Goal: Information Seeking & Learning: Learn about a topic

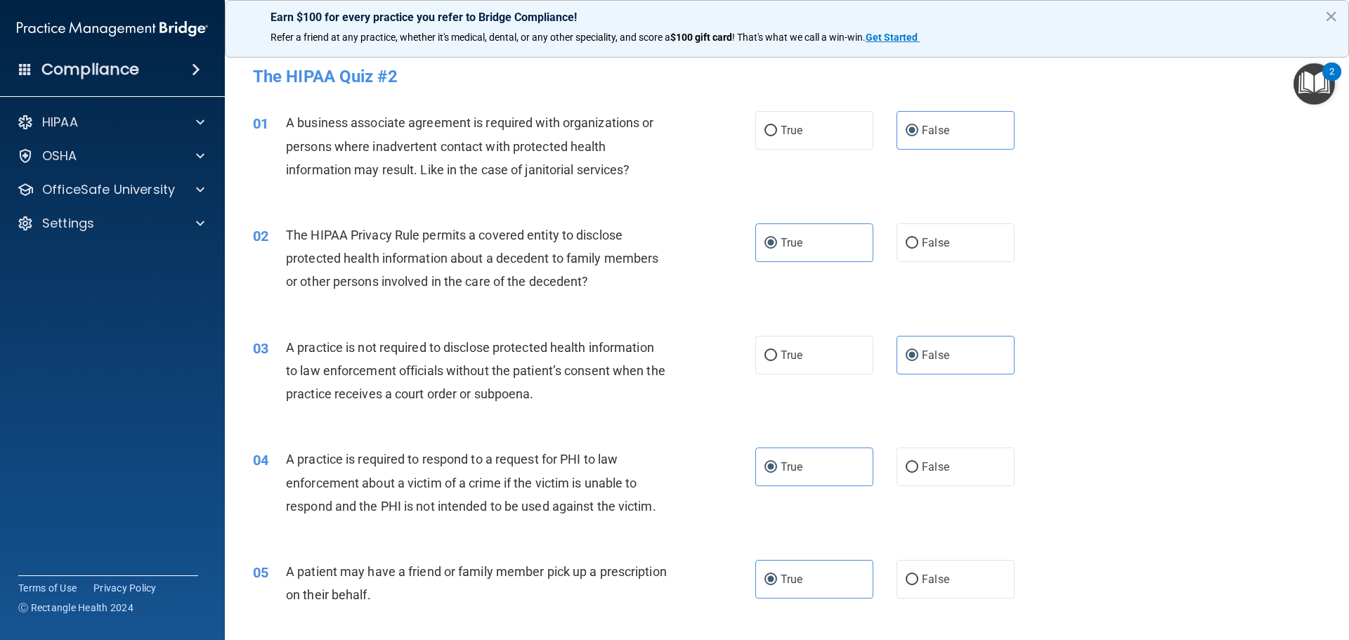
scroll to position [2388, 0]
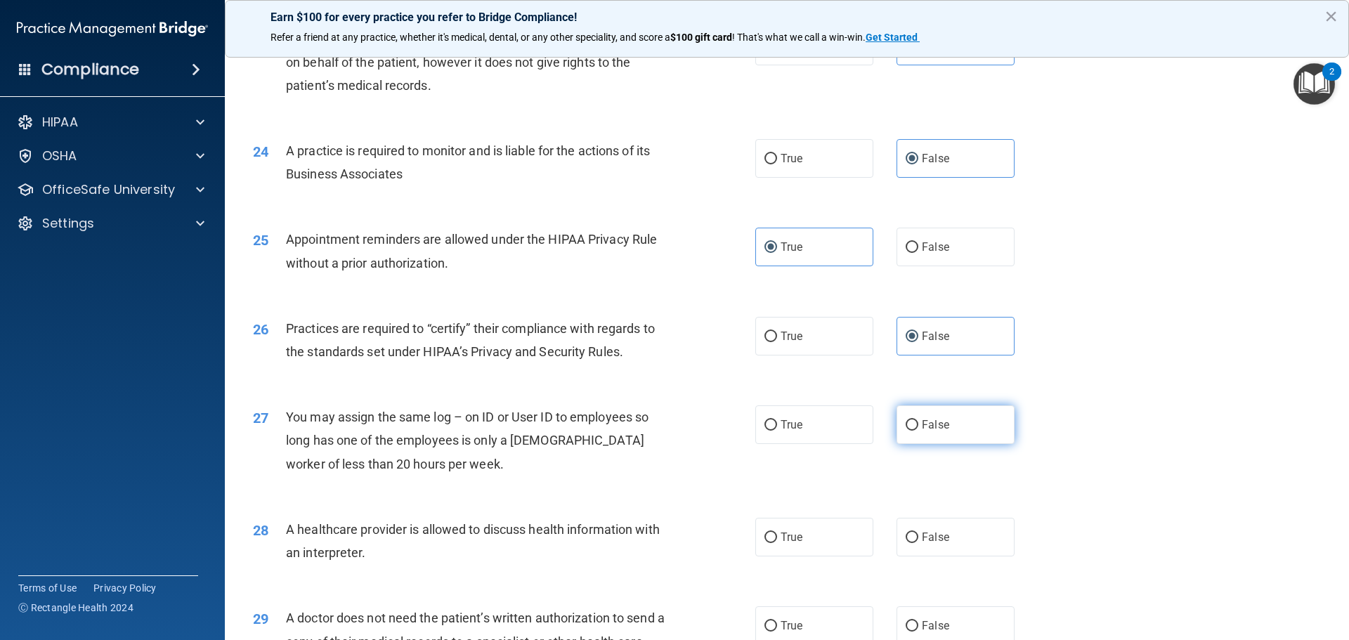
click at [949, 433] on label "False" at bounding box center [955, 424] width 118 height 39
click at [918, 431] on input "False" at bounding box center [911, 425] width 13 height 11
radio input "true"
click at [827, 551] on label "True" at bounding box center [814, 537] width 118 height 39
click at [777, 543] on input "True" at bounding box center [770, 537] width 13 height 11
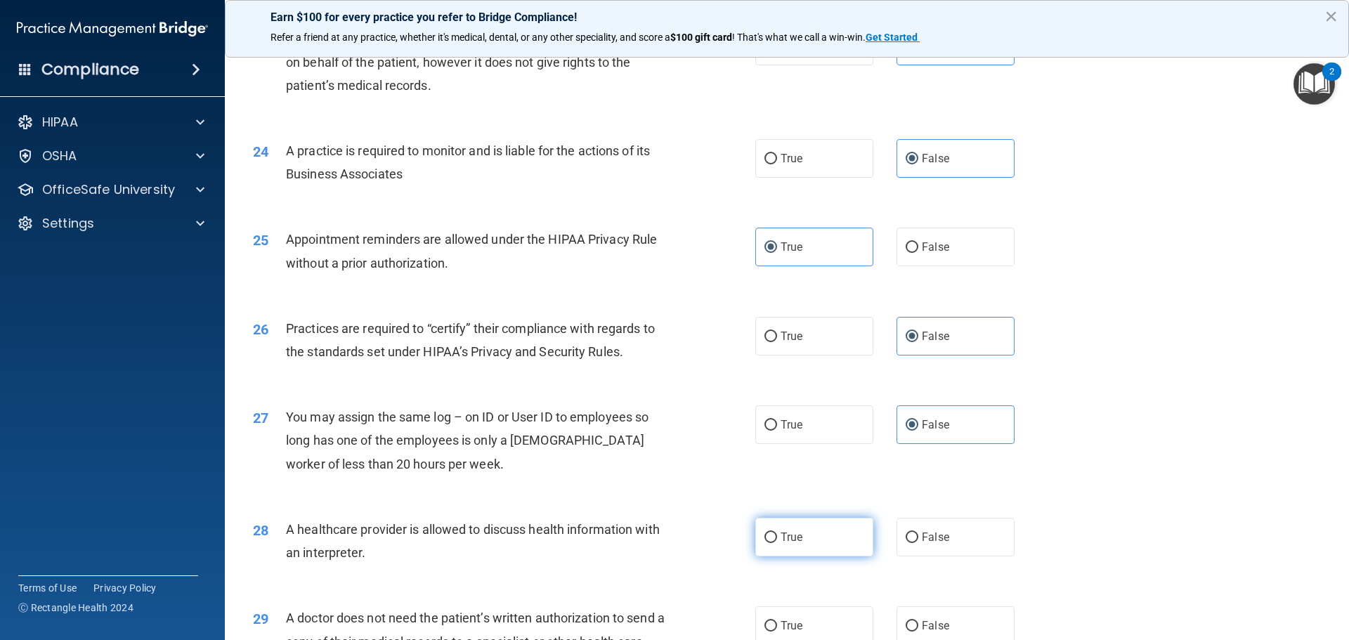
radio input "true"
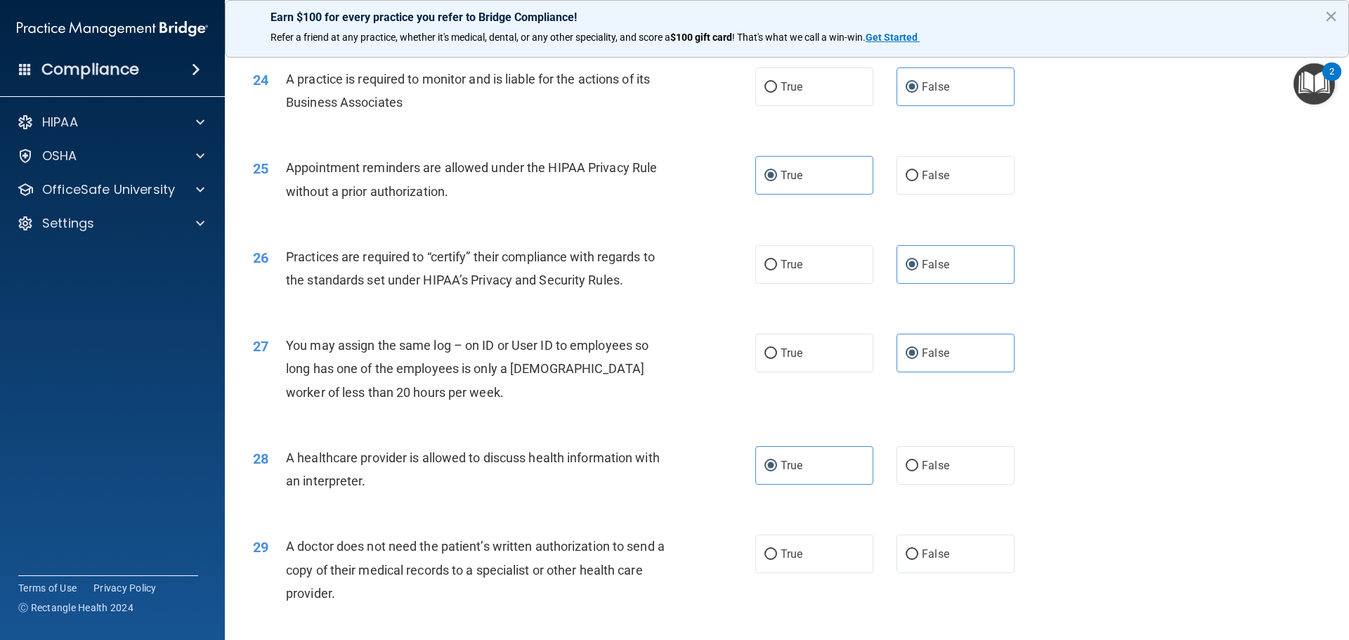
scroll to position [2528, 0]
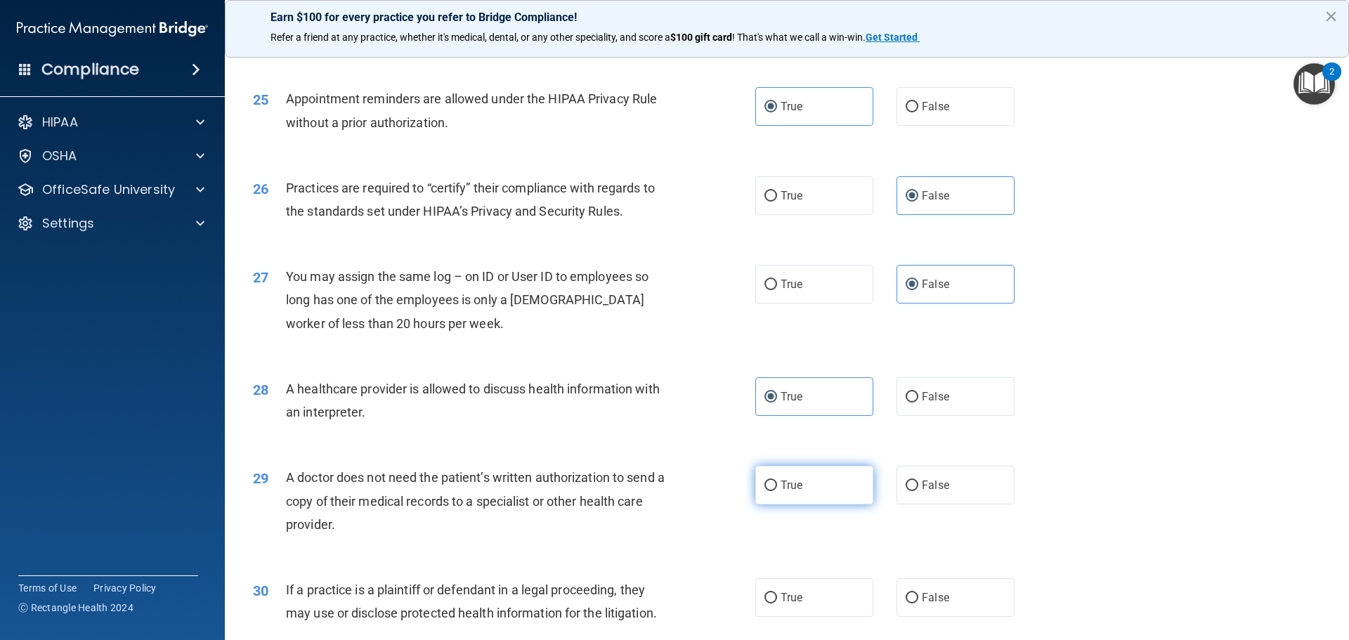
click at [816, 492] on label "True" at bounding box center [814, 485] width 118 height 39
click at [777, 491] on input "True" at bounding box center [770, 485] width 13 height 11
radio input "true"
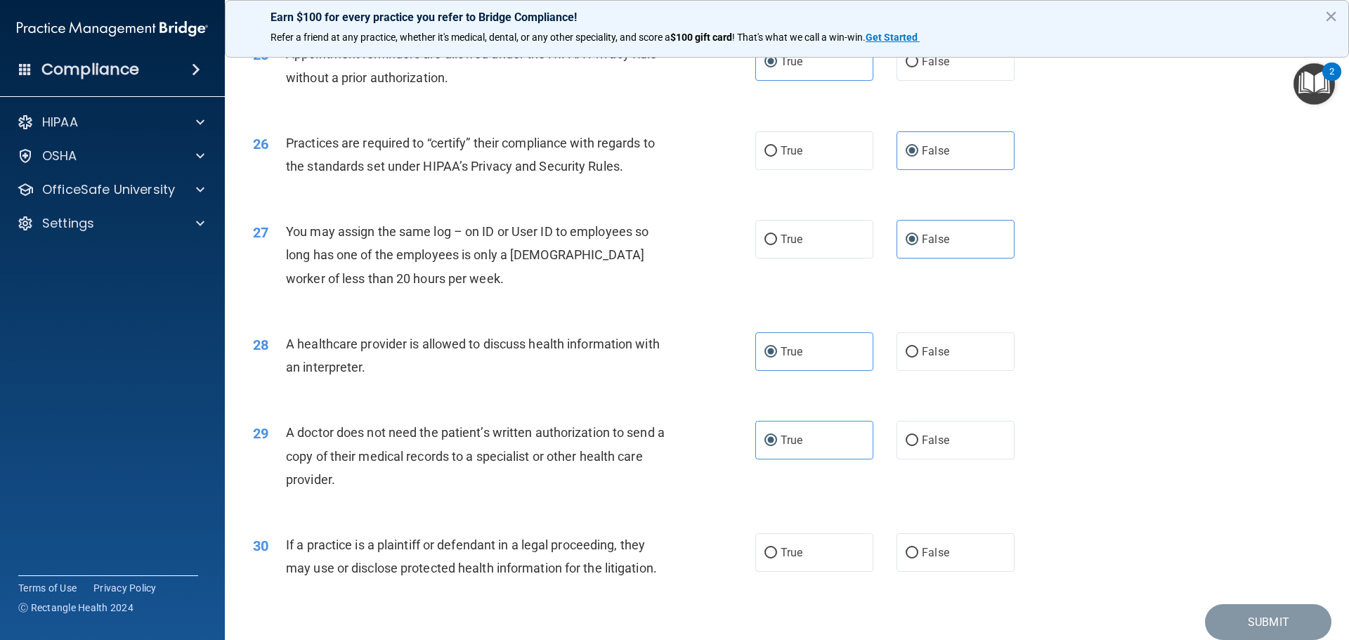
scroll to position [2630, 0]
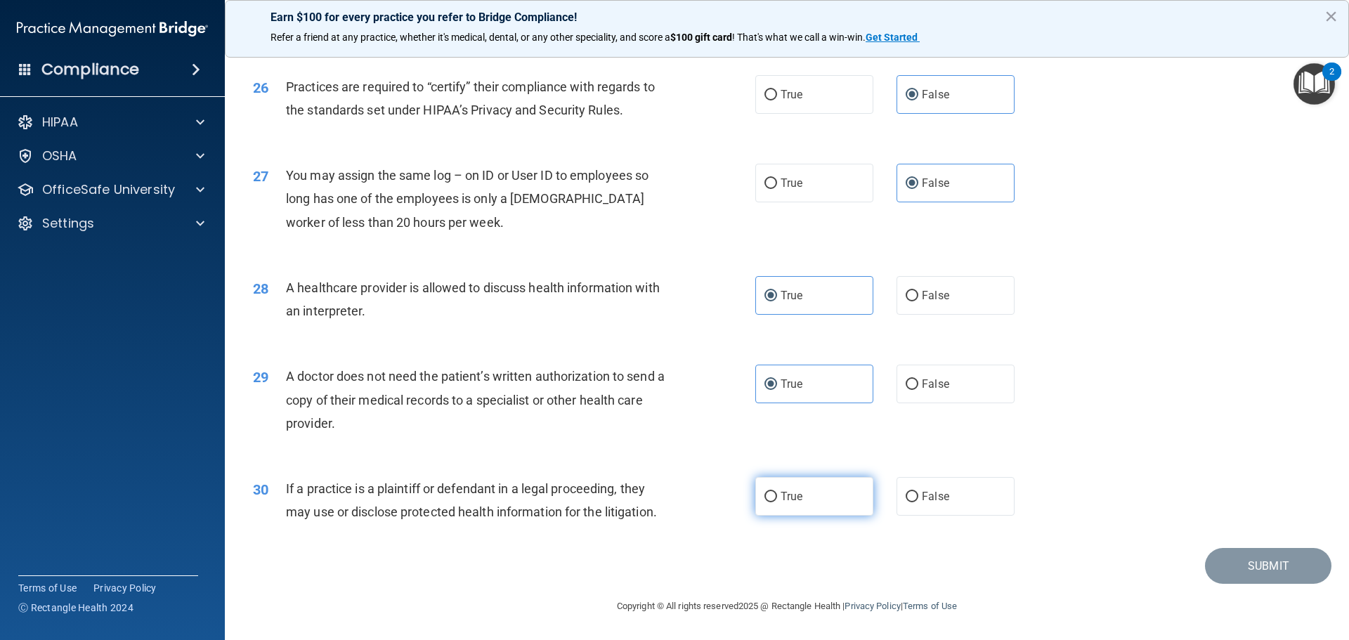
click at [834, 516] on label "True" at bounding box center [814, 496] width 118 height 39
click at [777, 502] on input "True" at bounding box center [770, 497] width 13 height 11
radio input "true"
click at [1246, 558] on button "Submit" at bounding box center [1268, 566] width 126 height 36
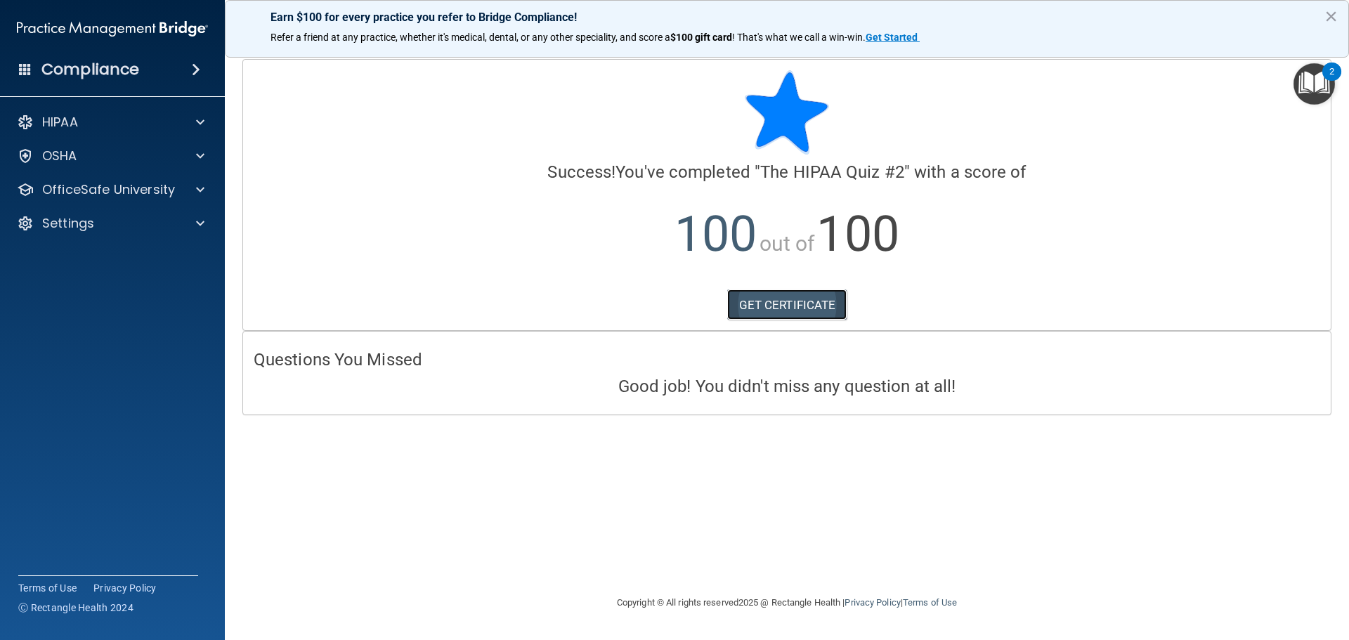
click at [819, 297] on link "GET CERTIFICATE" at bounding box center [787, 304] width 120 height 31
click at [70, 126] on p "HIPAA" at bounding box center [60, 122] width 36 height 17
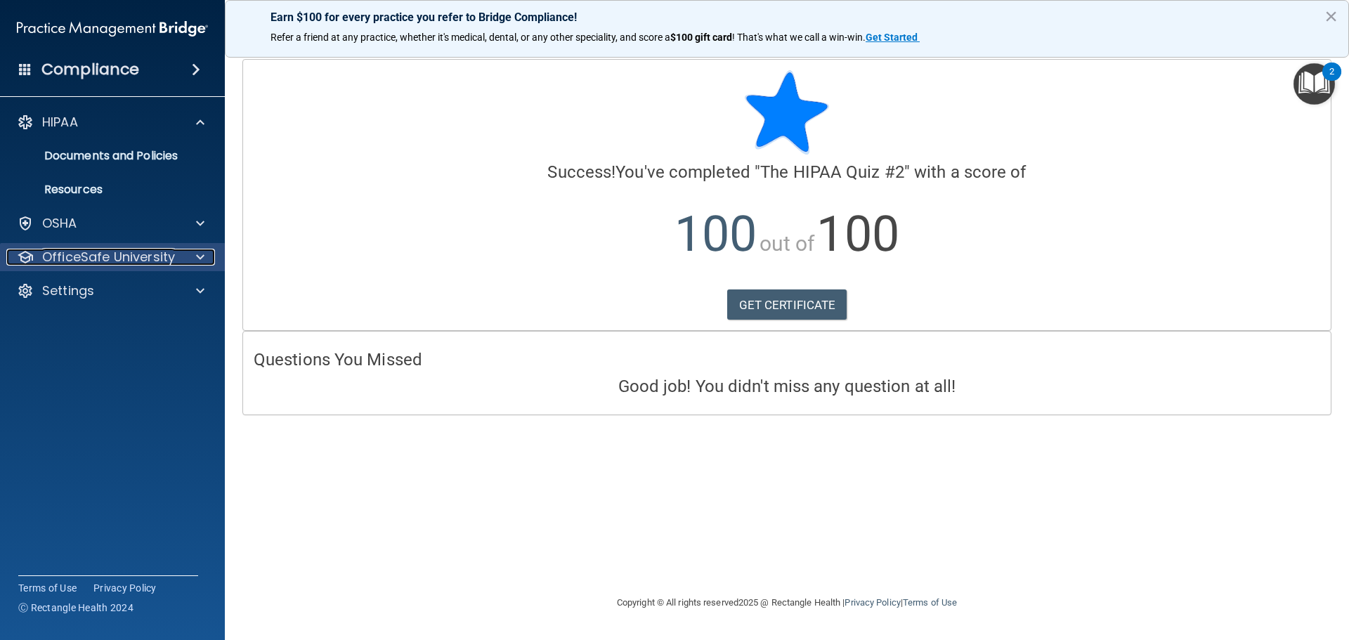
click at [157, 263] on p "OfficeSafe University" at bounding box center [108, 257] width 133 height 17
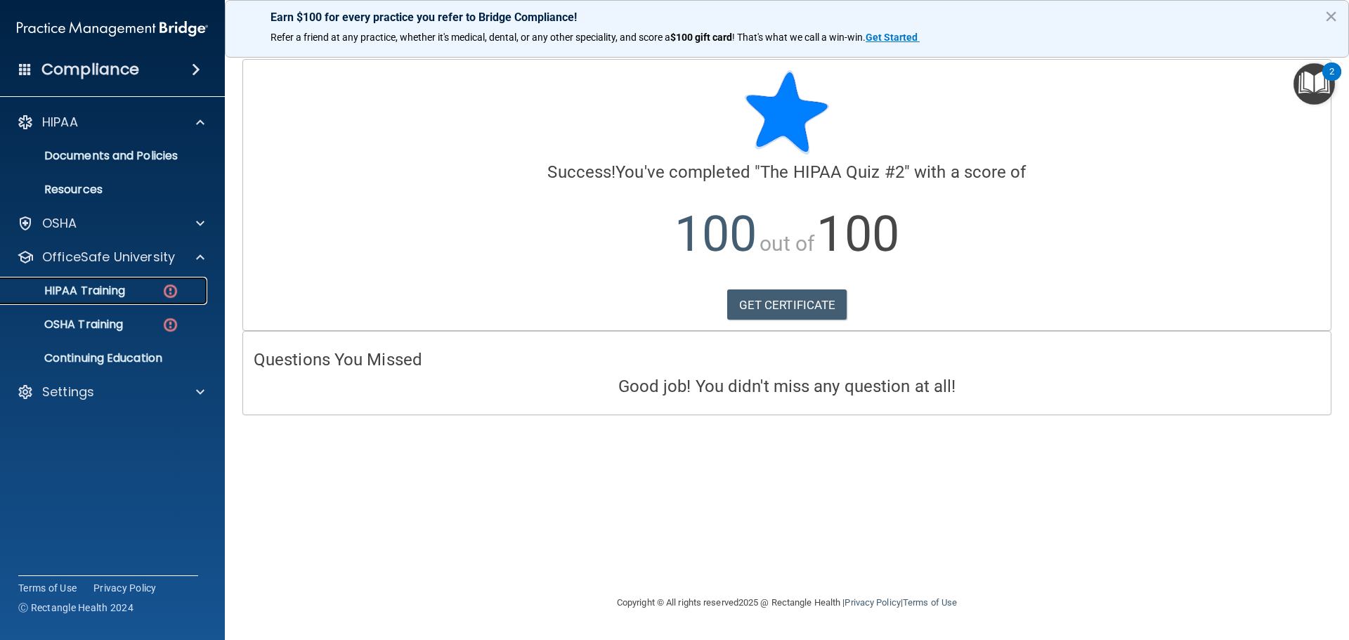
click at [164, 291] on img at bounding box center [171, 291] width 18 height 18
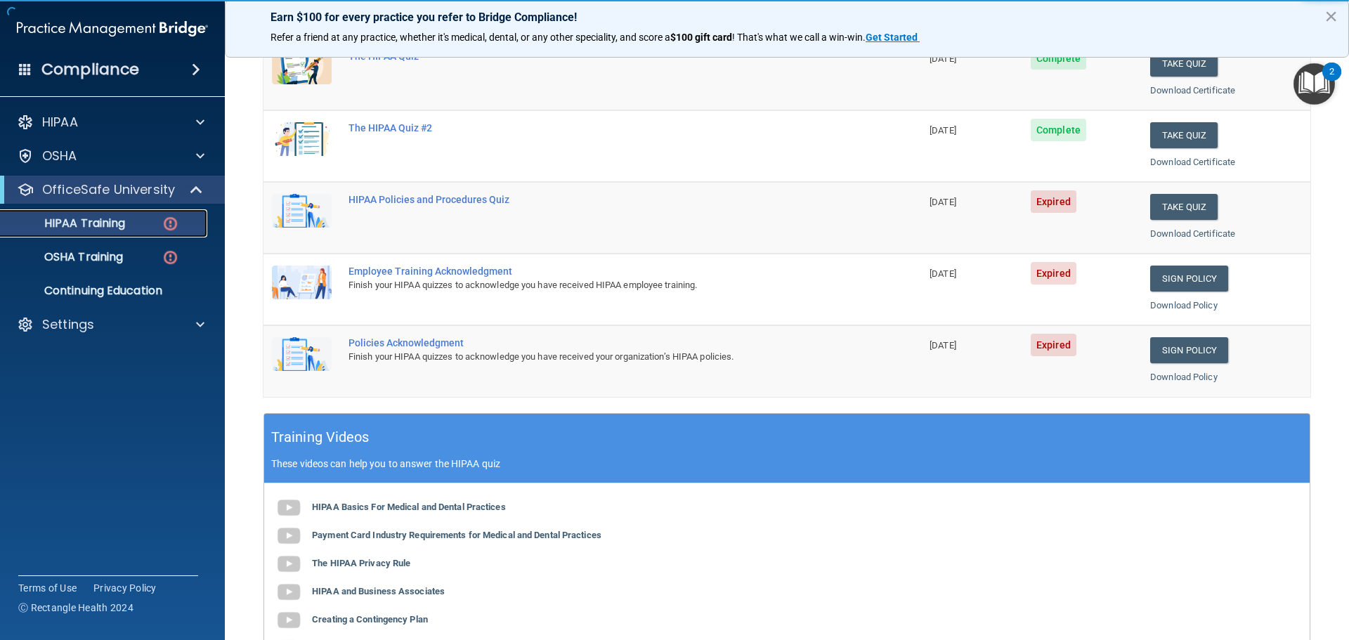
scroll to position [211, 0]
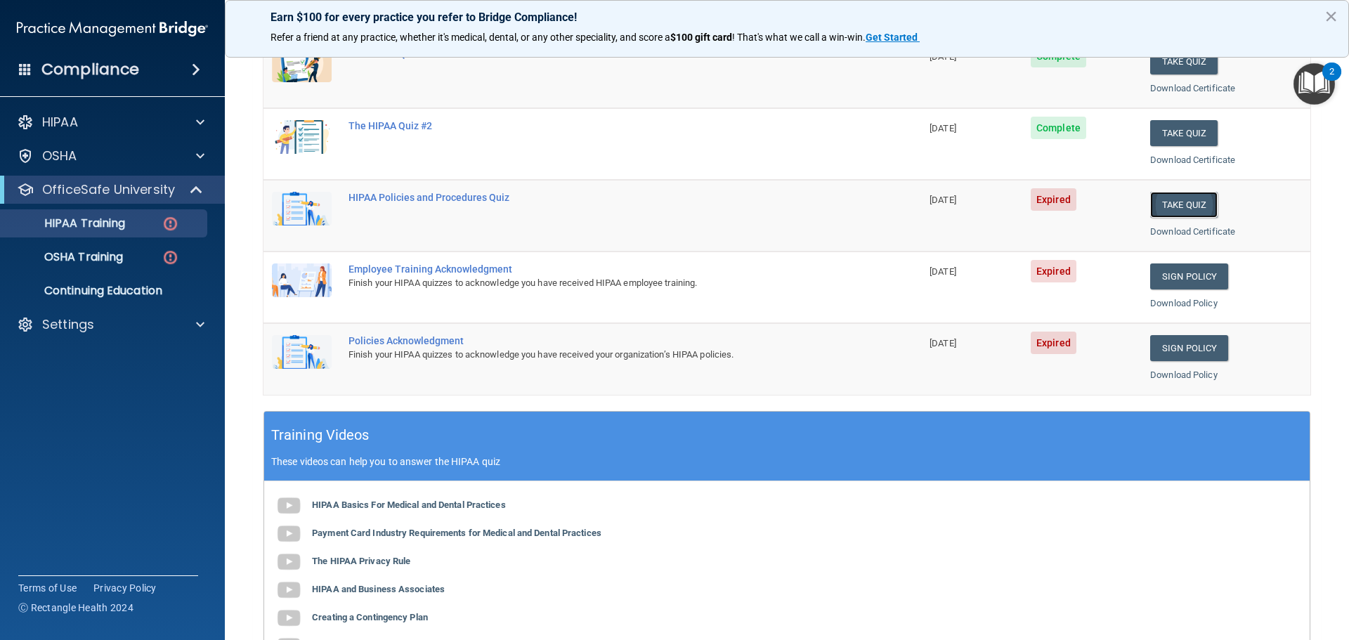
click at [1184, 202] on button "Take Quiz" at bounding box center [1183, 205] width 67 height 26
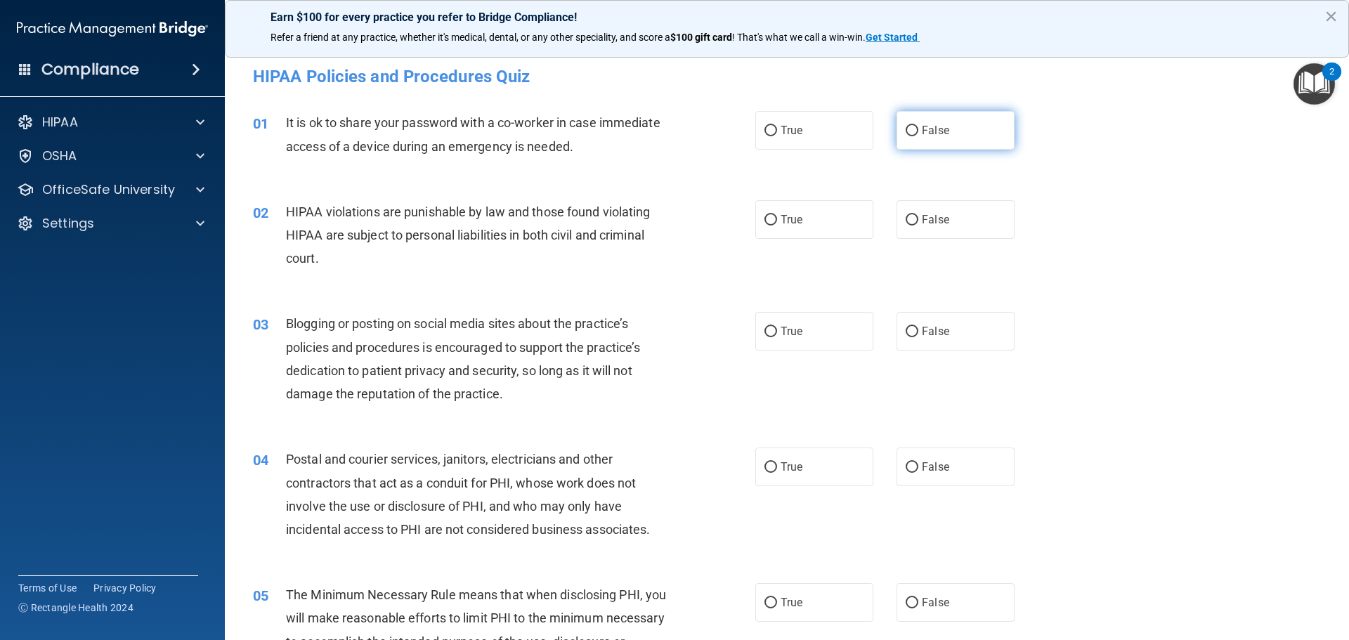
click at [922, 122] on label "False" at bounding box center [955, 130] width 118 height 39
click at [918, 126] on input "False" at bounding box center [911, 131] width 13 height 11
radio input "true"
click at [832, 219] on label "True" at bounding box center [814, 219] width 118 height 39
click at [777, 219] on input "True" at bounding box center [770, 220] width 13 height 11
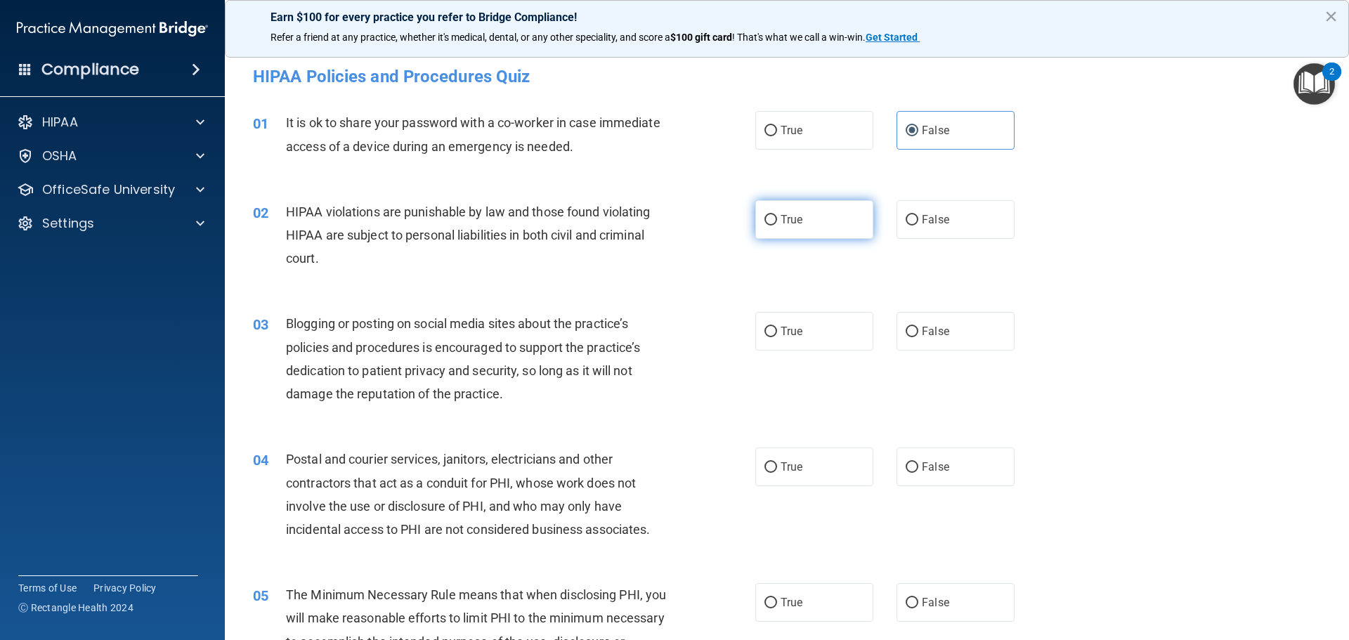
radio input "true"
click at [937, 322] on label "False" at bounding box center [955, 331] width 118 height 39
click at [918, 327] on input "False" at bounding box center [911, 332] width 13 height 11
radio input "true"
drag, startPoint x: 778, startPoint y: 473, endPoint x: 780, endPoint y: 506, distance: 33.8
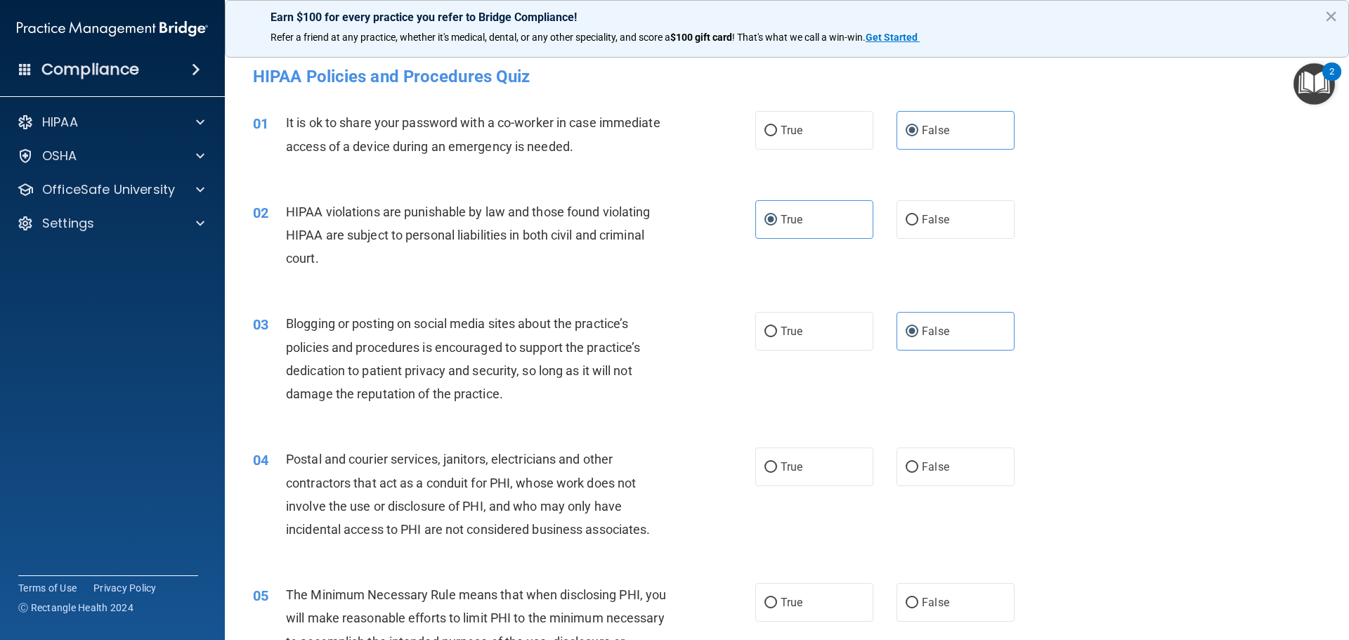
click at [778, 475] on label "True" at bounding box center [814, 466] width 118 height 39
click at [777, 473] on input "True" at bounding box center [770, 467] width 13 height 11
radio input "true"
click at [796, 610] on label "True" at bounding box center [814, 602] width 118 height 39
click at [777, 608] on input "True" at bounding box center [770, 603] width 13 height 11
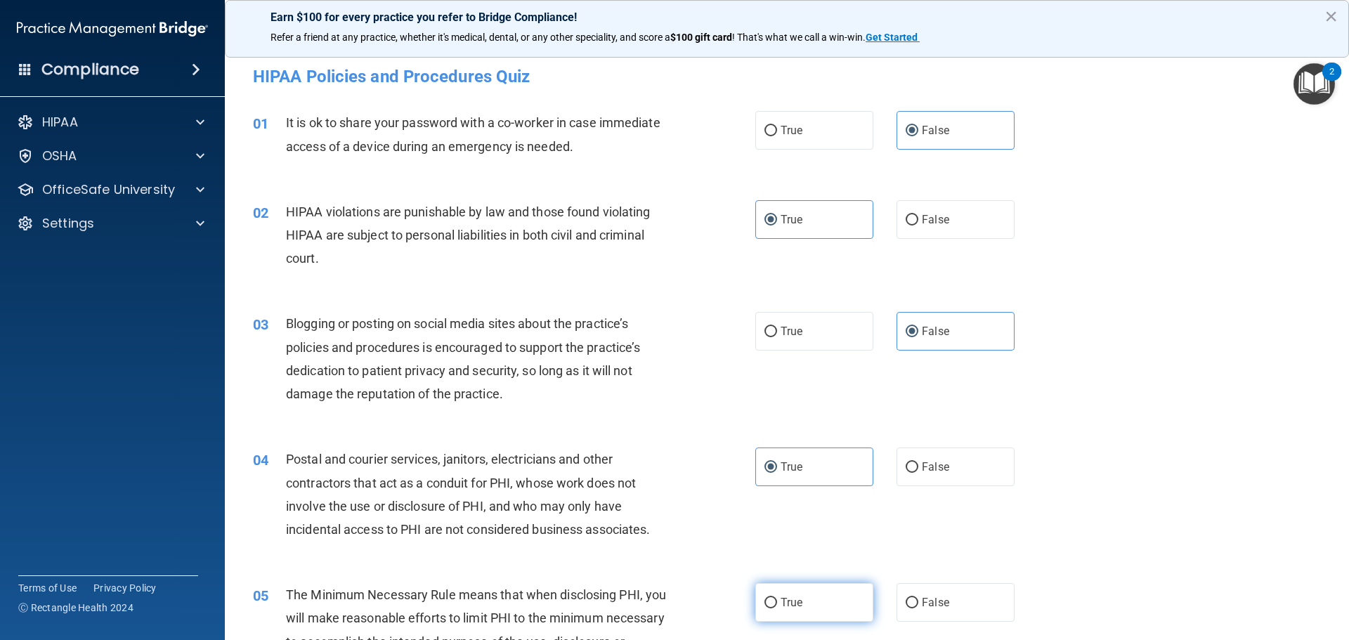
radio input "true"
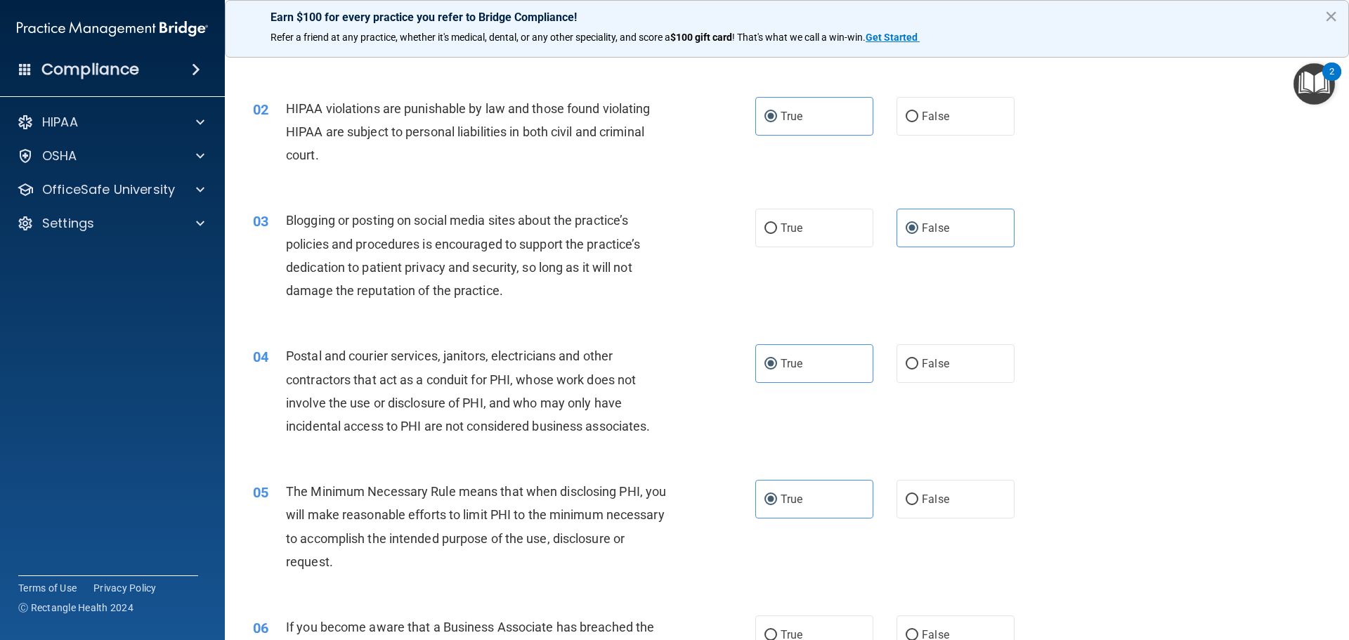
scroll to position [211, 0]
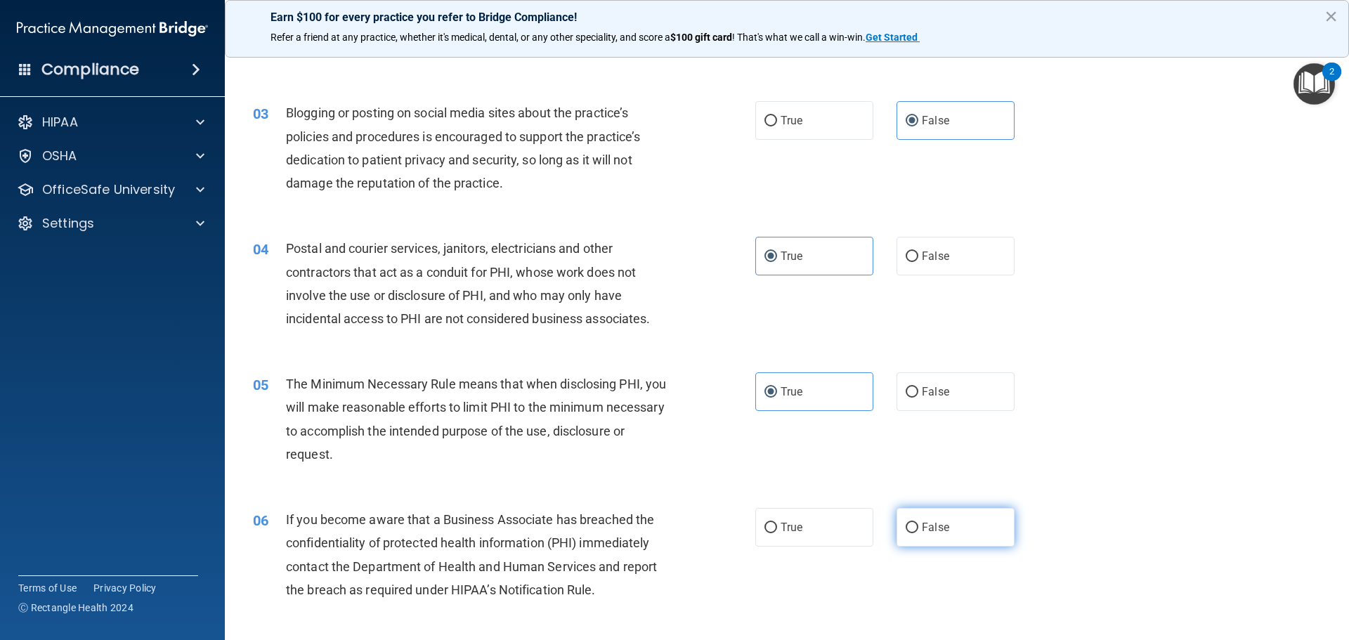
click at [947, 514] on label "False" at bounding box center [955, 527] width 118 height 39
click at [918, 523] on input "False" at bounding box center [911, 528] width 13 height 11
radio input "true"
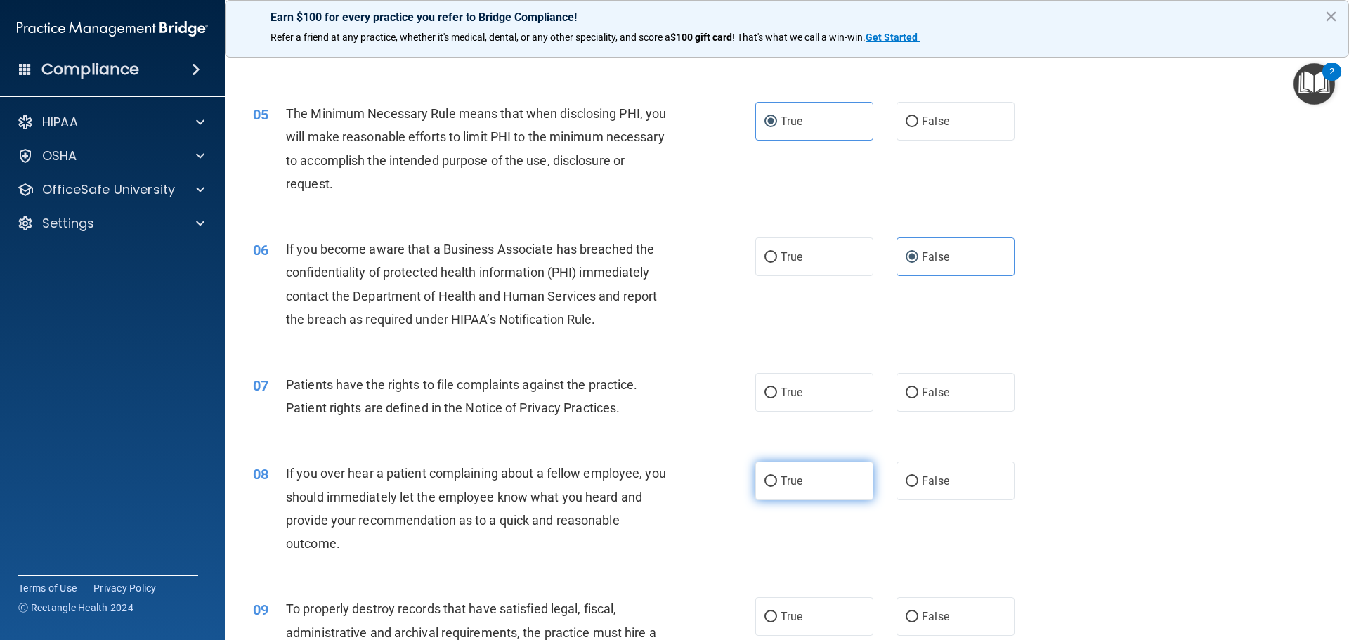
scroll to position [492, 0]
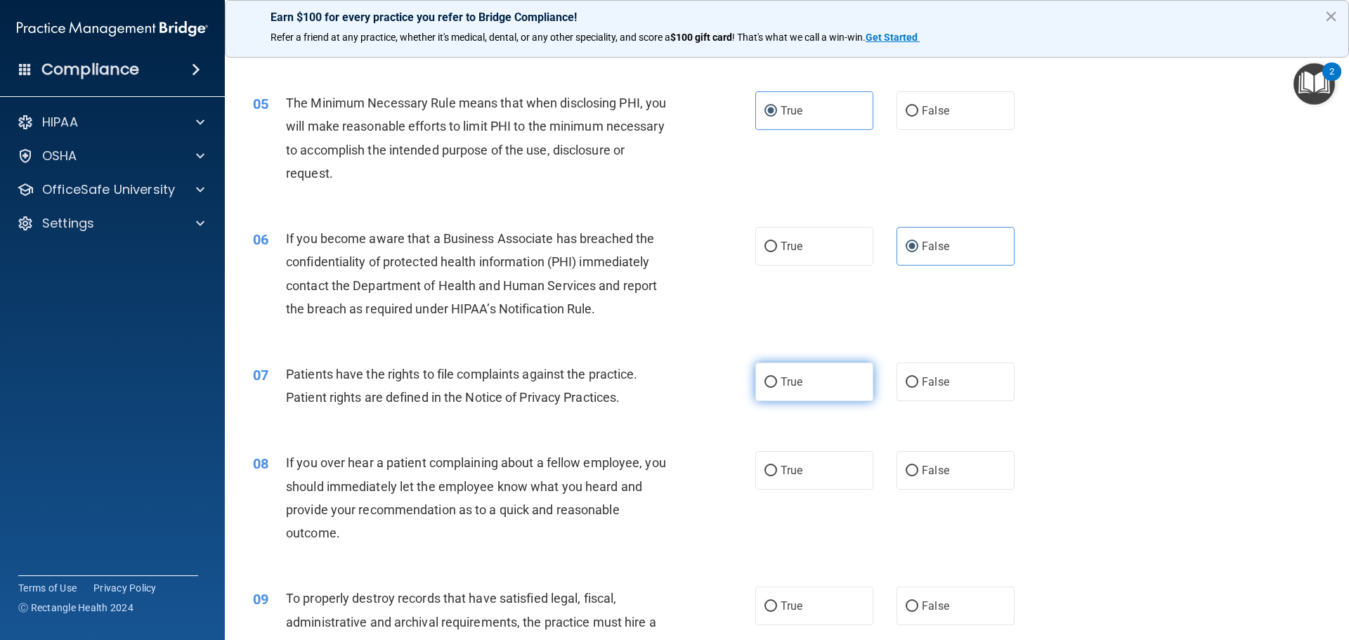
click at [787, 363] on label "True" at bounding box center [814, 381] width 118 height 39
click at [777, 377] on input "True" at bounding box center [770, 382] width 13 height 11
radio input "true"
click at [949, 467] on label "False" at bounding box center [955, 470] width 118 height 39
click at [918, 467] on input "False" at bounding box center [911, 471] width 13 height 11
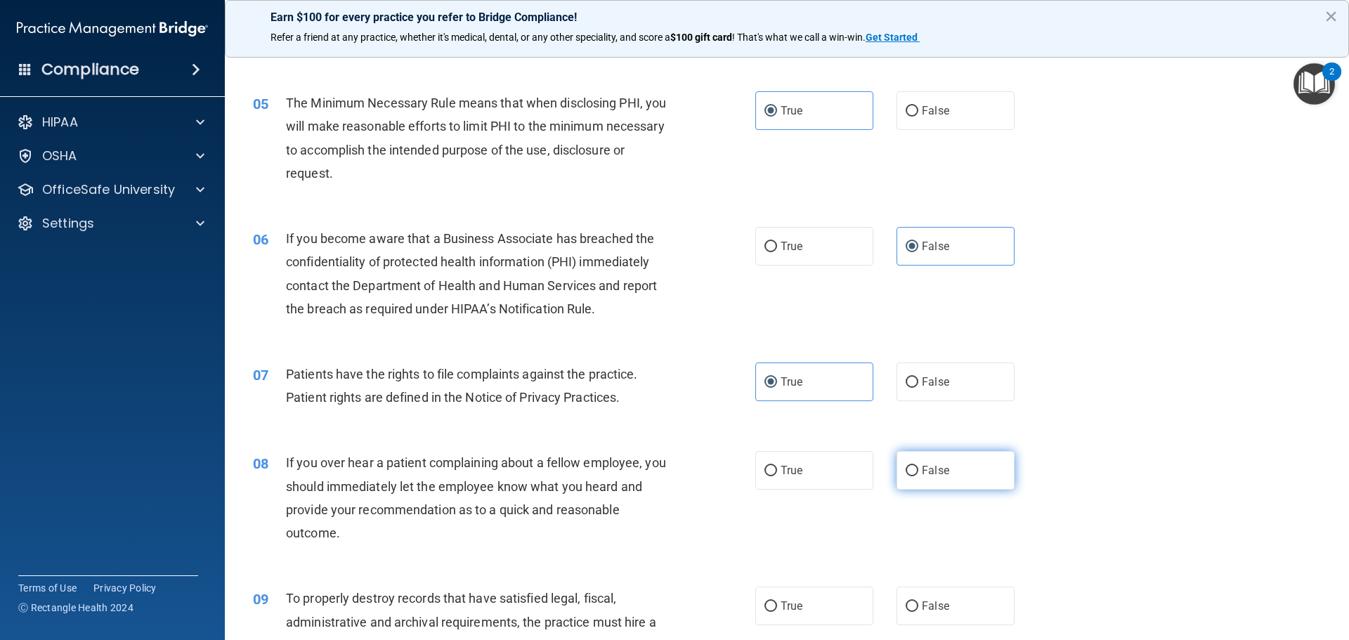
radio input "true"
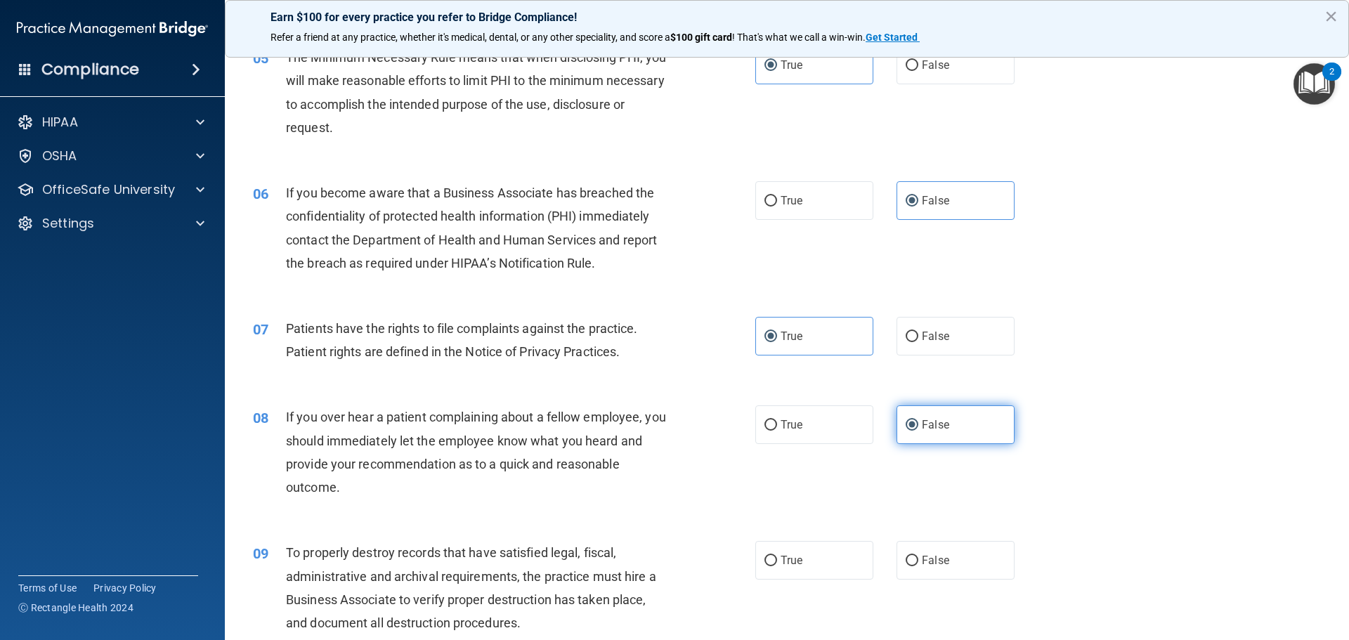
scroll to position [562, 0]
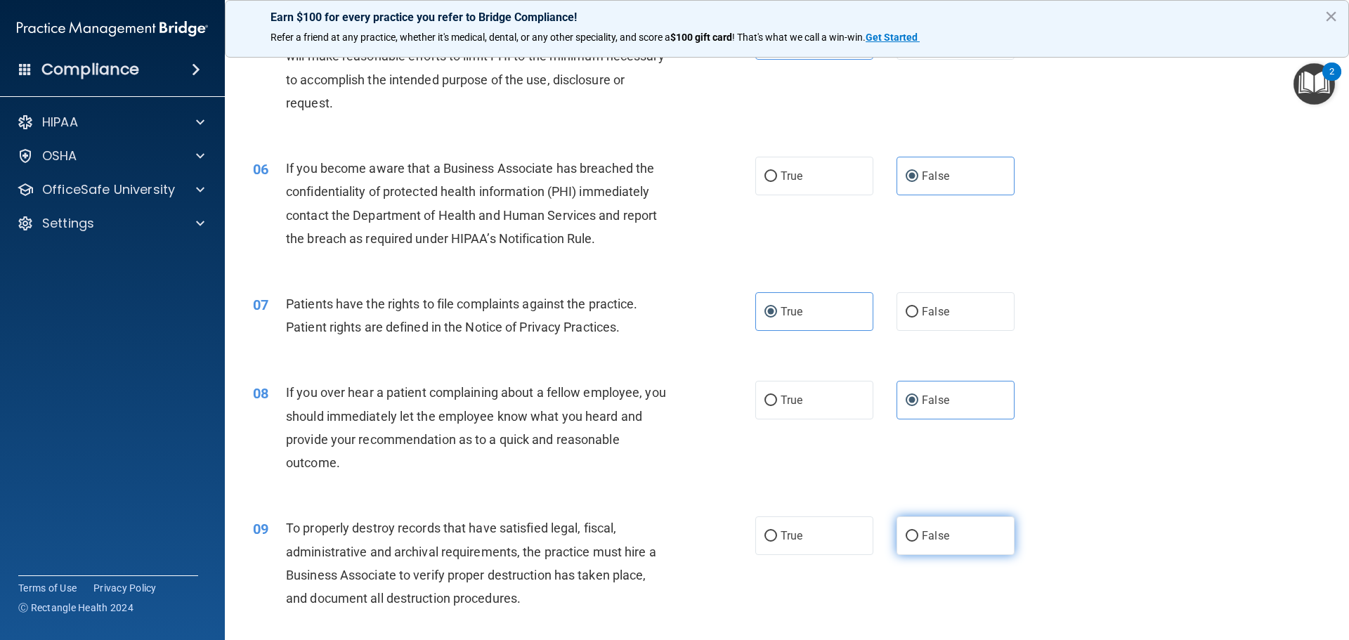
click at [940, 533] on span "False" at bounding box center [934, 535] width 27 height 13
click at [918, 533] on input "False" at bounding box center [911, 536] width 13 height 11
radio input "true"
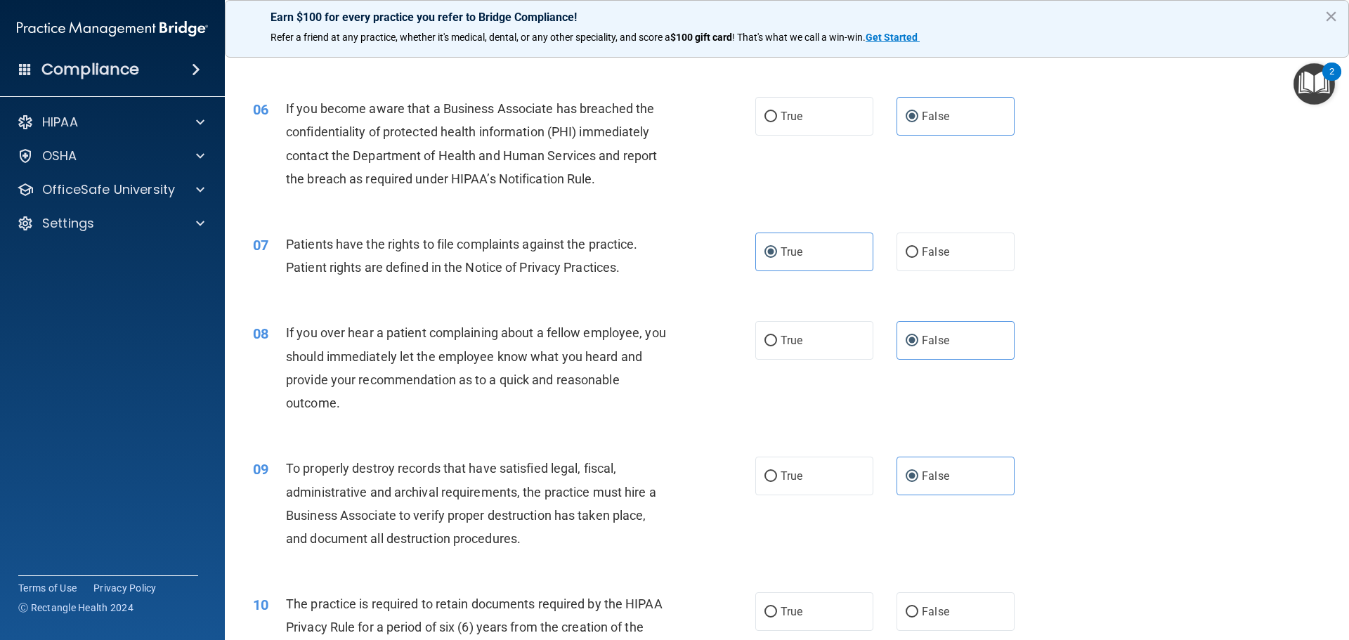
scroll to position [773, 0]
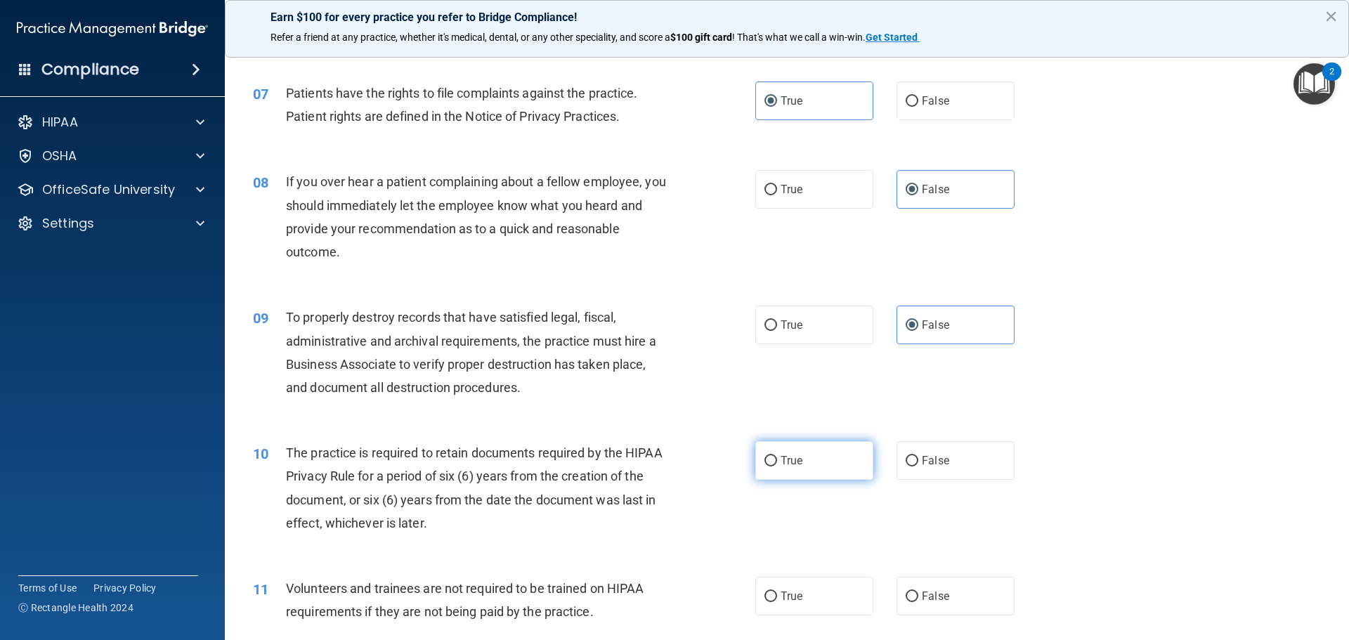
click at [818, 468] on label "True" at bounding box center [814, 460] width 118 height 39
click at [777, 466] on input "True" at bounding box center [770, 461] width 13 height 11
radio input "true"
click at [943, 586] on label "False" at bounding box center [955, 596] width 118 height 39
click at [918, 591] on input "False" at bounding box center [911, 596] width 13 height 11
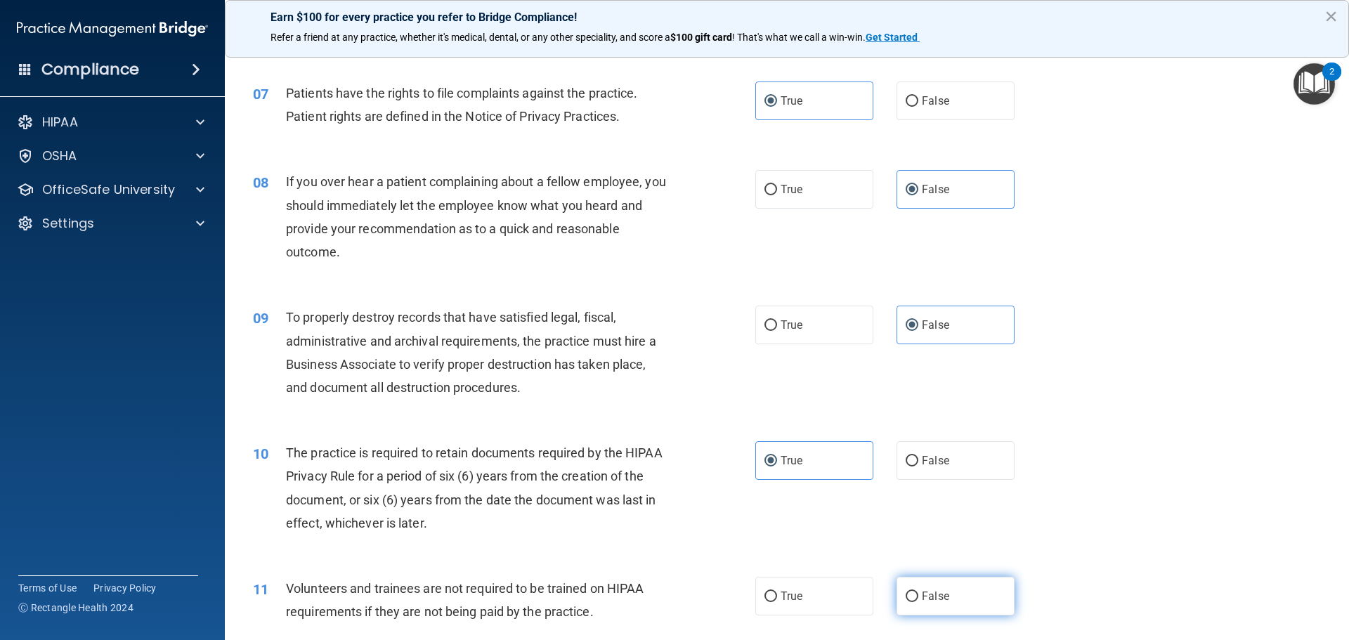
radio input "true"
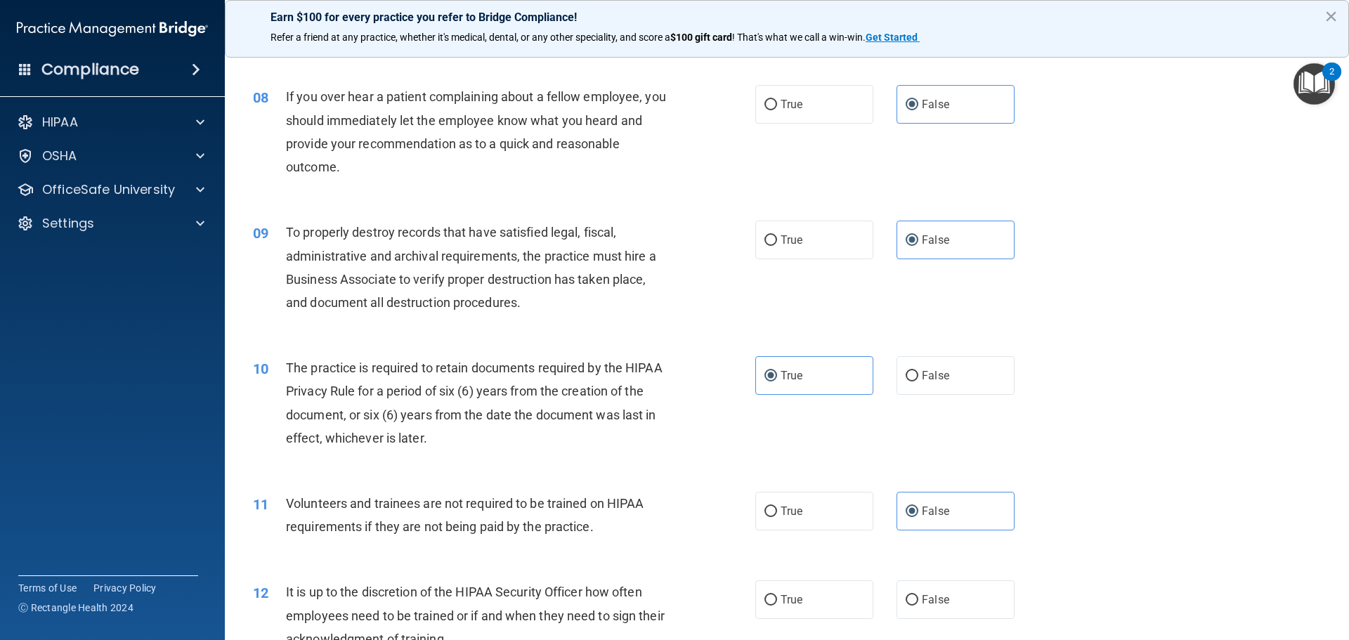
scroll to position [983, 0]
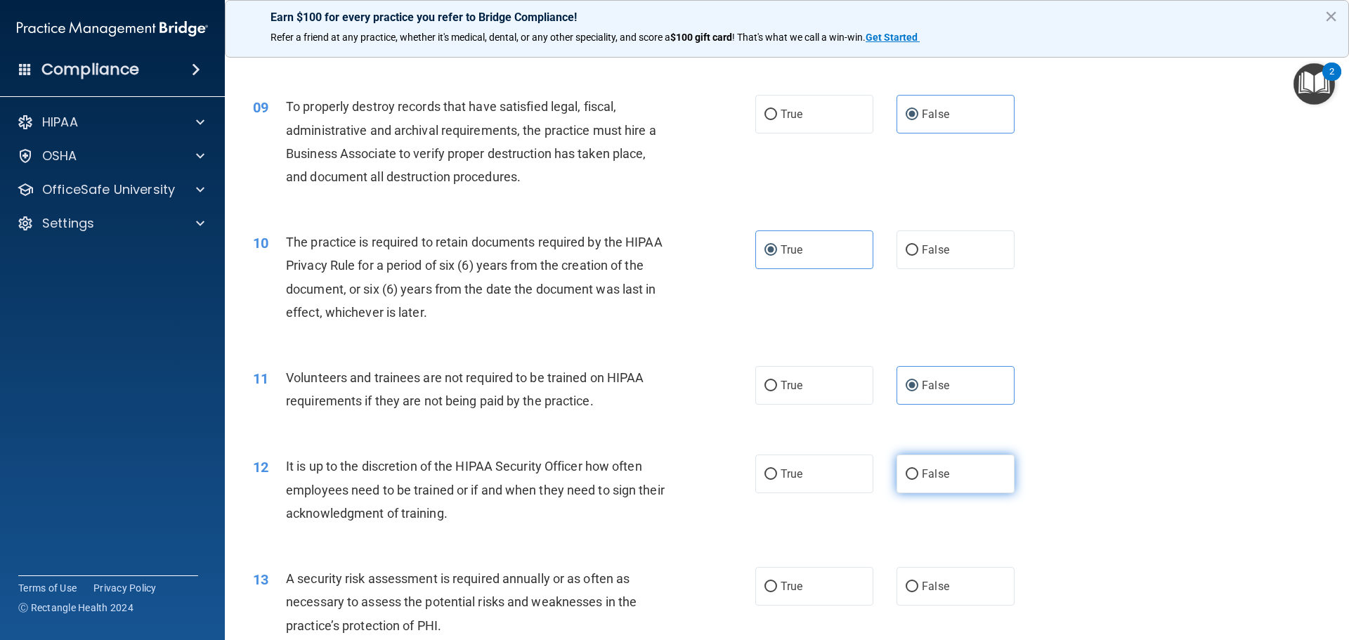
click at [927, 473] on span "False" at bounding box center [934, 473] width 27 height 13
click at [918, 473] on input "False" at bounding box center [911, 474] width 13 height 11
radio input "true"
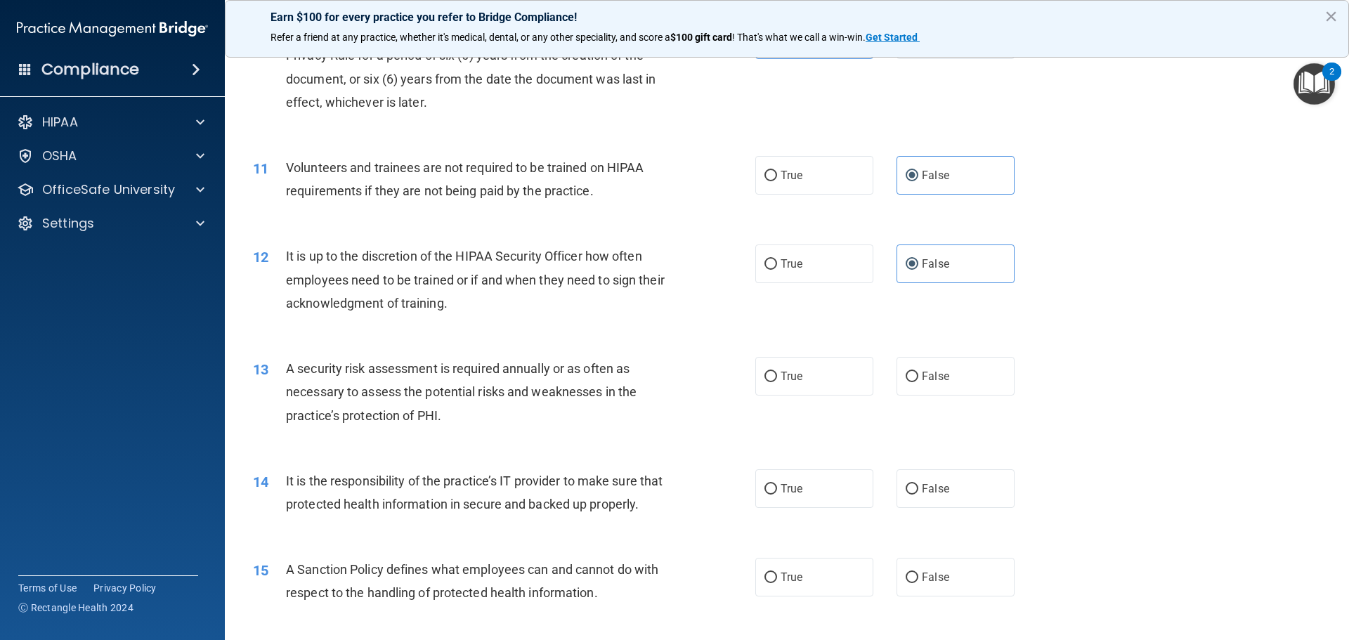
scroll to position [1194, 0]
click at [818, 375] on label "True" at bounding box center [814, 375] width 118 height 39
click at [777, 375] on input "True" at bounding box center [770, 376] width 13 height 11
radio input "true"
click at [959, 495] on label "False" at bounding box center [955, 487] width 118 height 39
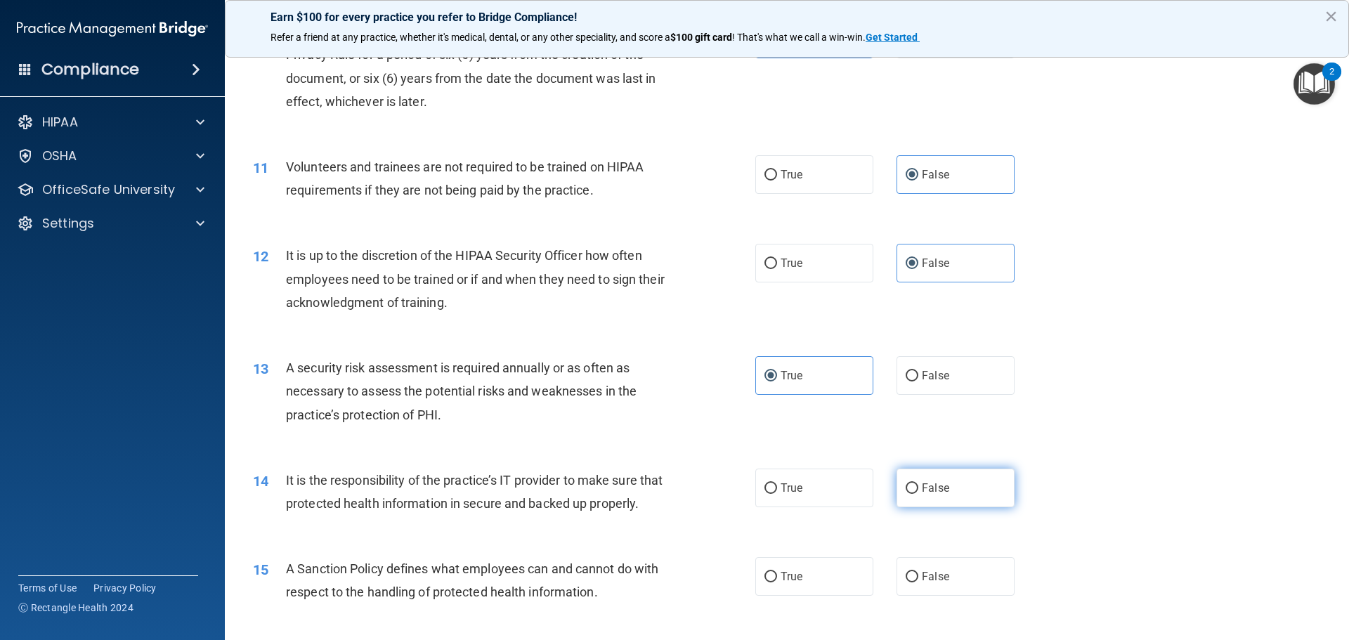
click at [918, 494] on input "False" at bounding box center [911, 488] width 13 height 11
radio input "true"
click at [933, 583] on span "False" at bounding box center [934, 576] width 27 height 13
click at [918, 582] on input "False" at bounding box center [911, 577] width 13 height 11
radio input "true"
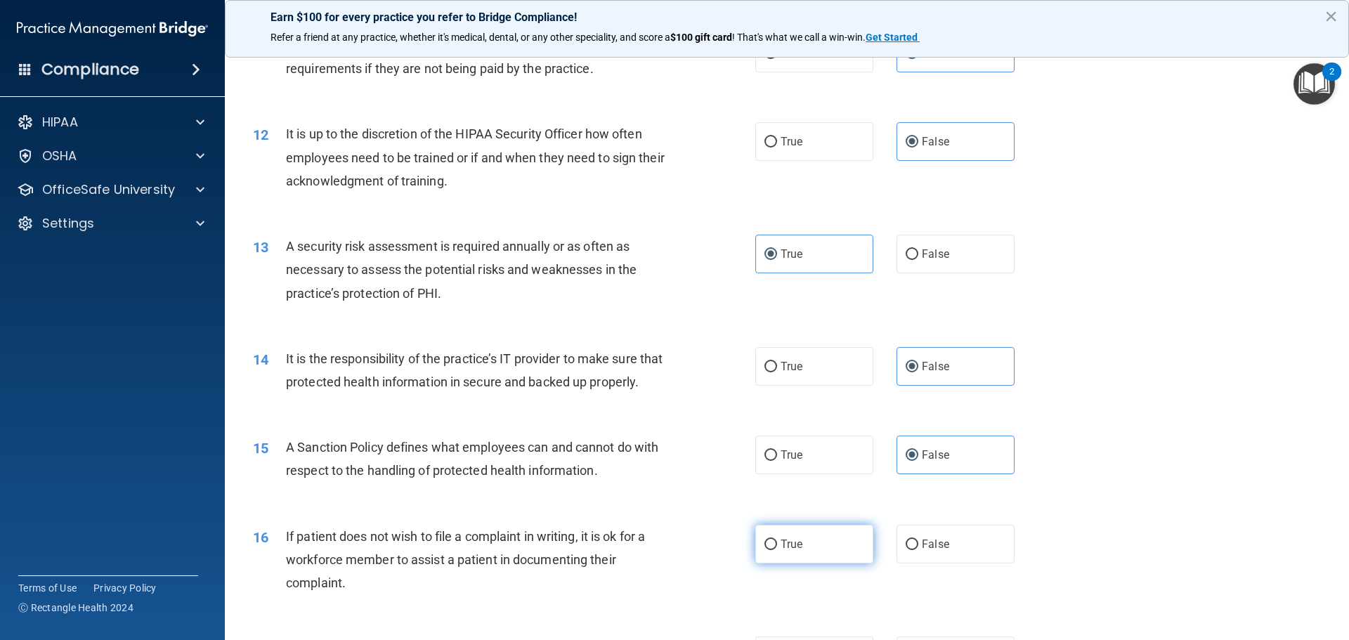
scroll to position [1334, 0]
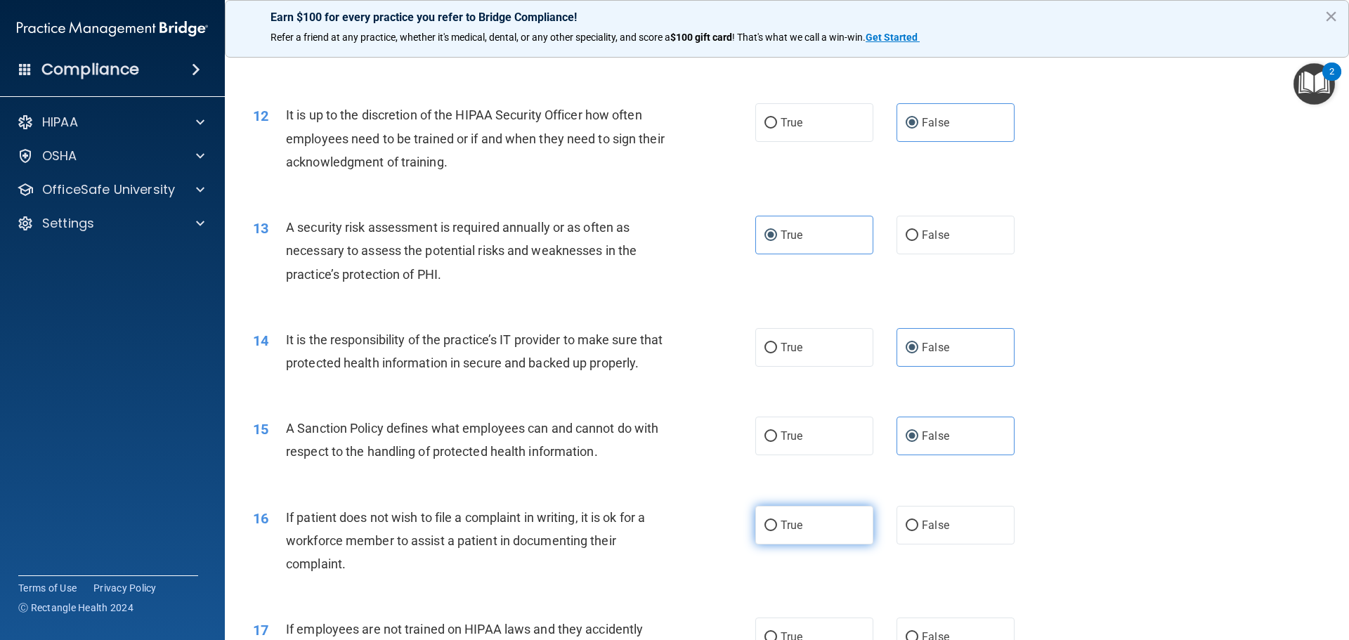
click at [823, 539] on label "True" at bounding box center [814, 525] width 118 height 39
click at [777, 531] on input "True" at bounding box center [770, 525] width 13 height 11
radio input "true"
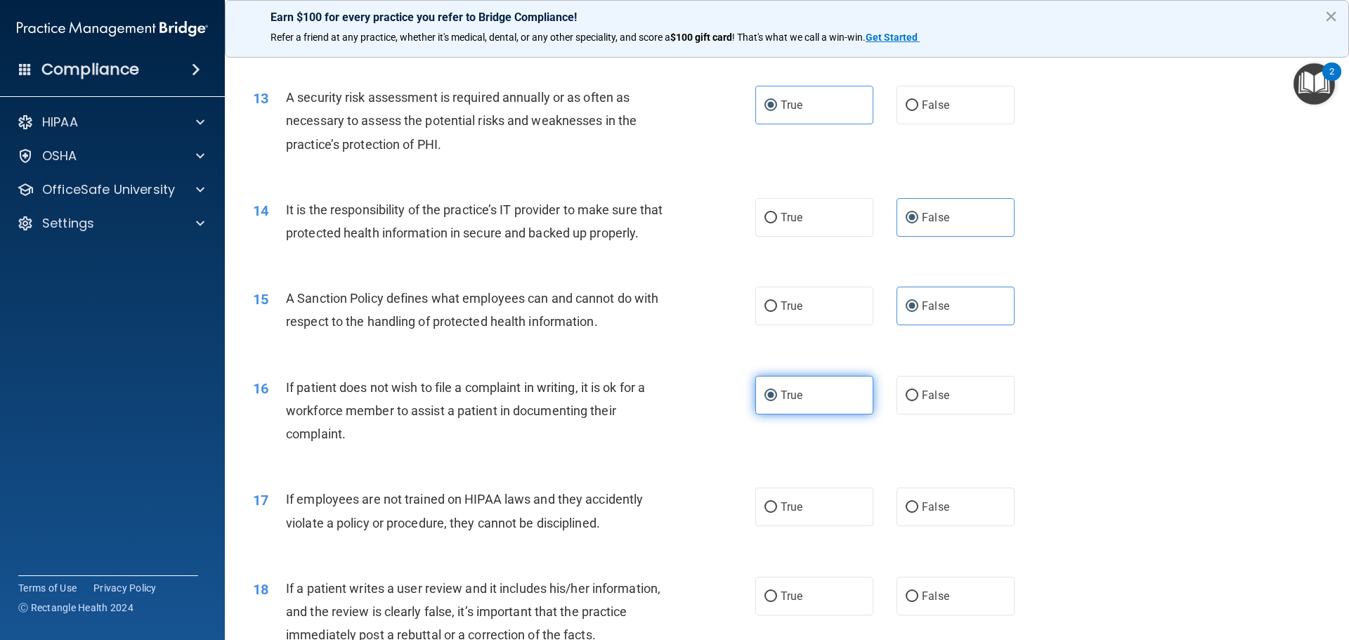
scroll to position [1475, 0]
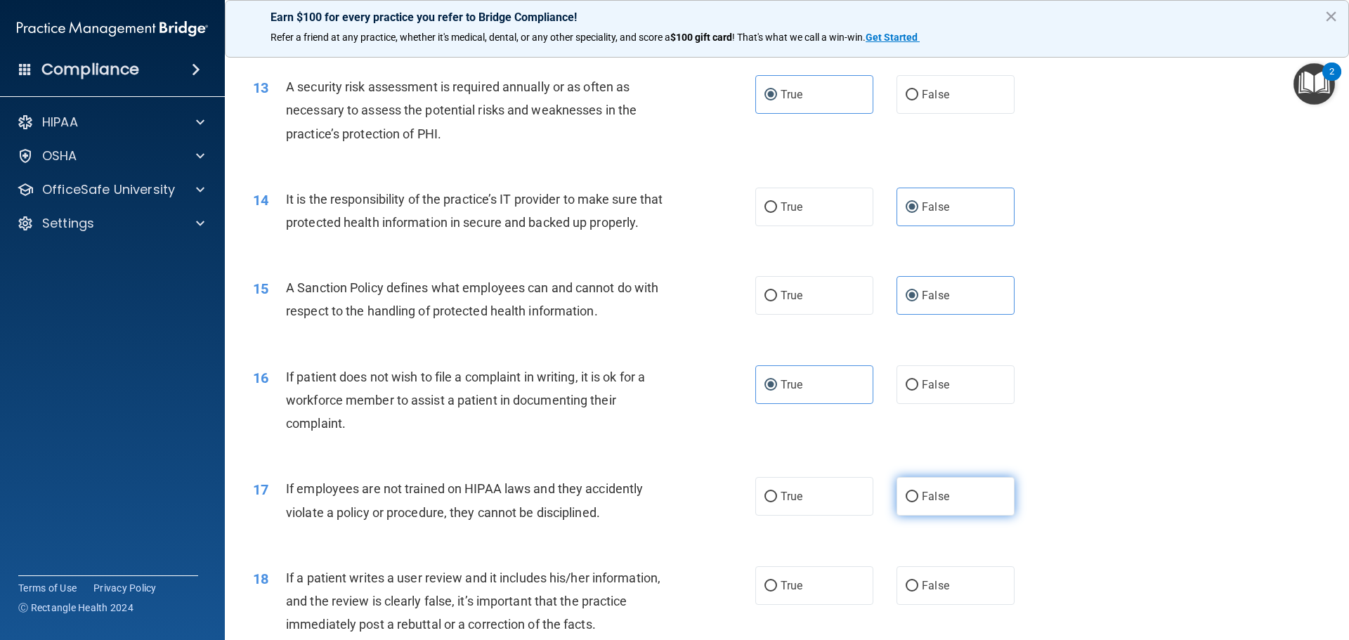
click at [934, 516] on label "False" at bounding box center [955, 496] width 118 height 39
click at [918, 502] on input "False" at bounding box center [911, 497] width 13 height 11
radio input "true"
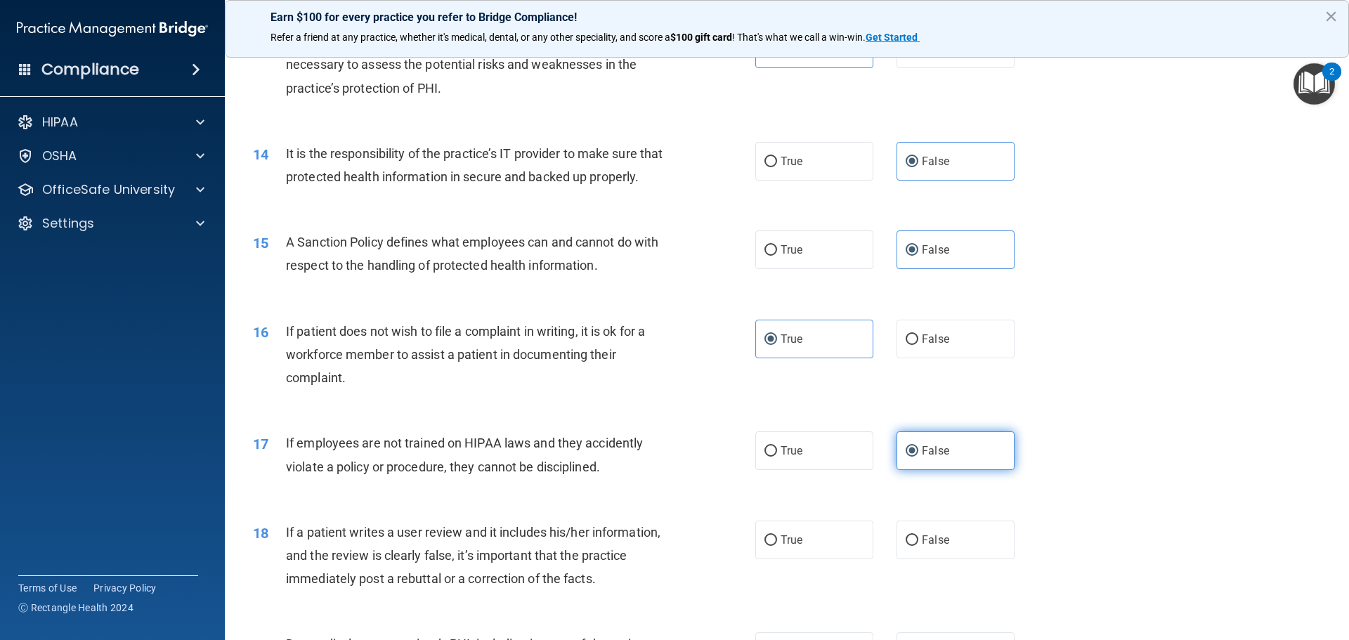
scroll to position [1545, 0]
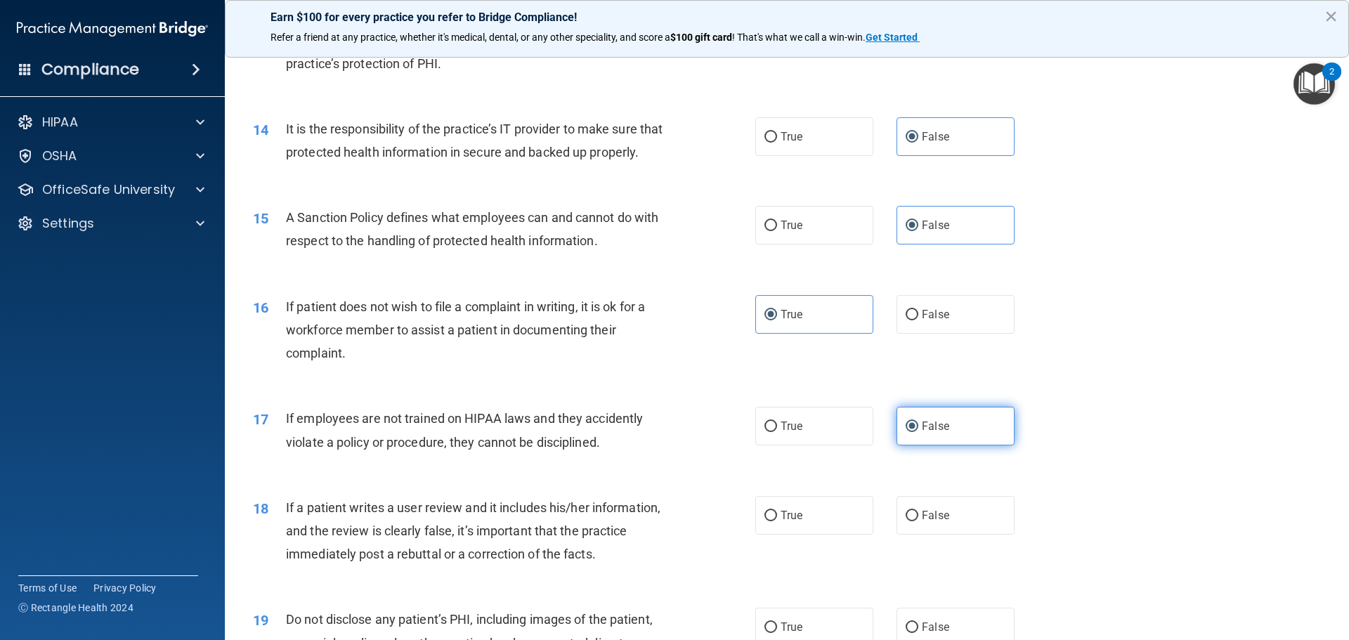
click at [934, 531] on label "False" at bounding box center [955, 515] width 118 height 39
click at [918, 521] on input "False" at bounding box center [911, 516] width 13 height 11
radio input "true"
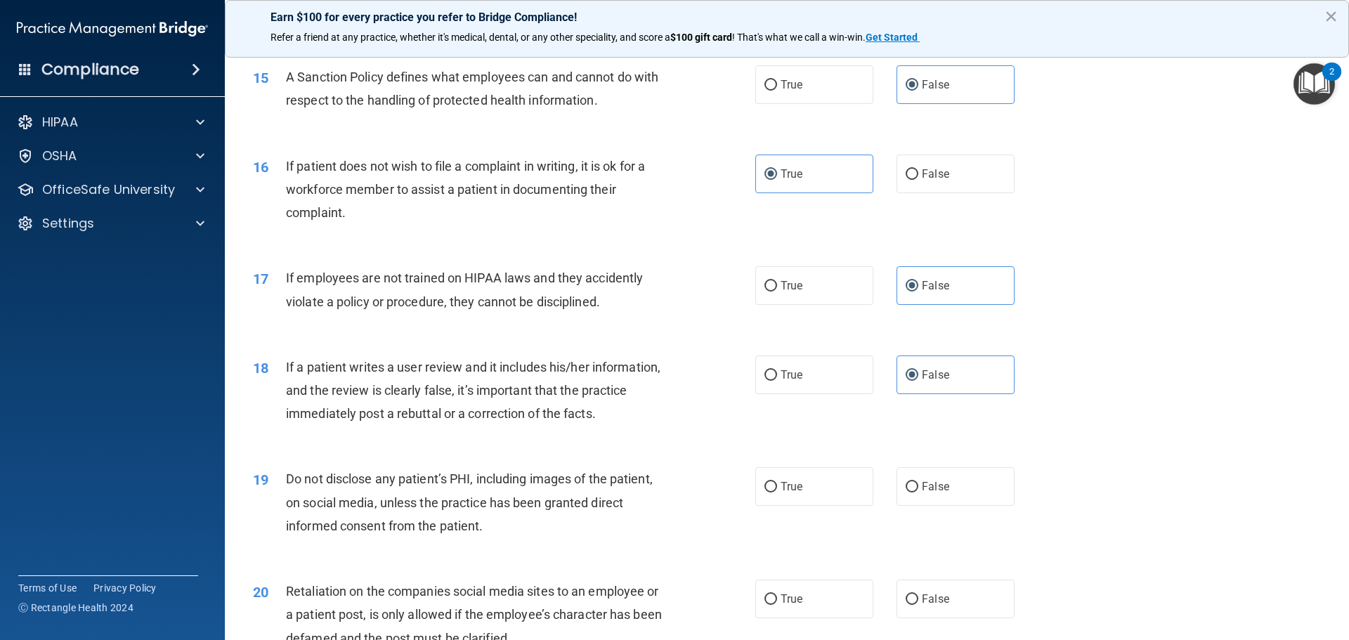
scroll to position [1756, 0]
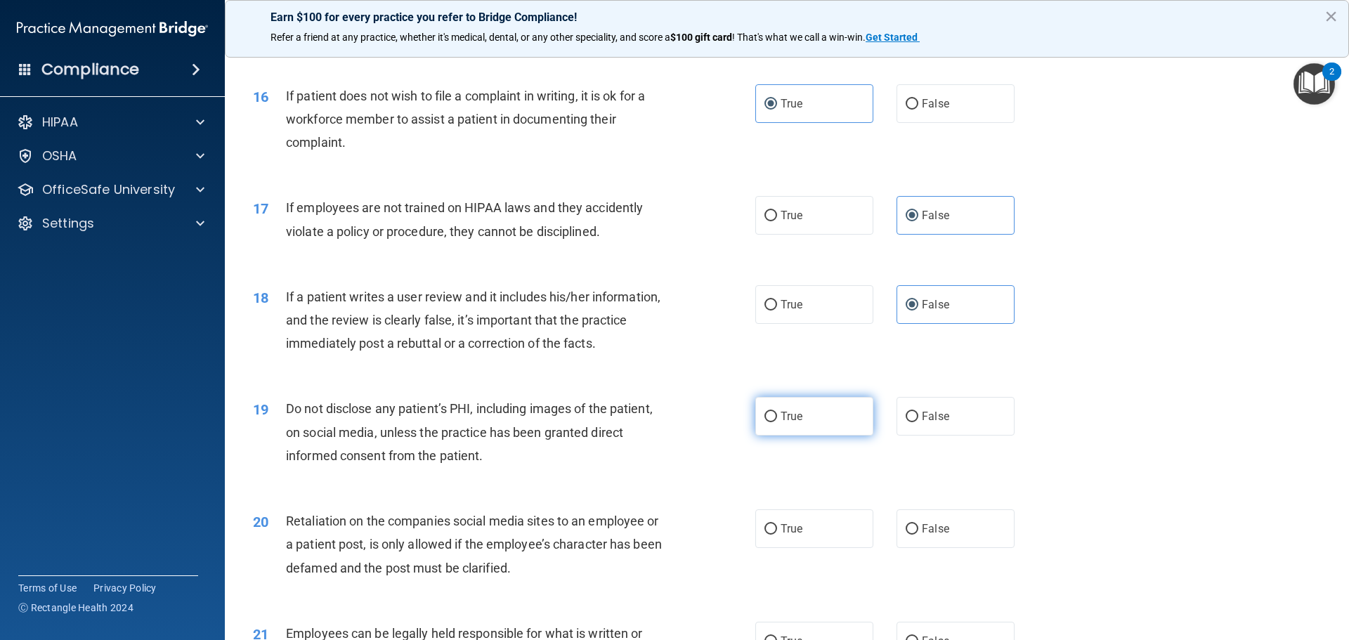
click at [785, 423] on span "True" at bounding box center [791, 415] width 22 height 13
click at [777, 422] on input "True" at bounding box center [770, 417] width 13 height 11
radio input "true"
click at [947, 546] on label "False" at bounding box center [955, 528] width 118 height 39
click at [918, 534] on input "False" at bounding box center [911, 529] width 13 height 11
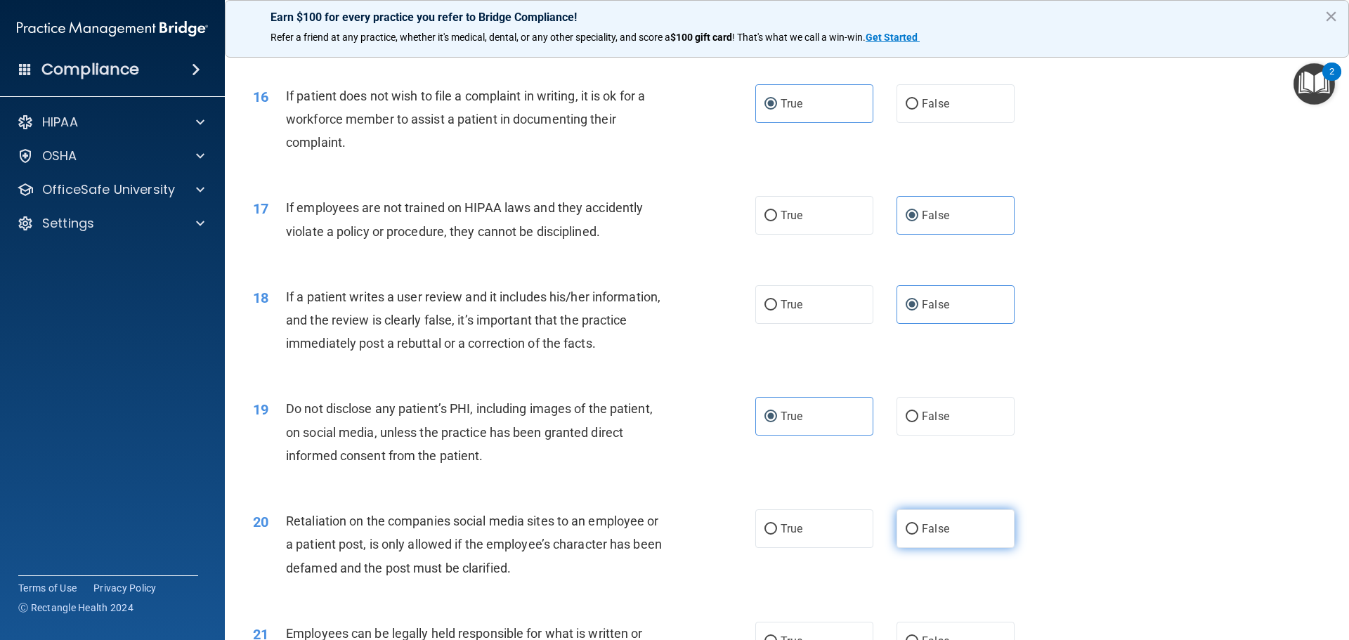
radio input "true"
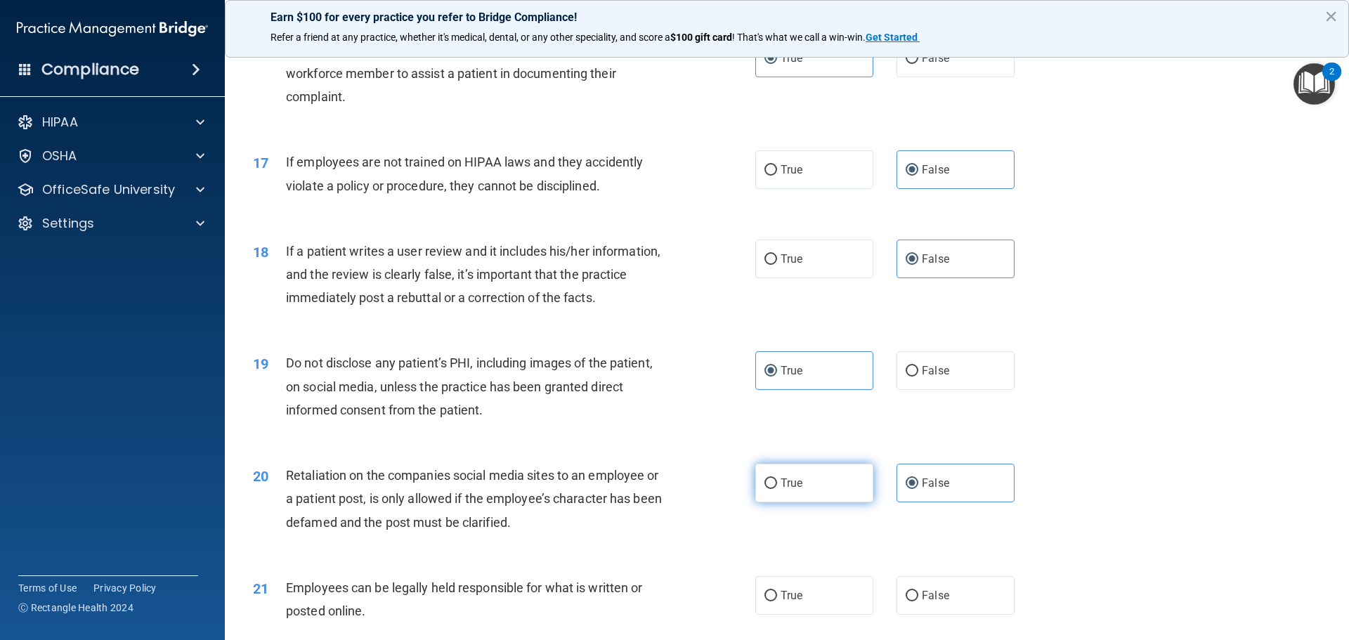
scroll to position [1826, 0]
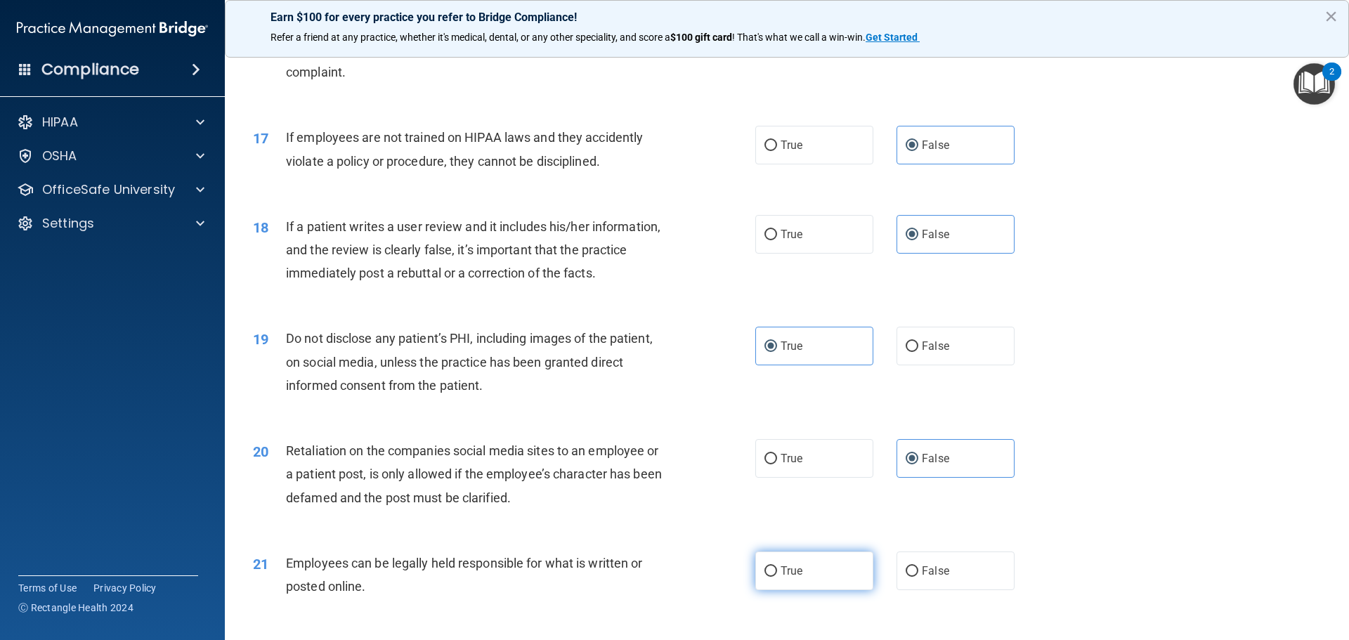
click at [806, 585] on label "True" at bounding box center [814, 570] width 118 height 39
click at [777, 577] on input "True" at bounding box center [770, 571] width 13 height 11
radio input "true"
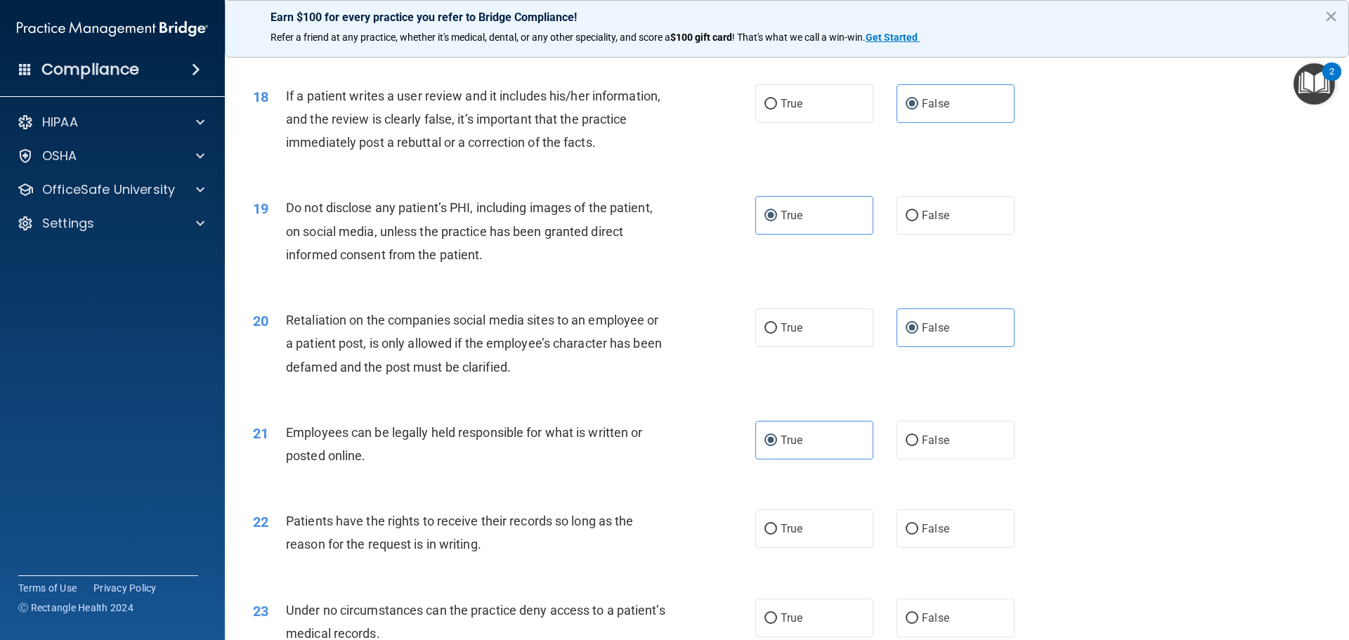
scroll to position [2037, 0]
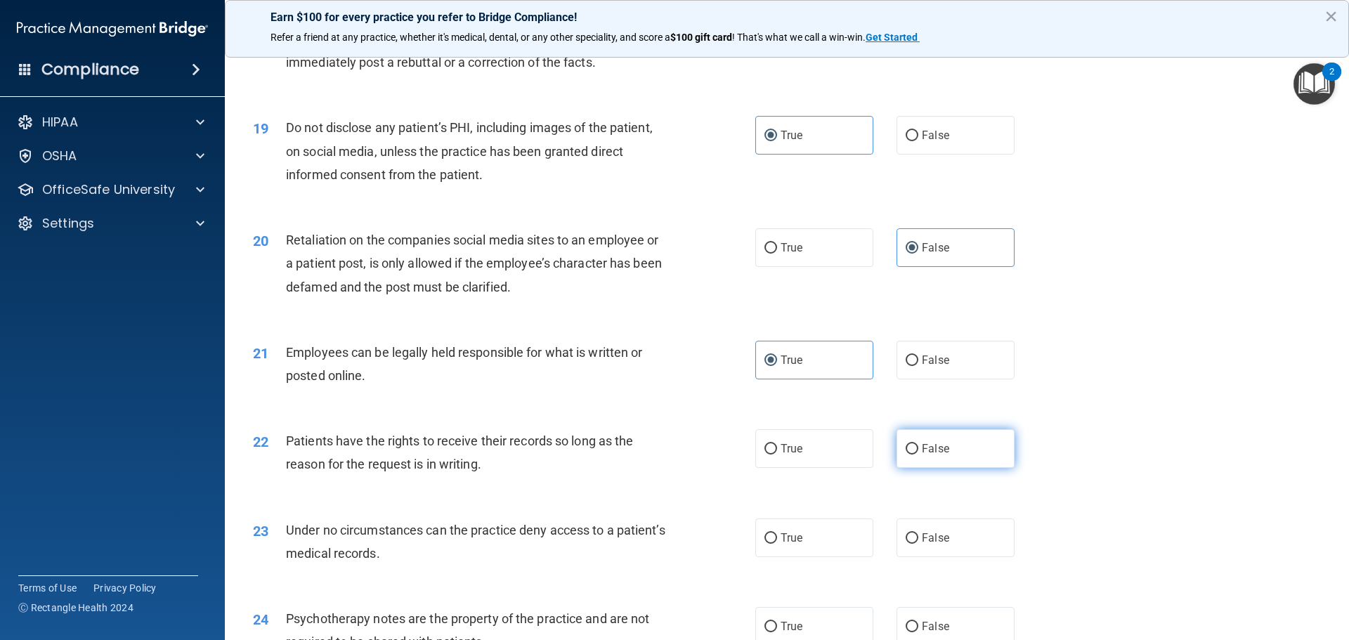
click at [946, 468] on label "False" at bounding box center [955, 448] width 118 height 39
click at [918, 454] on input "False" at bounding box center [911, 449] width 13 height 11
radio input "true"
click at [953, 557] on label "False" at bounding box center [955, 537] width 118 height 39
click at [918, 544] on input "False" at bounding box center [911, 538] width 13 height 11
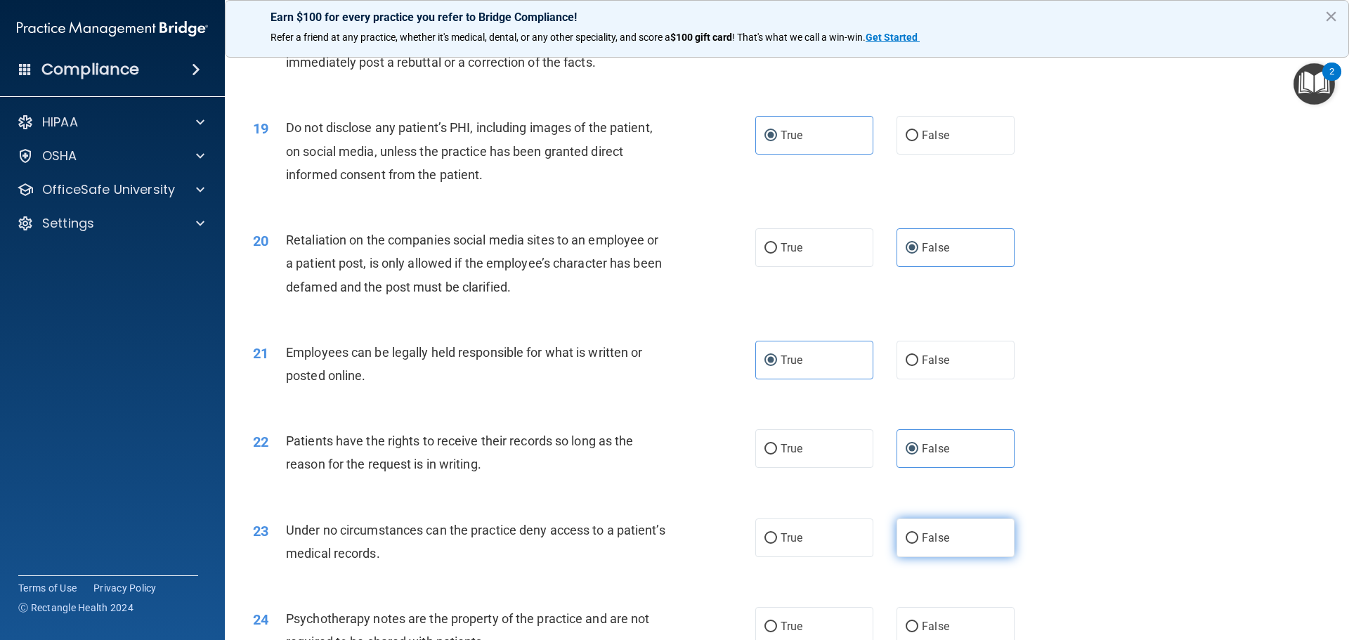
radio input "true"
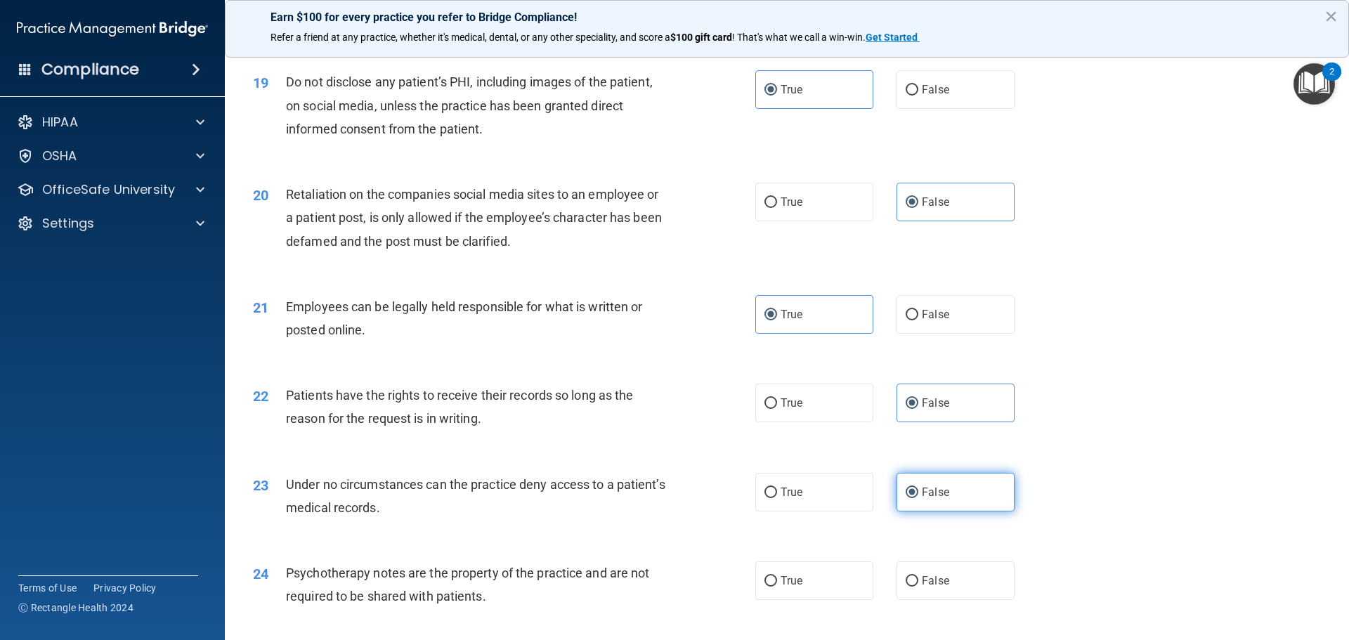
scroll to position [2107, 0]
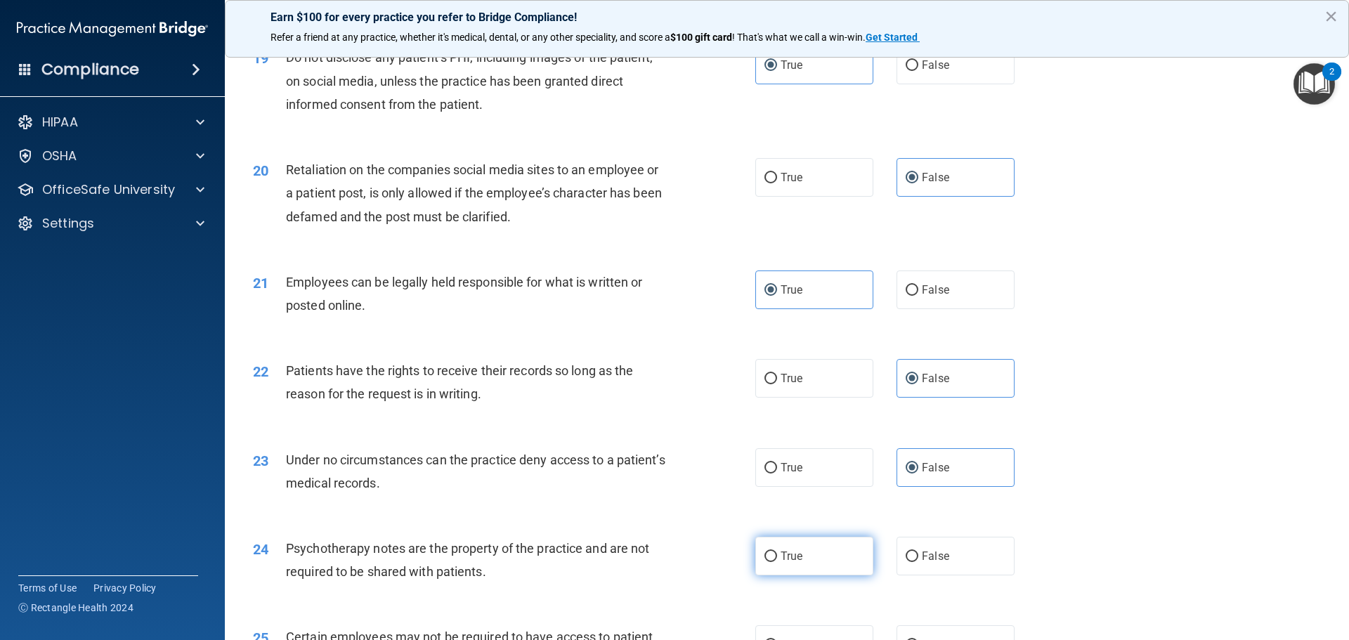
click at [809, 575] on label "True" at bounding box center [814, 556] width 118 height 39
click at [777, 562] on input "True" at bounding box center [770, 556] width 13 height 11
radio input "true"
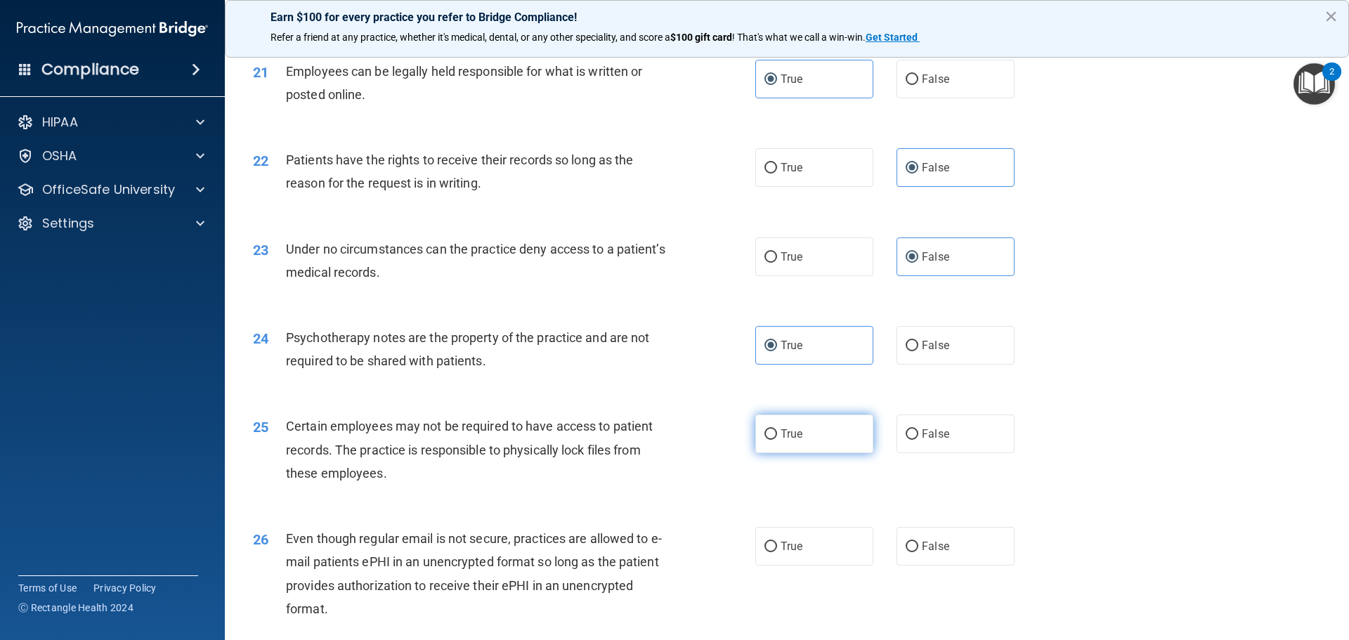
click at [819, 453] on label "True" at bounding box center [814, 433] width 118 height 39
click at [777, 440] on input "True" at bounding box center [770, 434] width 13 height 11
radio input "true"
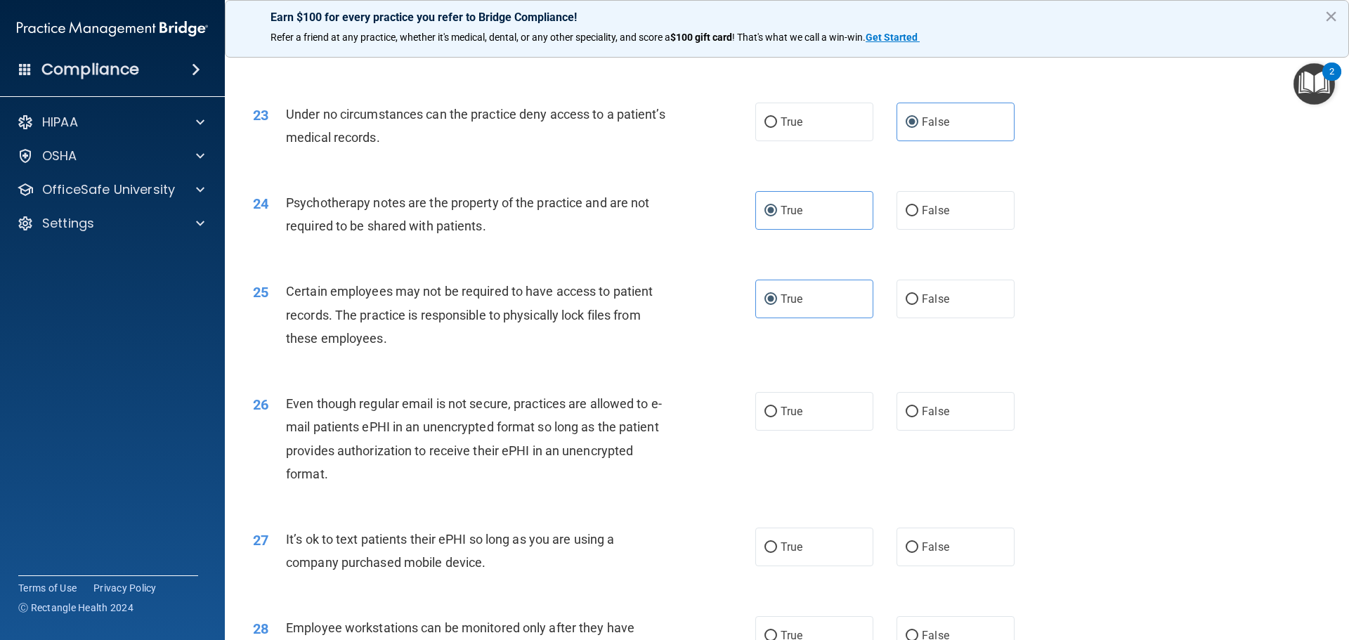
scroll to position [2458, 0]
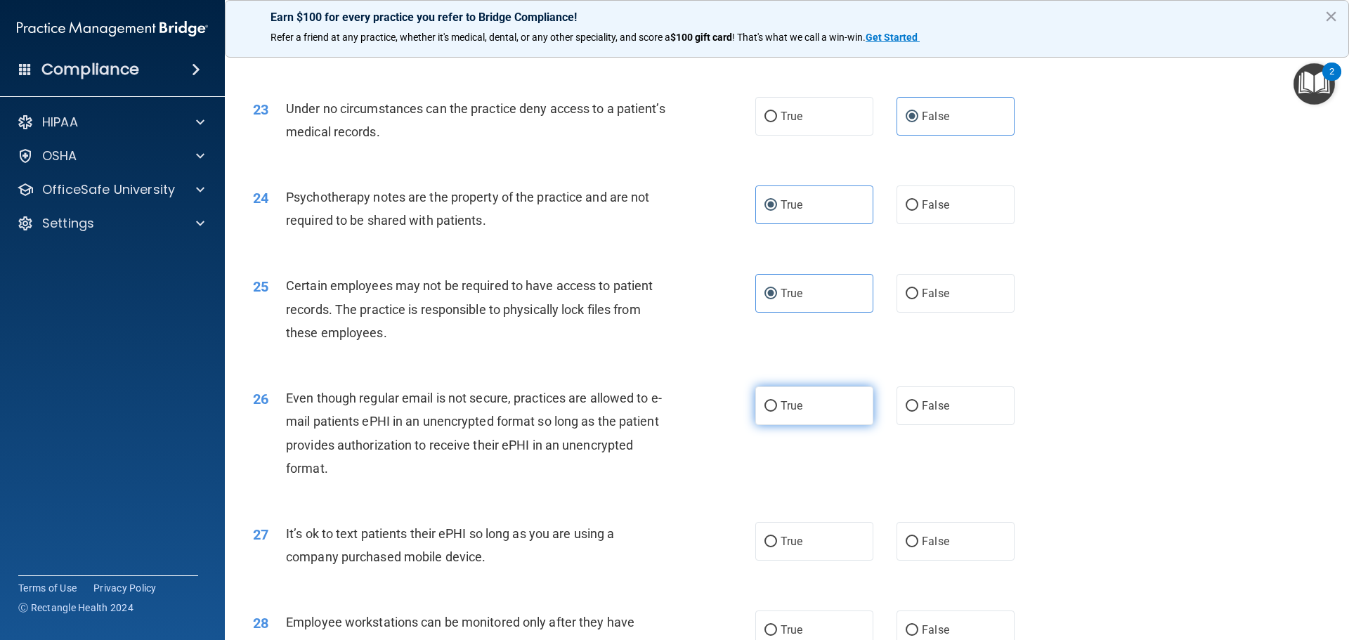
click at [825, 417] on label "True" at bounding box center [814, 405] width 118 height 39
click at [777, 412] on input "True" at bounding box center [770, 406] width 13 height 11
radio input "true"
click at [923, 548] on span "False" at bounding box center [934, 540] width 27 height 13
click at [918, 547] on input "False" at bounding box center [911, 542] width 13 height 11
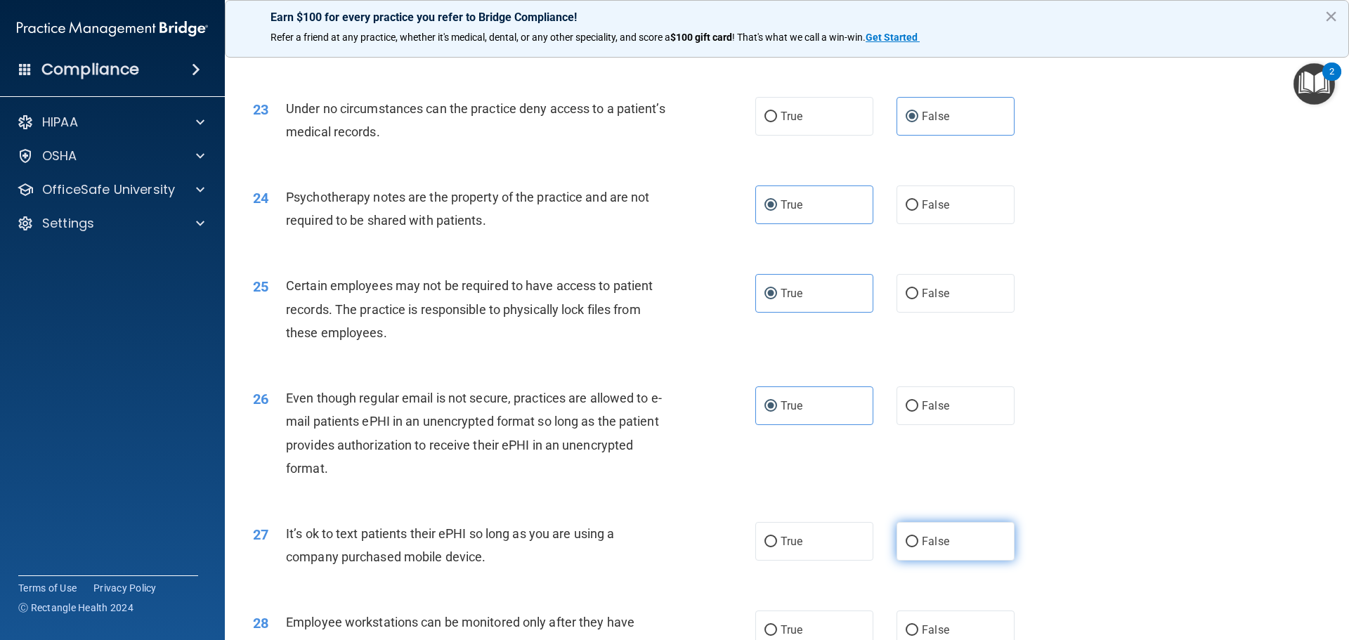
radio input "true"
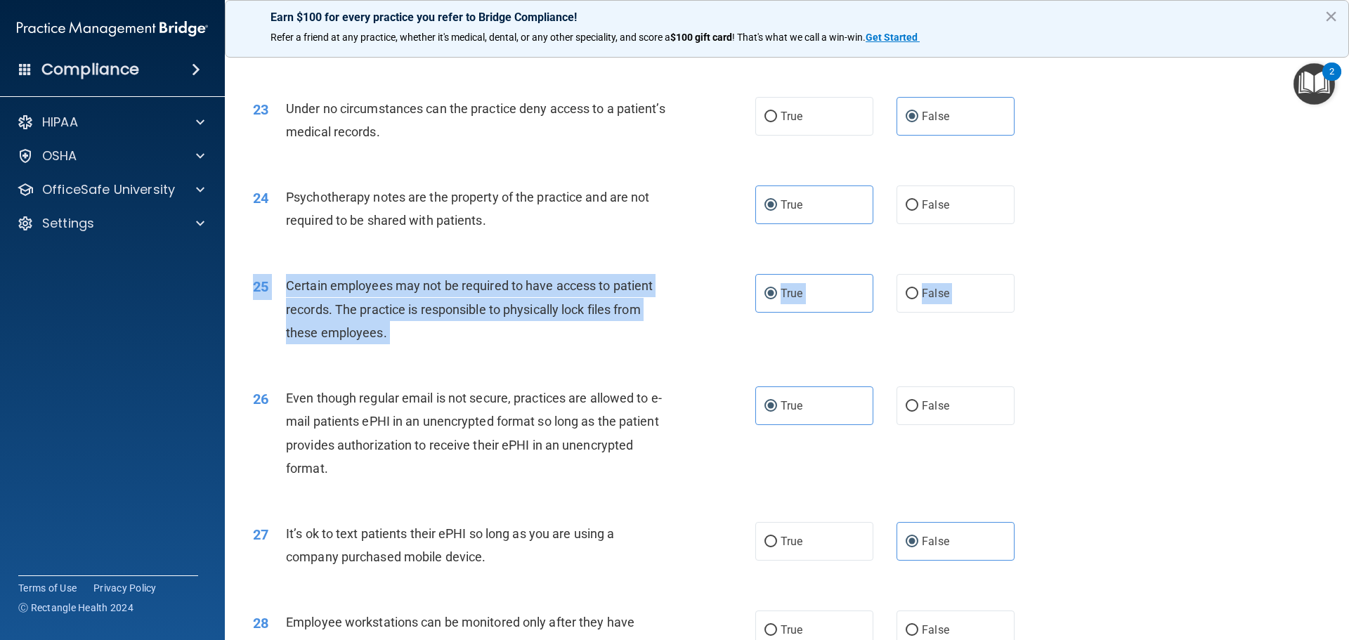
drag, startPoint x: 1105, startPoint y: 496, endPoint x: 1080, endPoint y: 320, distance: 178.0
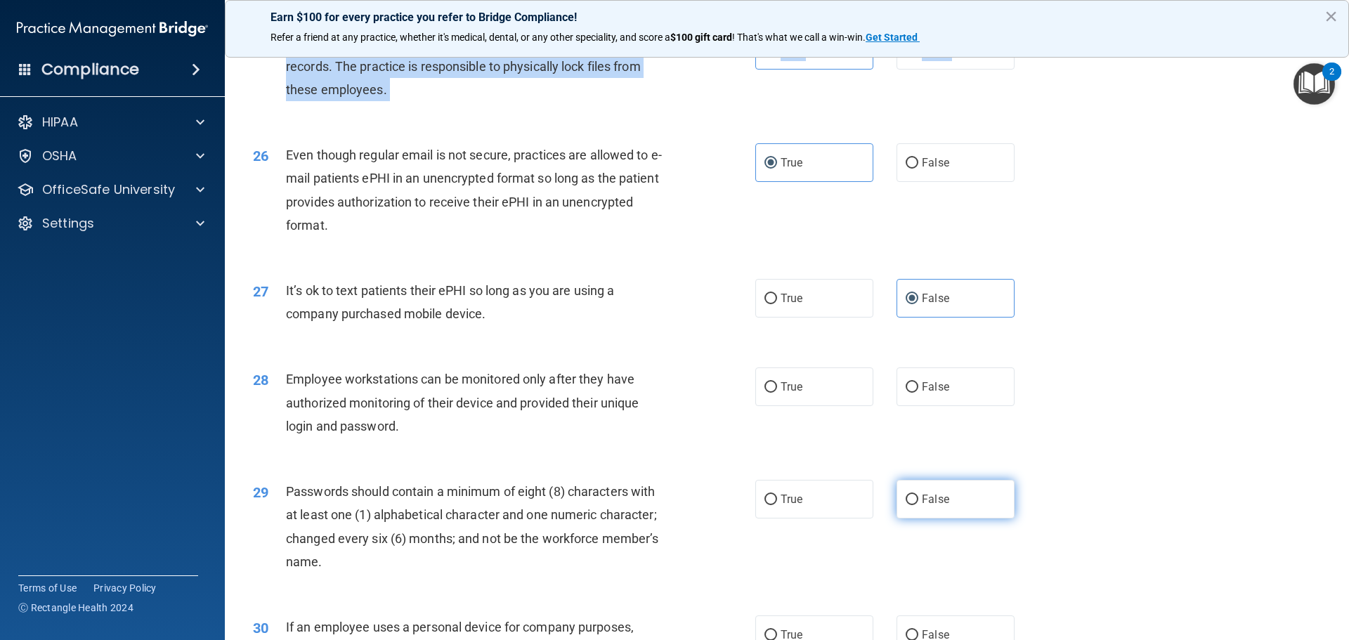
scroll to position [2809, 0]
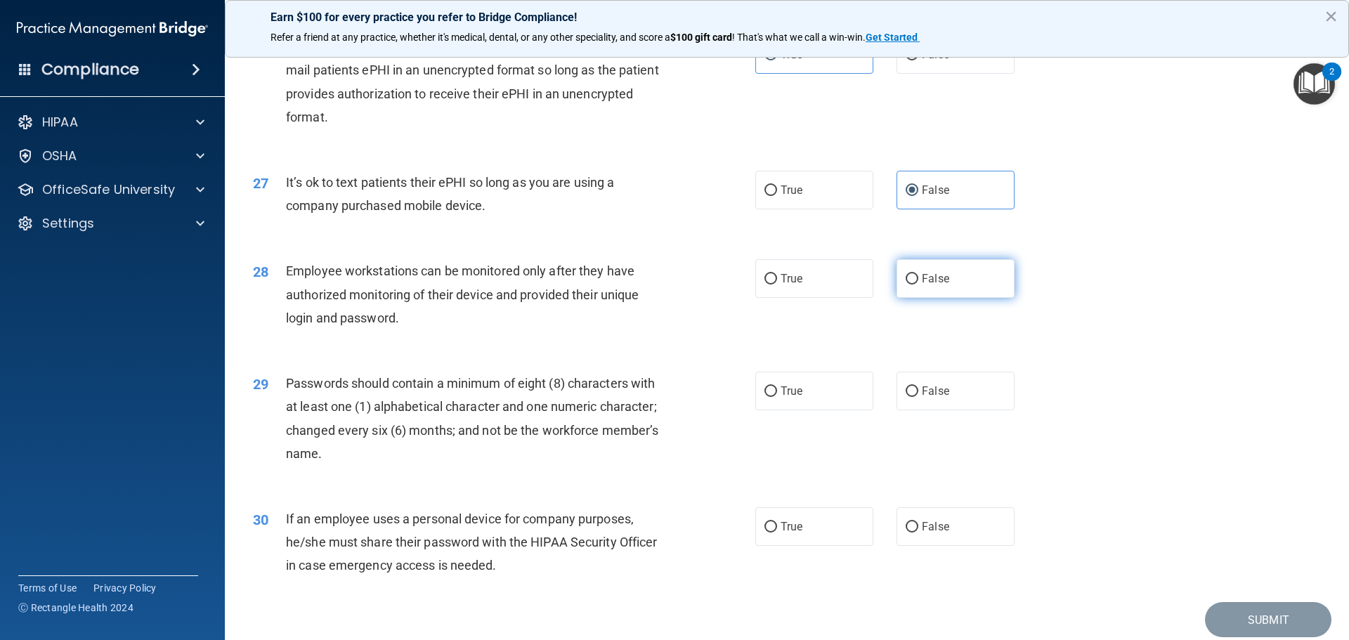
click at [919, 294] on label "False" at bounding box center [955, 278] width 118 height 39
click at [918, 284] on input "False" at bounding box center [911, 279] width 13 height 11
radio input "true"
click at [825, 410] on label "True" at bounding box center [814, 391] width 118 height 39
click at [777, 397] on input "True" at bounding box center [770, 391] width 13 height 11
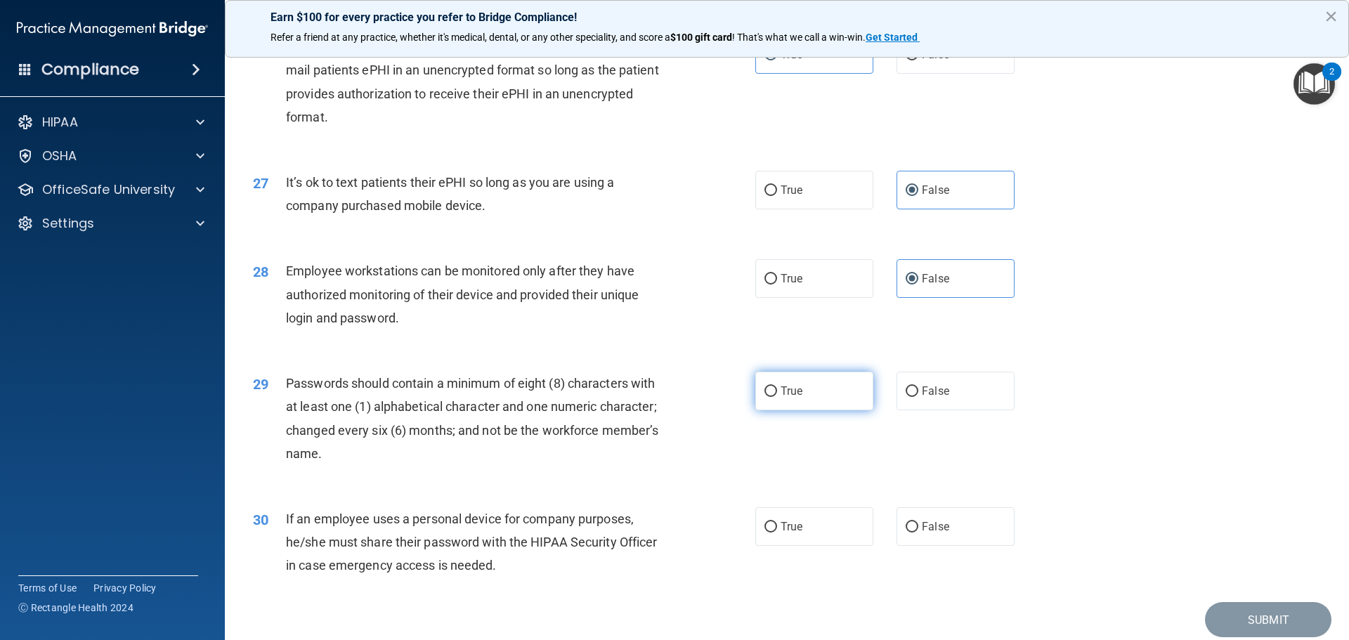
radio input "true"
click at [945, 539] on label "False" at bounding box center [955, 526] width 118 height 39
click at [918, 532] on input "False" at bounding box center [911, 527] width 13 height 11
radio input "true"
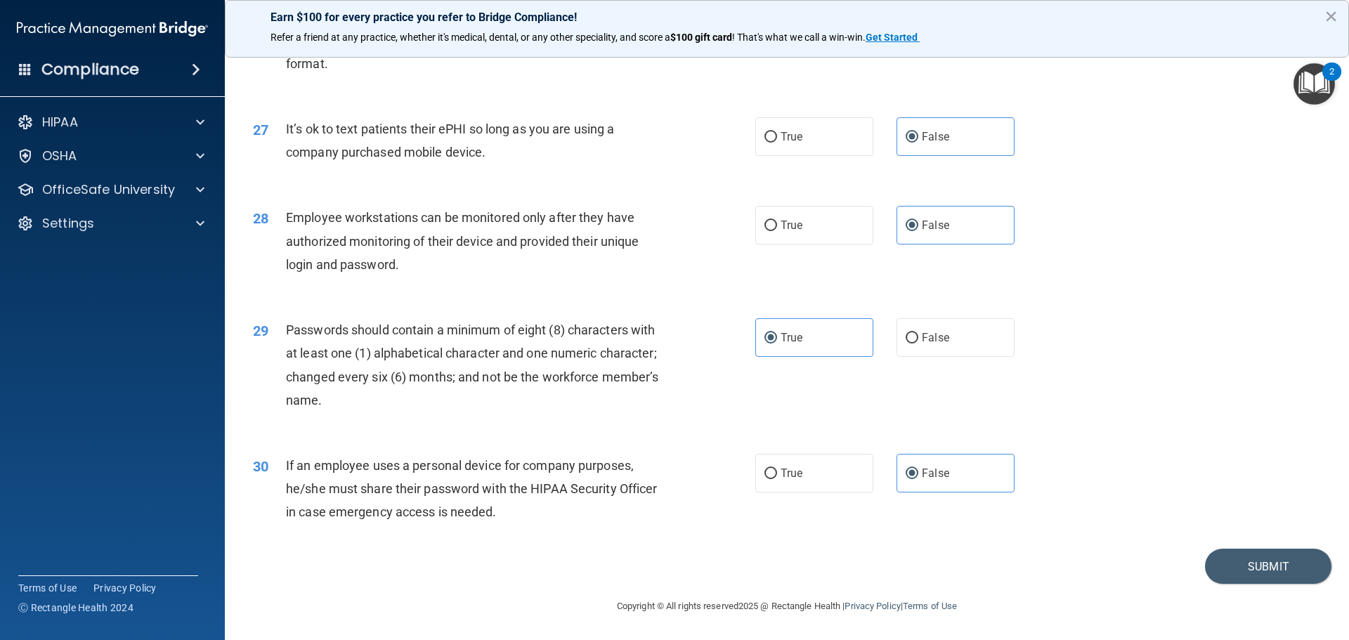
scroll to position [2886, 0]
click at [1283, 570] on button "Submit" at bounding box center [1268, 567] width 126 height 36
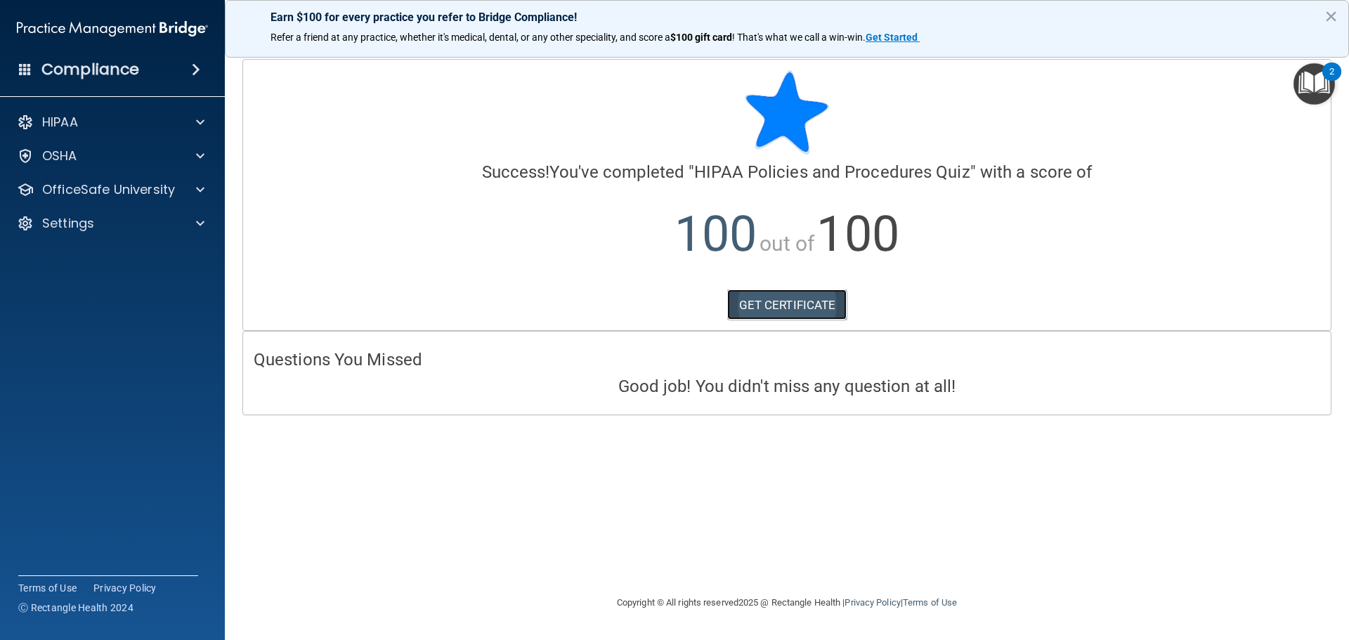
click at [822, 315] on link "GET CERTIFICATE" at bounding box center [787, 304] width 120 height 31
click at [193, 126] on div at bounding box center [198, 122] width 35 height 17
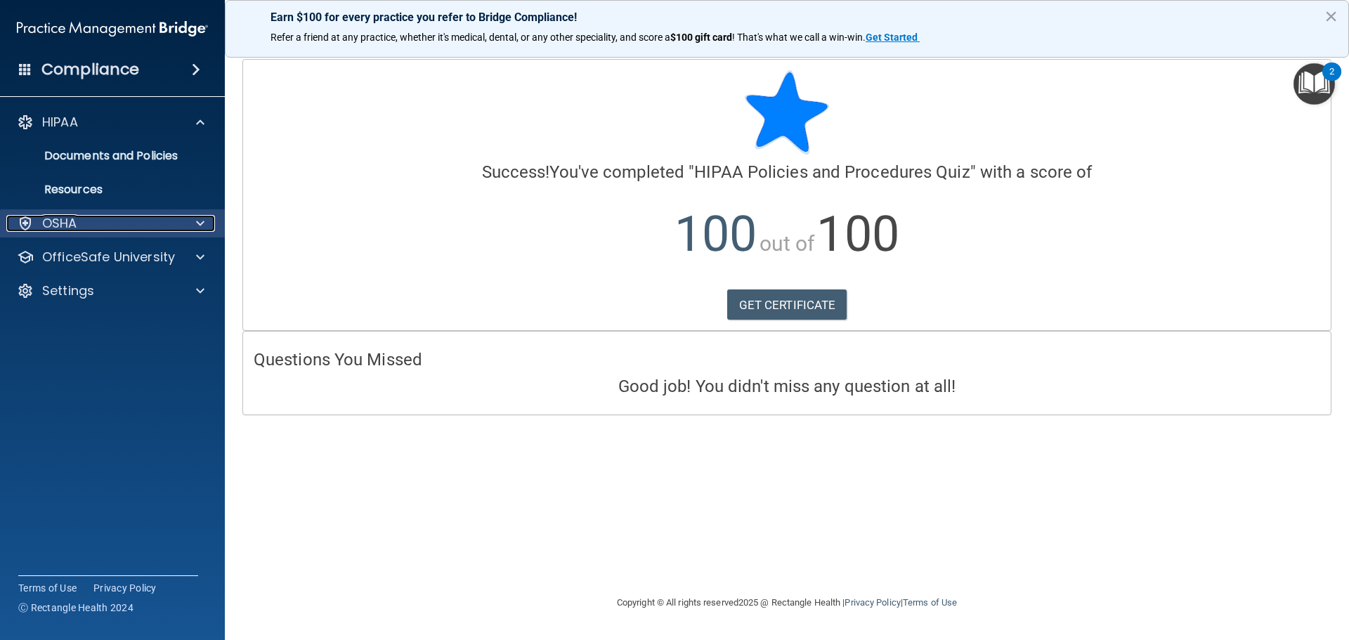
click at [201, 218] on span at bounding box center [200, 223] width 8 height 17
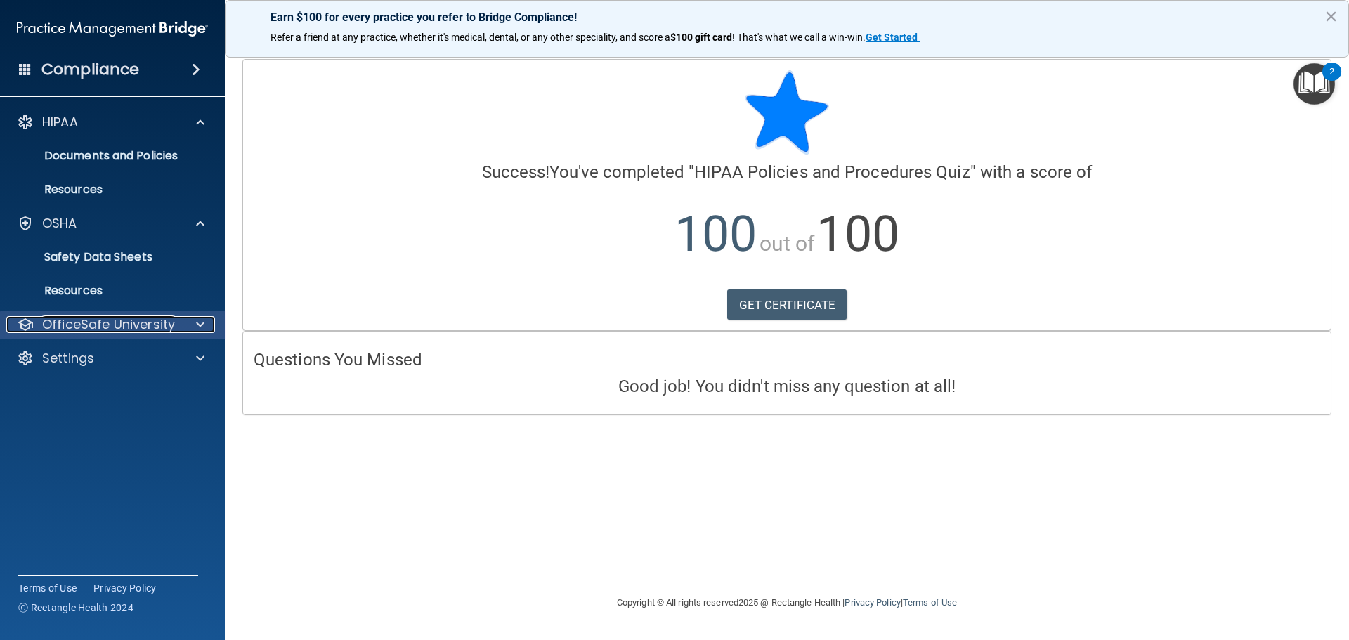
click at [169, 316] on p "OfficeSafe University" at bounding box center [108, 324] width 133 height 17
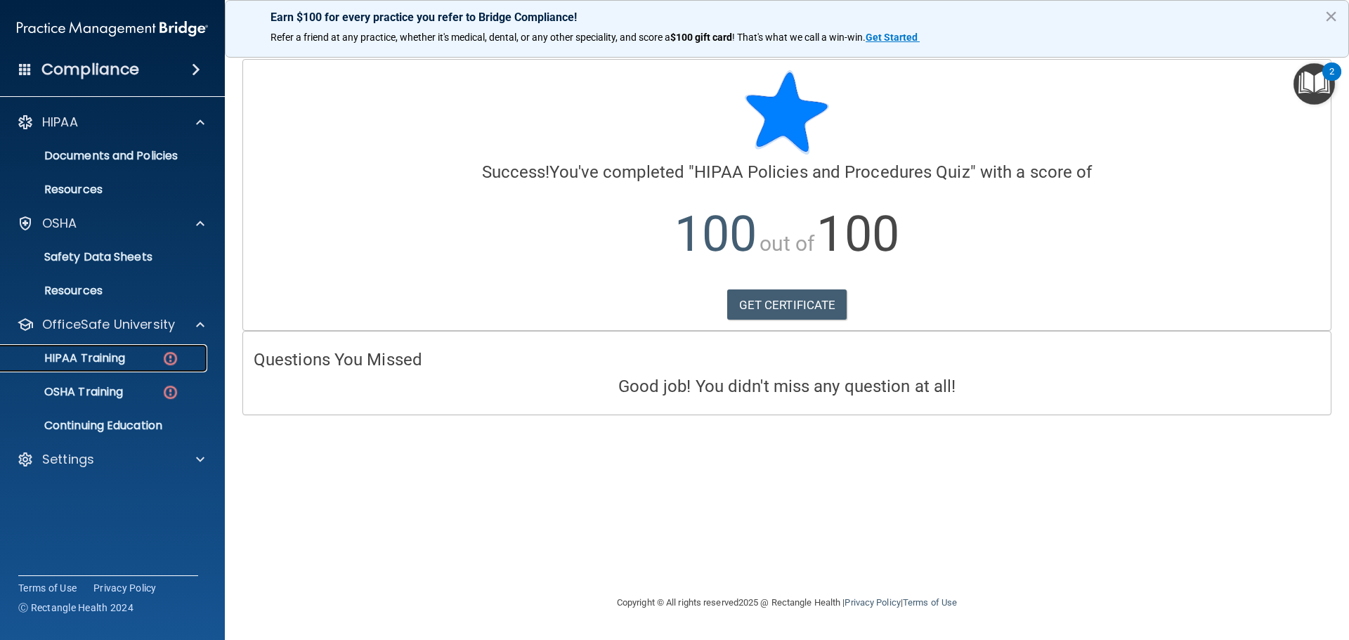
click at [169, 353] on img at bounding box center [171, 359] width 18 height 18
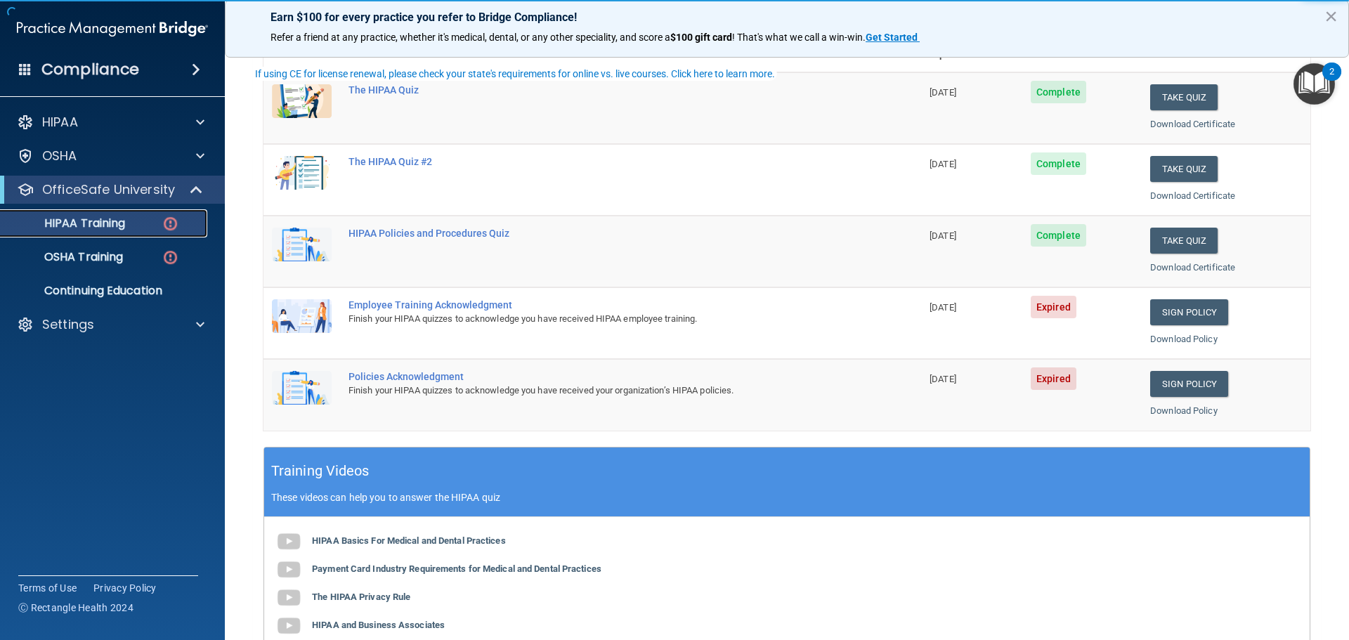
scroll to position [211, 0]
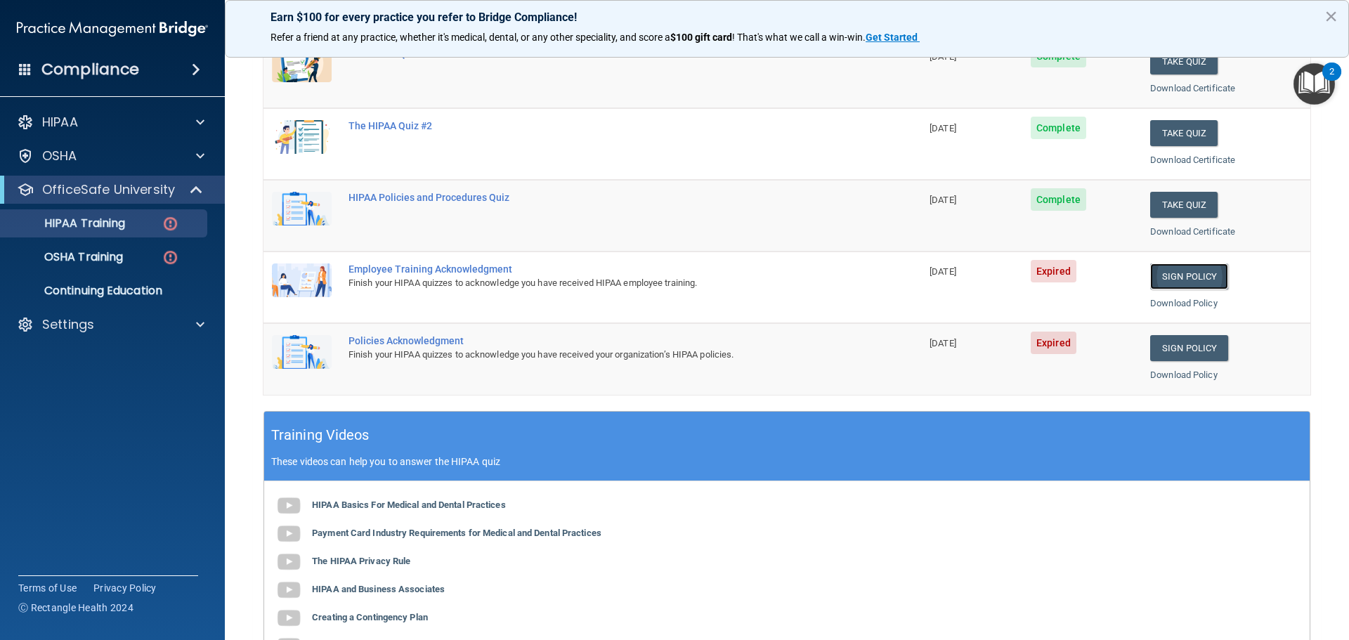
click at [1200, 273] on link "Sign Policy" at bounding box center [1189, 276] width 78 height 26
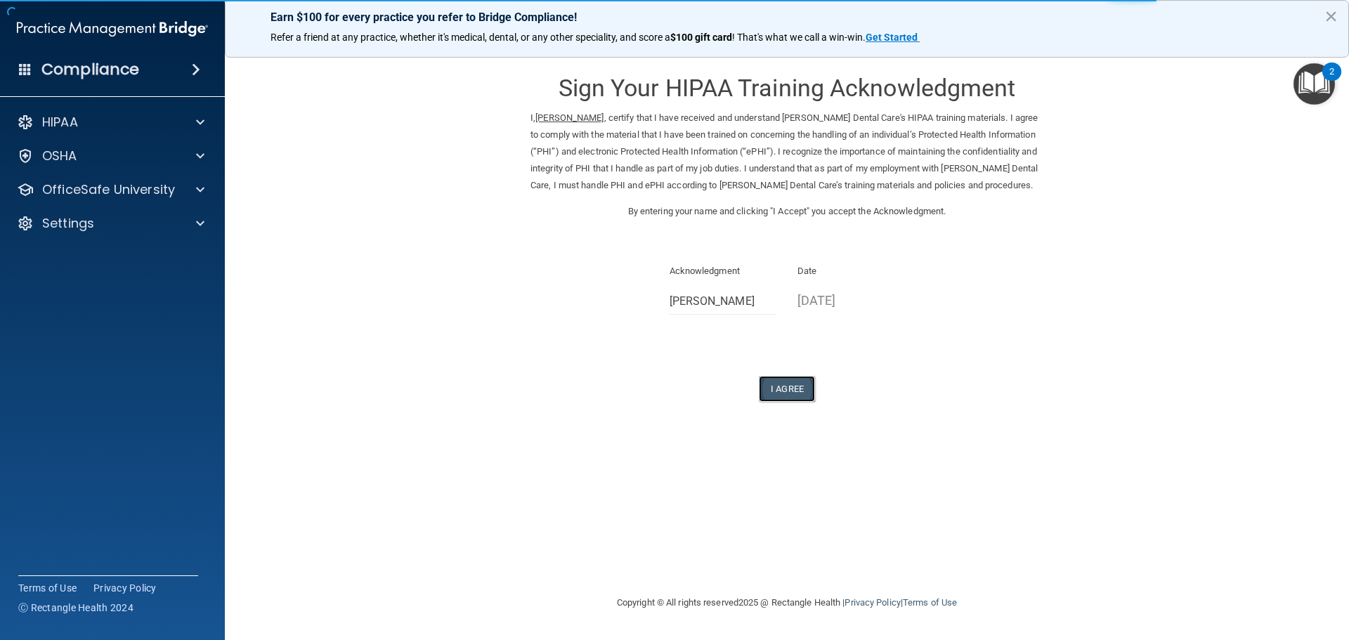
click at [789, 394] on button "I Agree" at bounding box center [787, 389] width 56 height 26
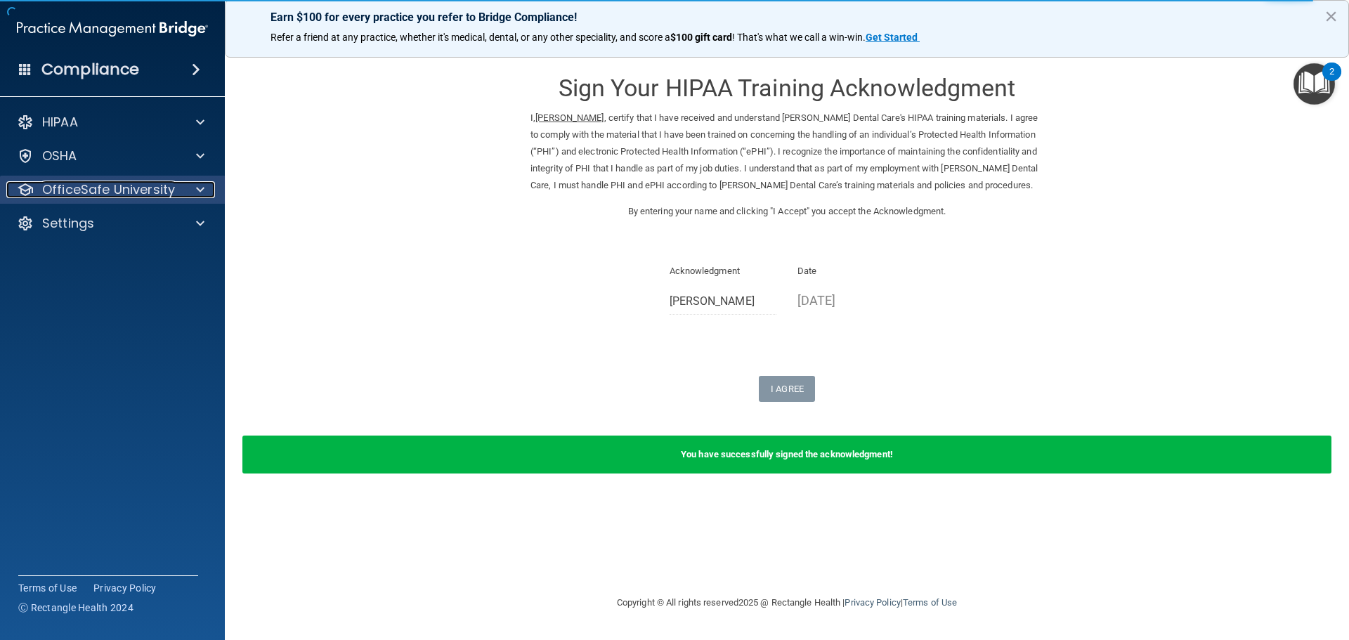
click at [188, 187] on div at bounding box center [198, 189] width 35 height 17
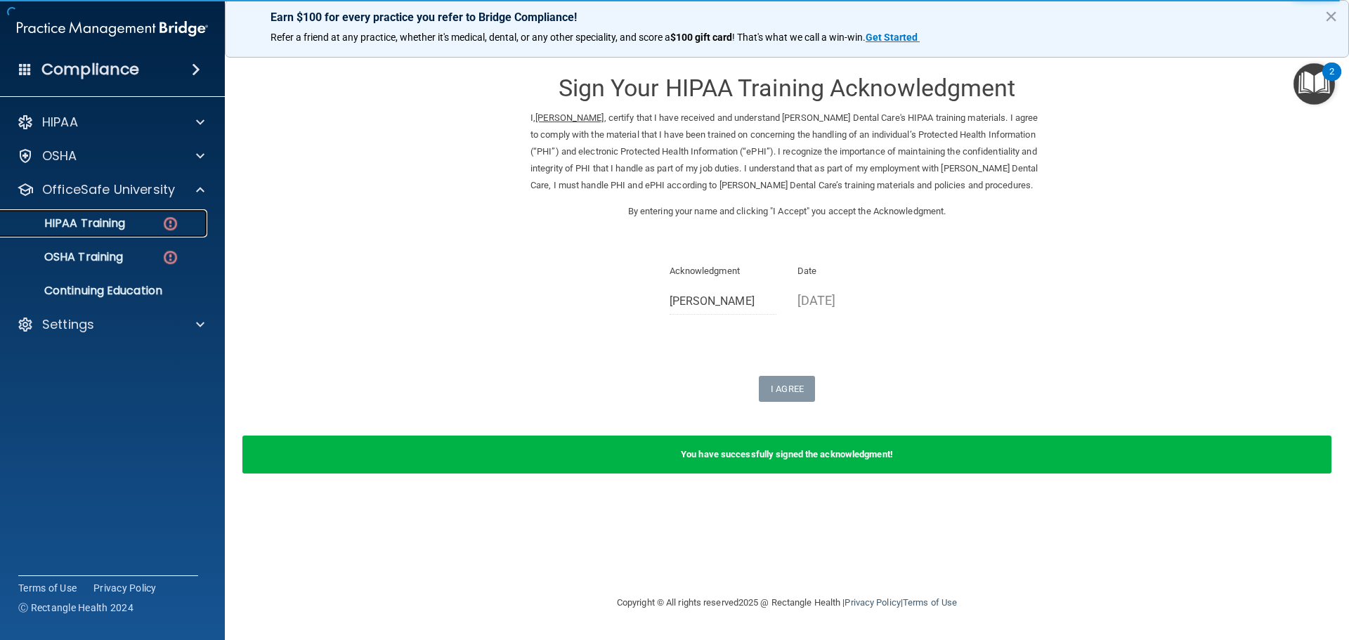
click at [164, 230] on img at bounding box center [171, 224] width 18 height 18
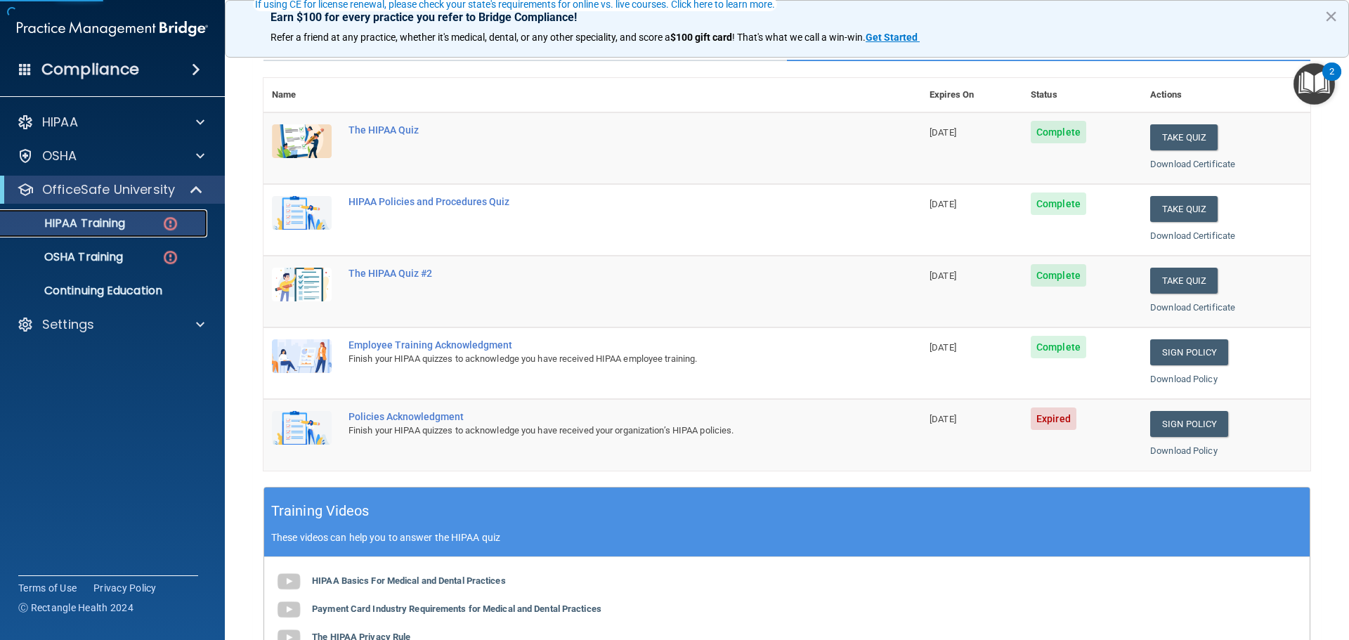
scroll to position [140, 0]
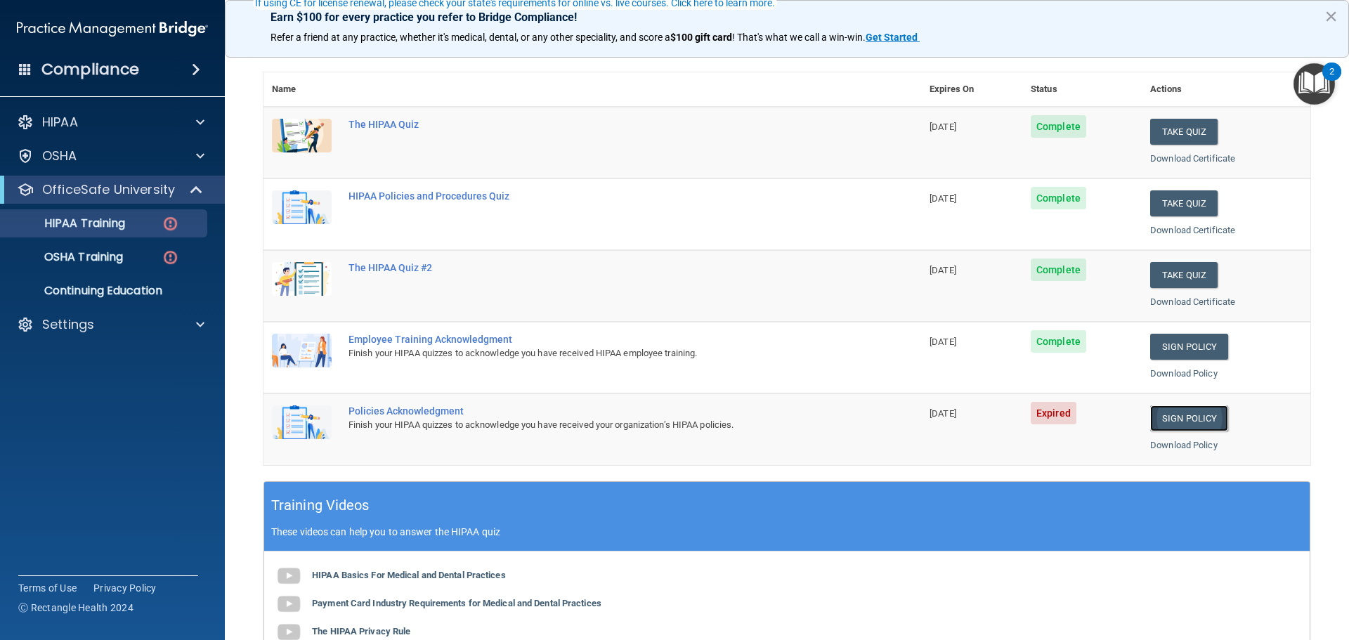
click at [1183, 422] on link "Sign Policy" at bounding box center [1189, 418] width 78 height 26
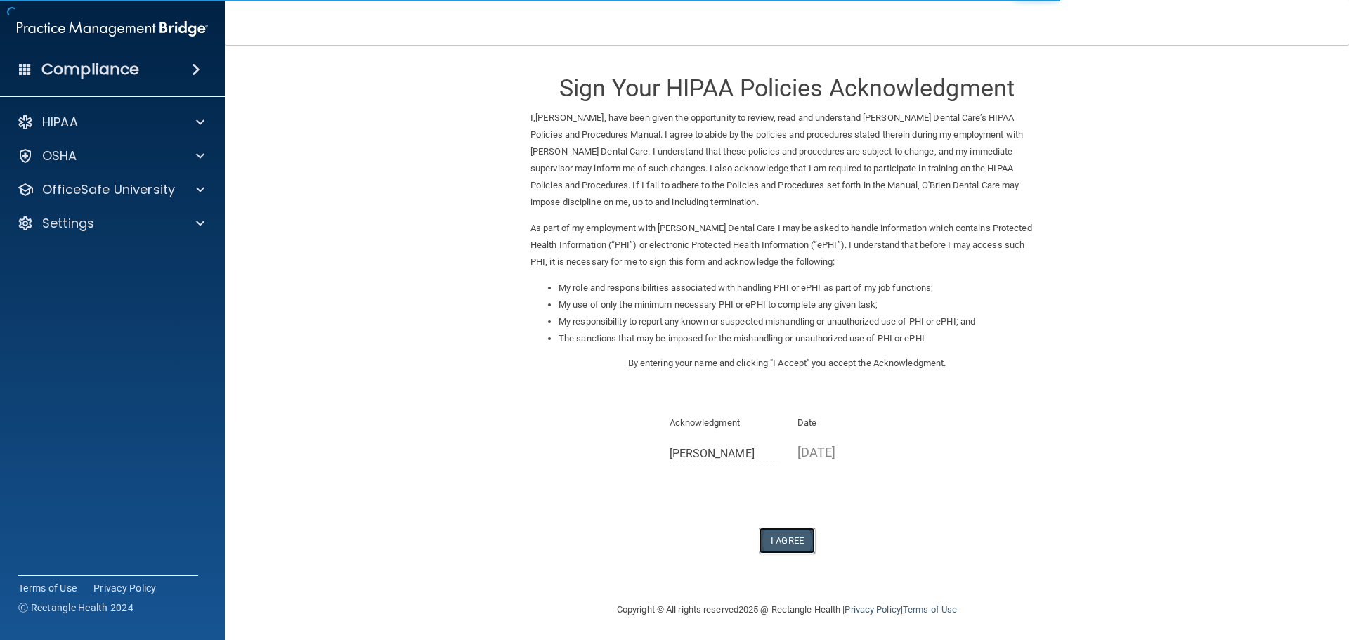
click at [793, 543] on button "I Agree" at bounding box center [787, 540] width 56 height 26
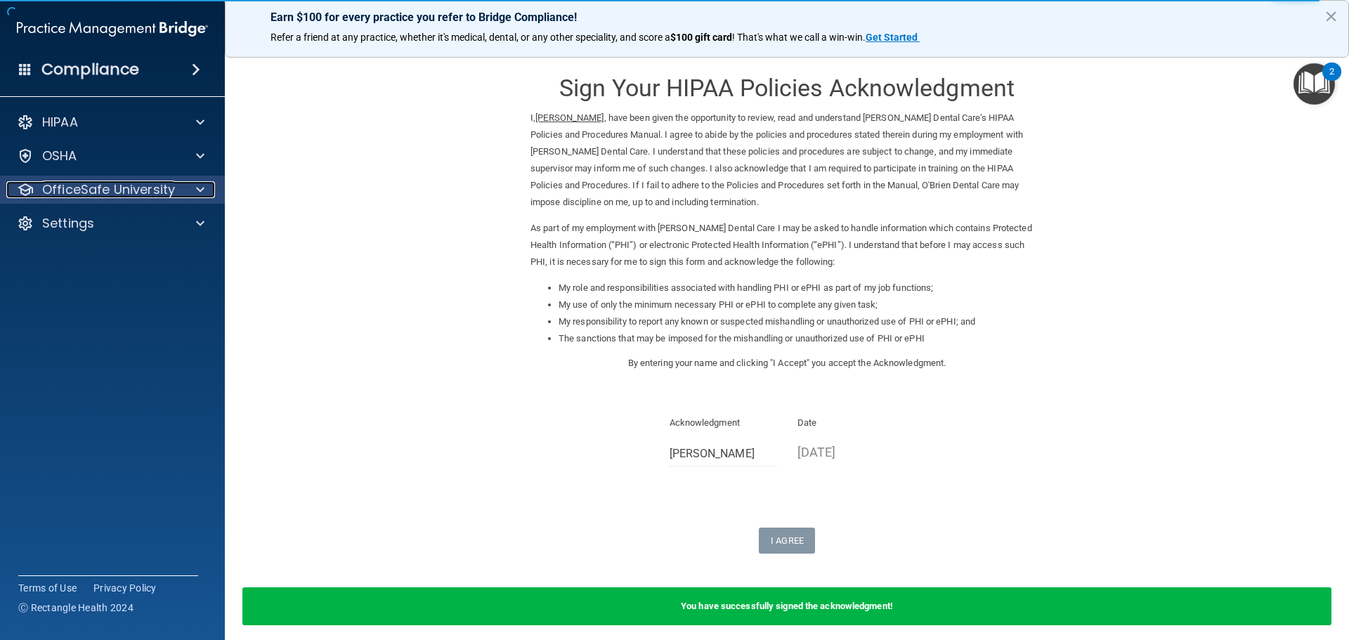
click at [149, 181] on p "OfficeSafe University" at bounding box center [108, 189] width 133 height 17
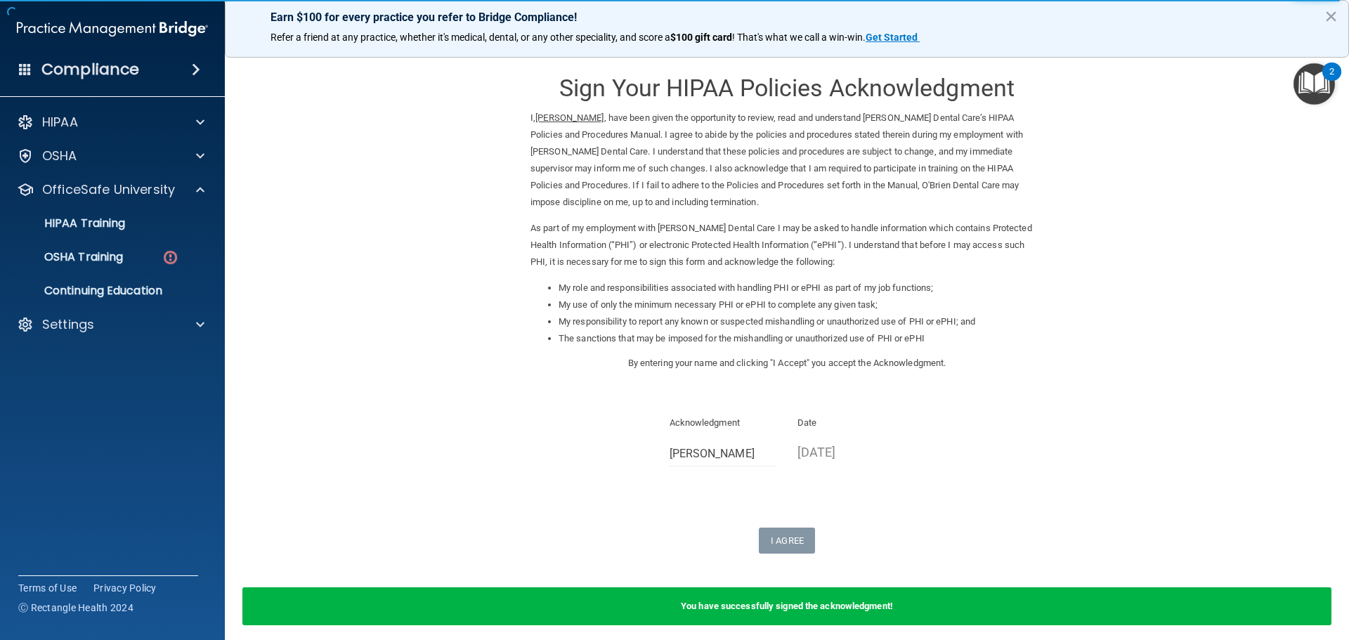
click at [150, 237] on ul "HIPAA Training OSHA Training Continuing Education" at bounding box center [113, 254] width 254 height 101
click at [151, 227] on div "HIPAA Training" at bounding box center [105, 223] width 192 height 14
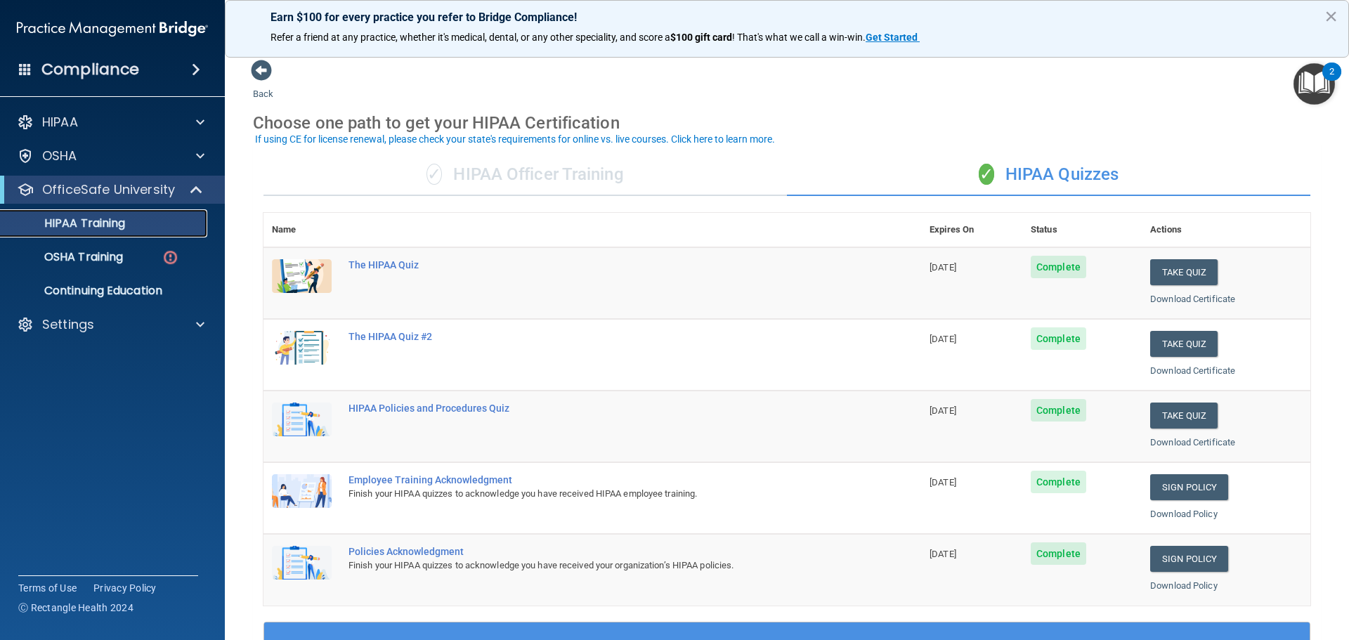
scroll to position [70, 0]
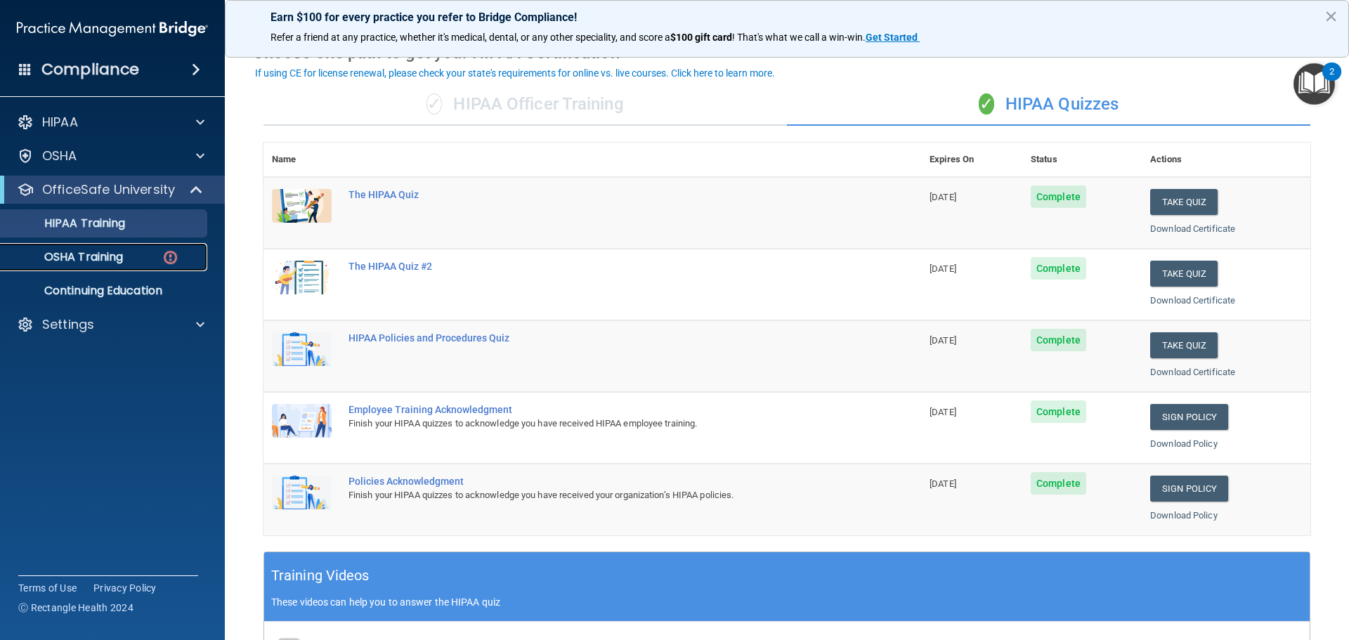
click at [123, 250] on p "OSHA Training" at bounding box center [66, 257] width 114 height 14
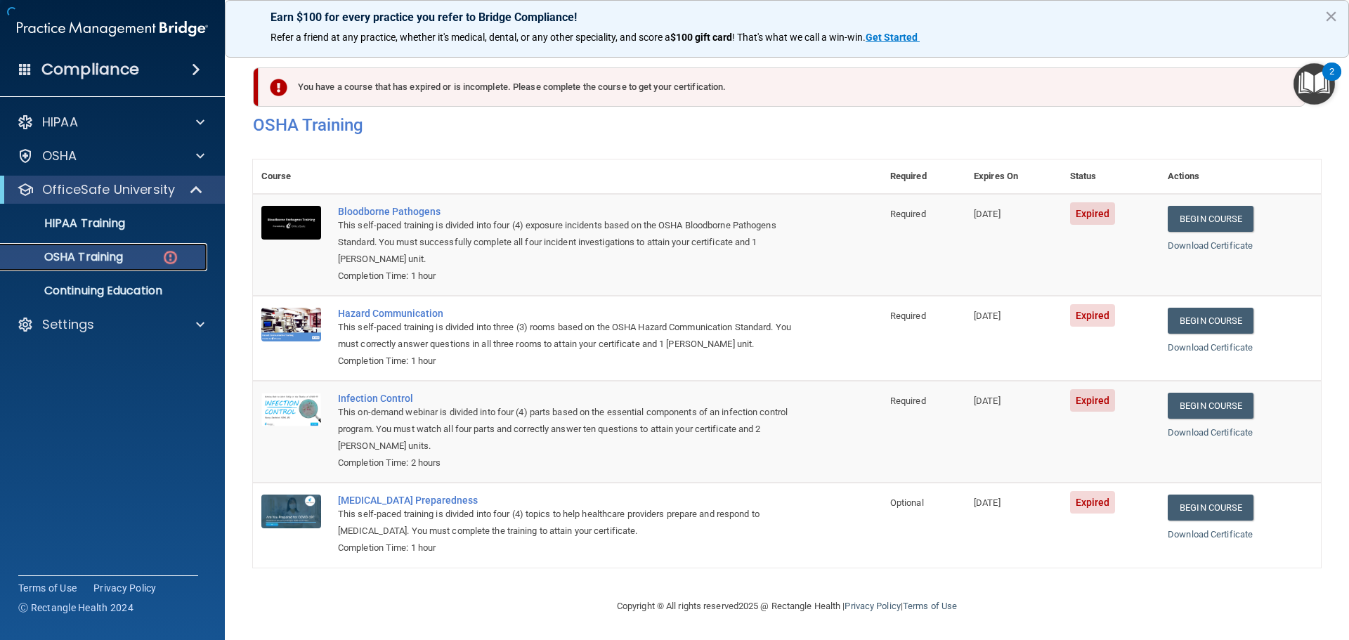
scroll to position [6, 0]
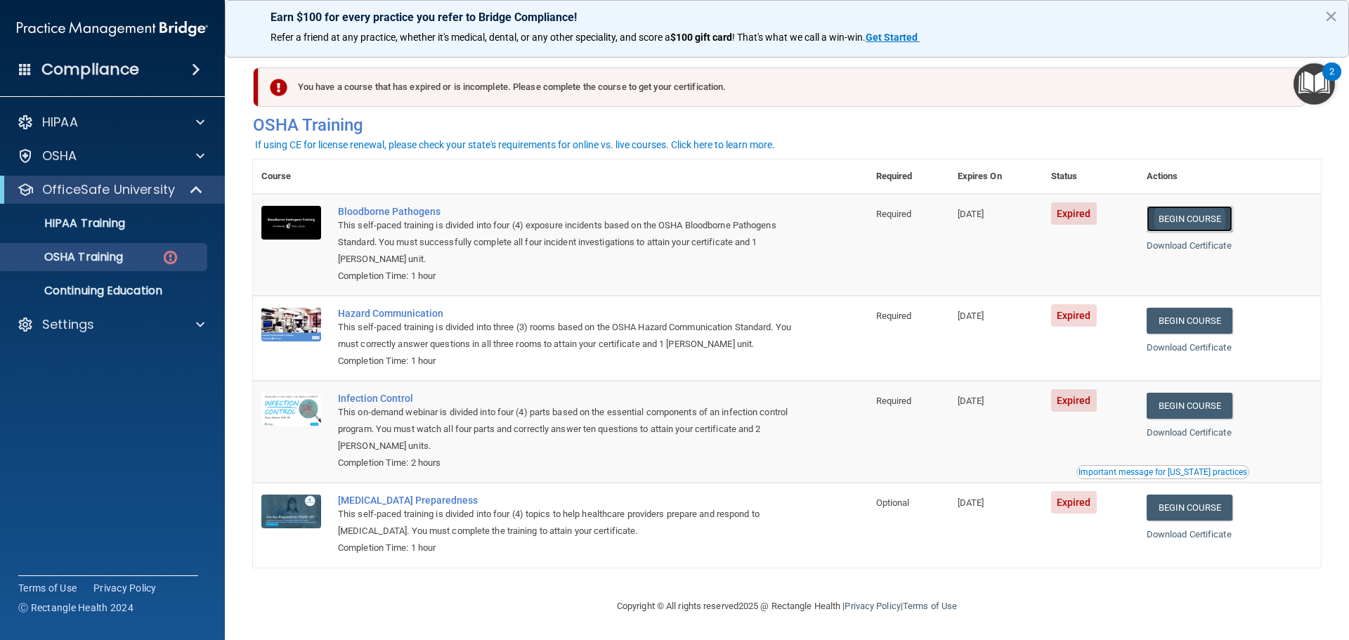
click at [1209, 222] on link "Begin Course" at bounding box center [1189, 219] width 86 height 26
click at [1205, 217] on link "Begin Course" at bounding box center [1189, 219] width 86 height 26
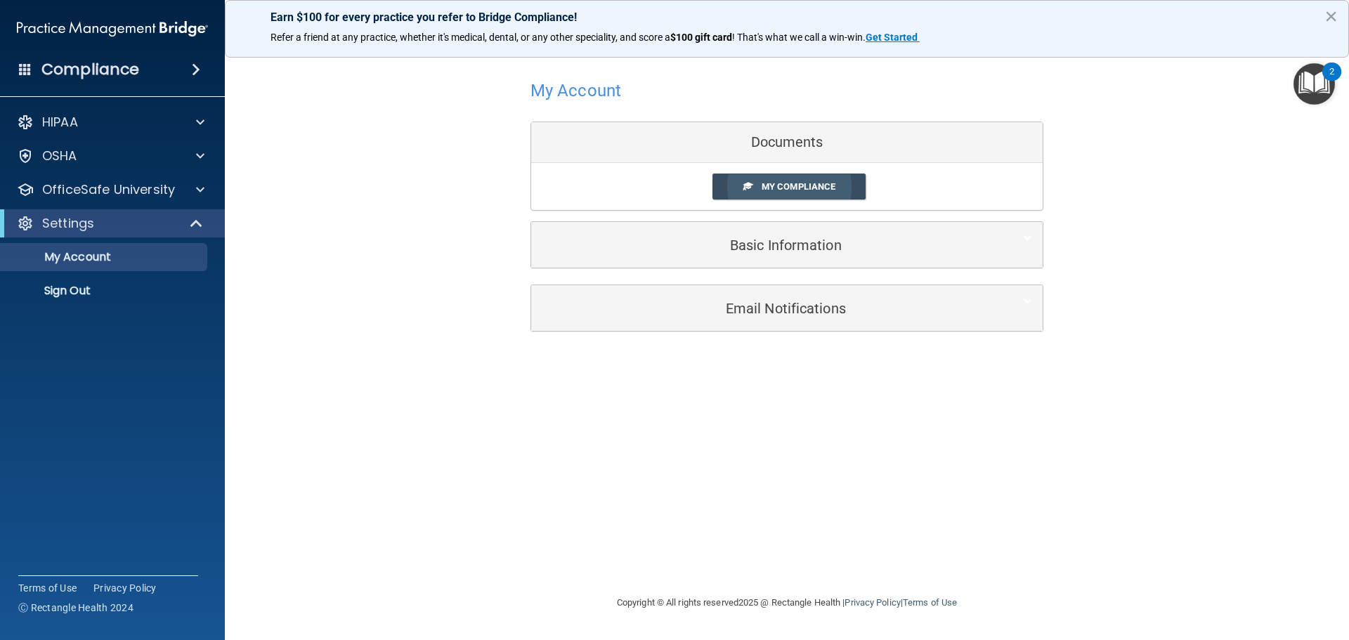
click at [817, 187] on span "My Compliance" at bounding box center [798, 186] width 74 height 11
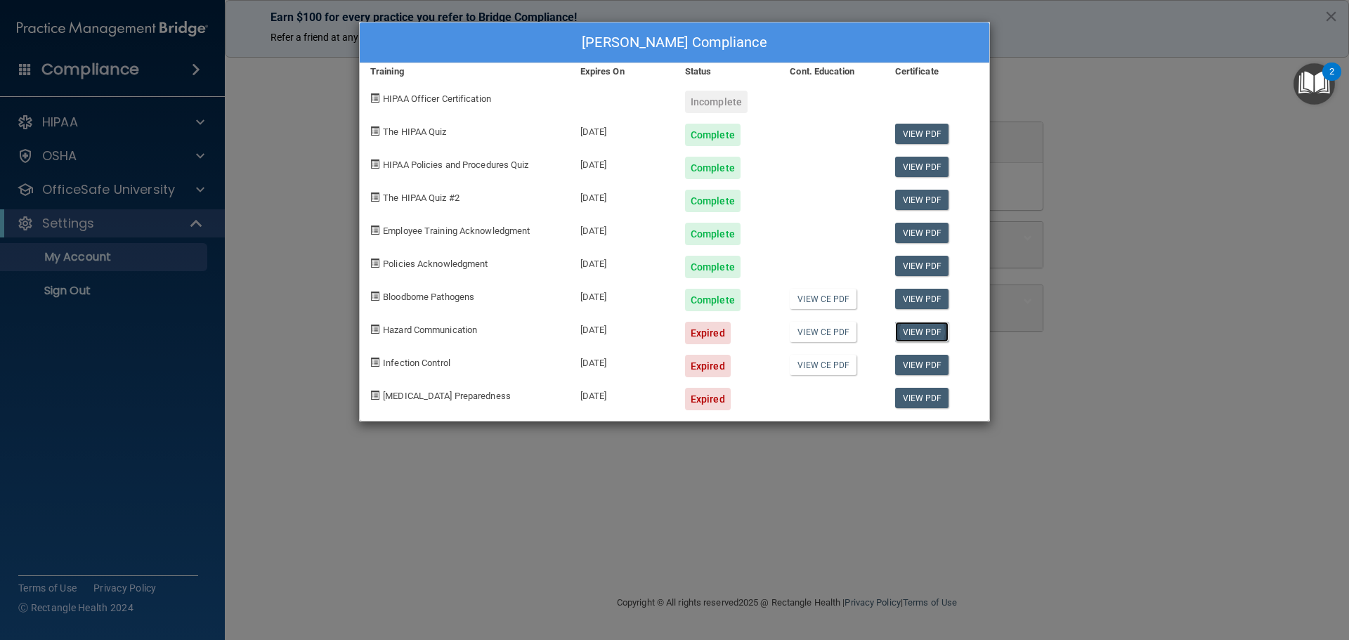
click at [924, 334] on link "View PDF" at bounding box center [922, 332] width 54 height 20
click at [823, 334] on link "View CE PDF" at bounding box center [822, 332] width 67 height 20
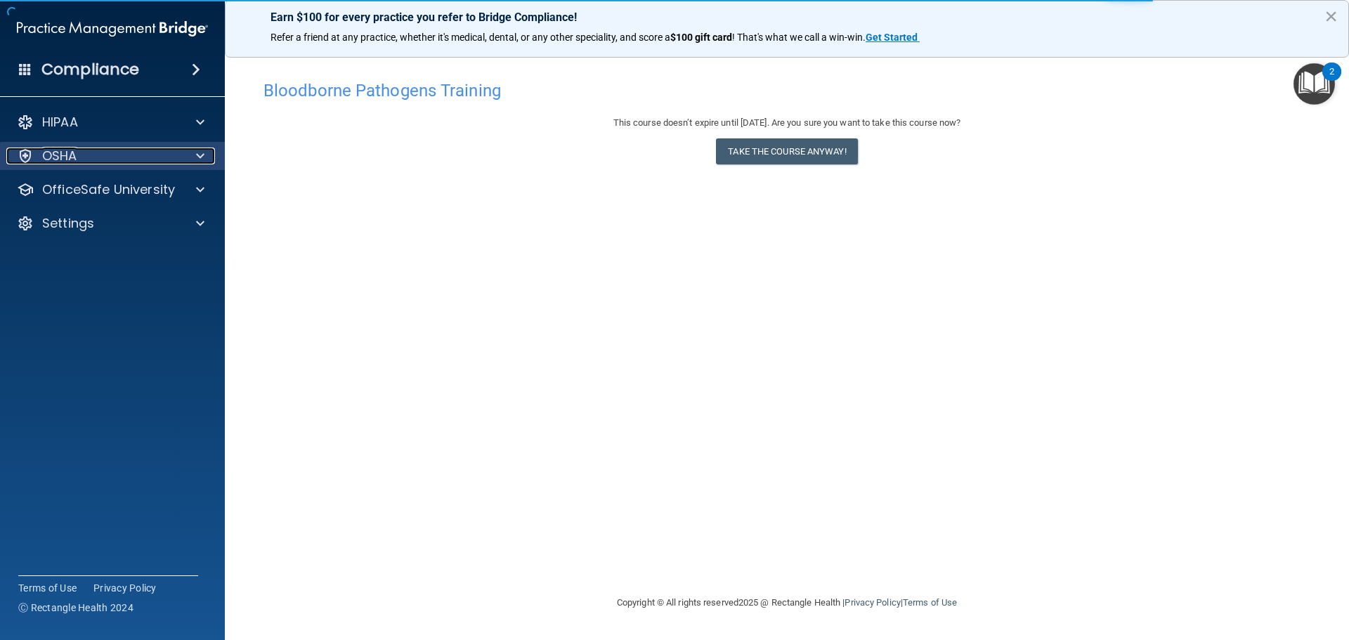
click at [136, 157] on div "OSHA" at bounding box center [93, 155] width 174 height 17
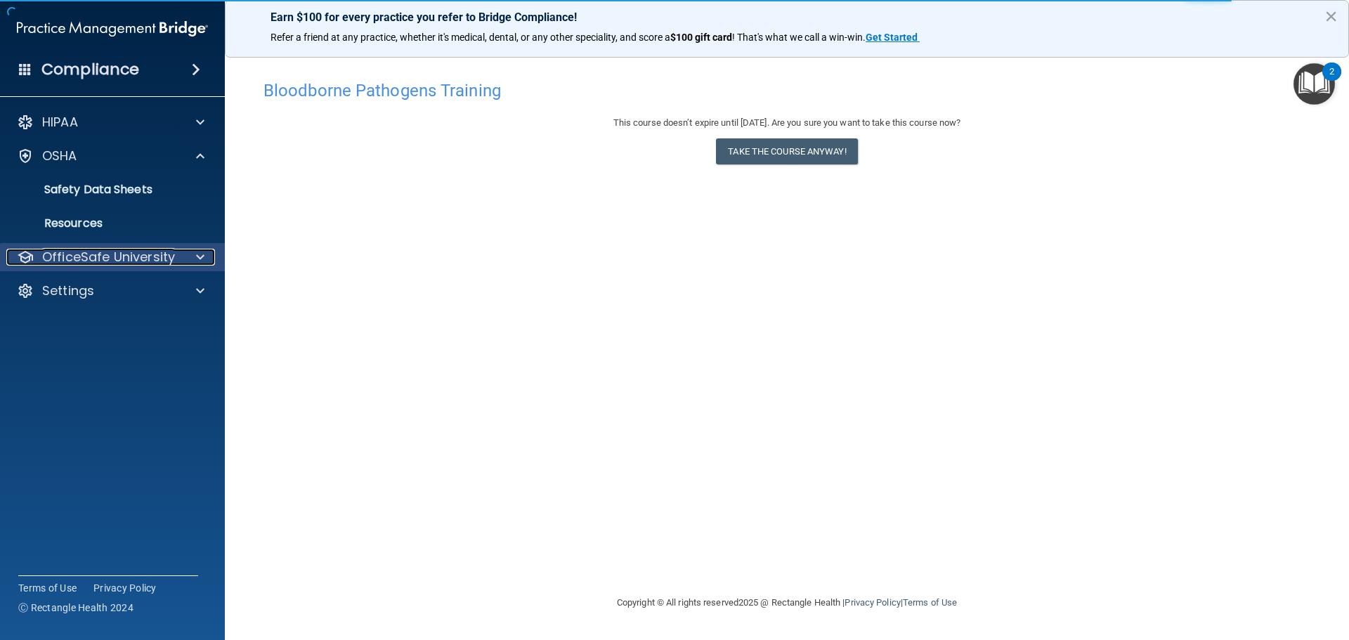
click at [131, 254] on p "OfficeSafe University" at bounding box center [108, 257] width 133 height 17
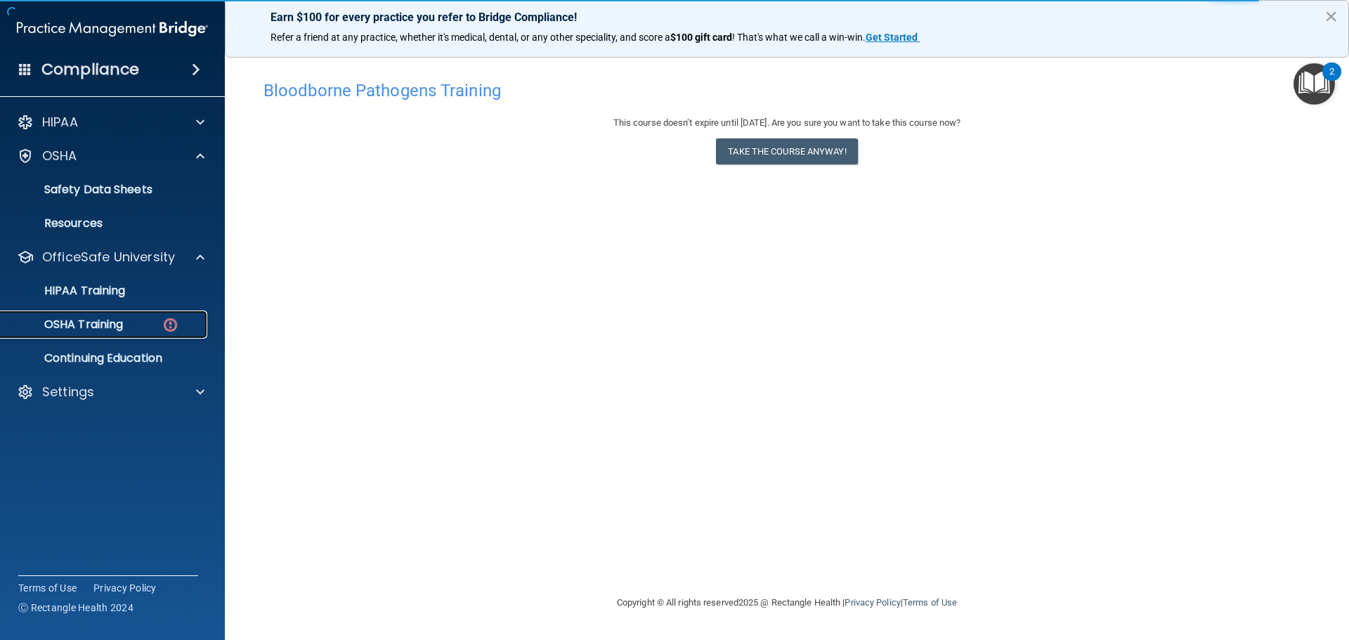
click at [160, 332] on link "OSHA Training" at bounding box center [96, 324] width 221 height 28
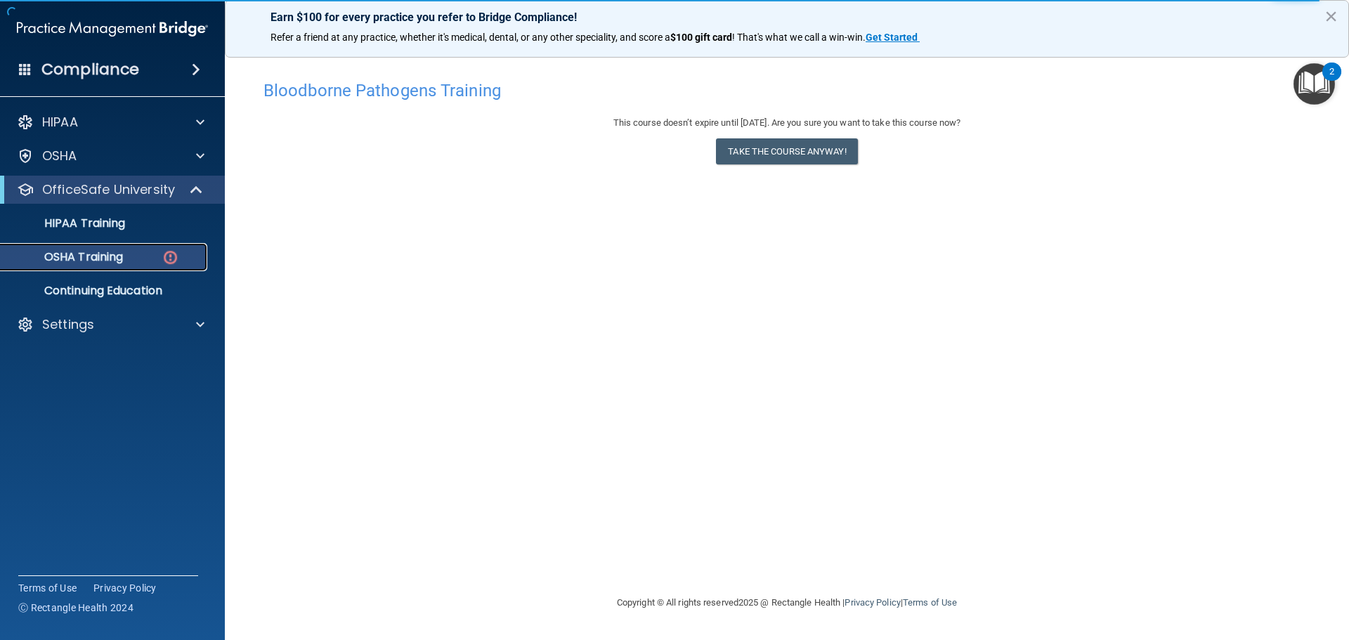
click at [107, 260] on p "OSHA Training" at bounding box center [66, 257] width 114 height 14
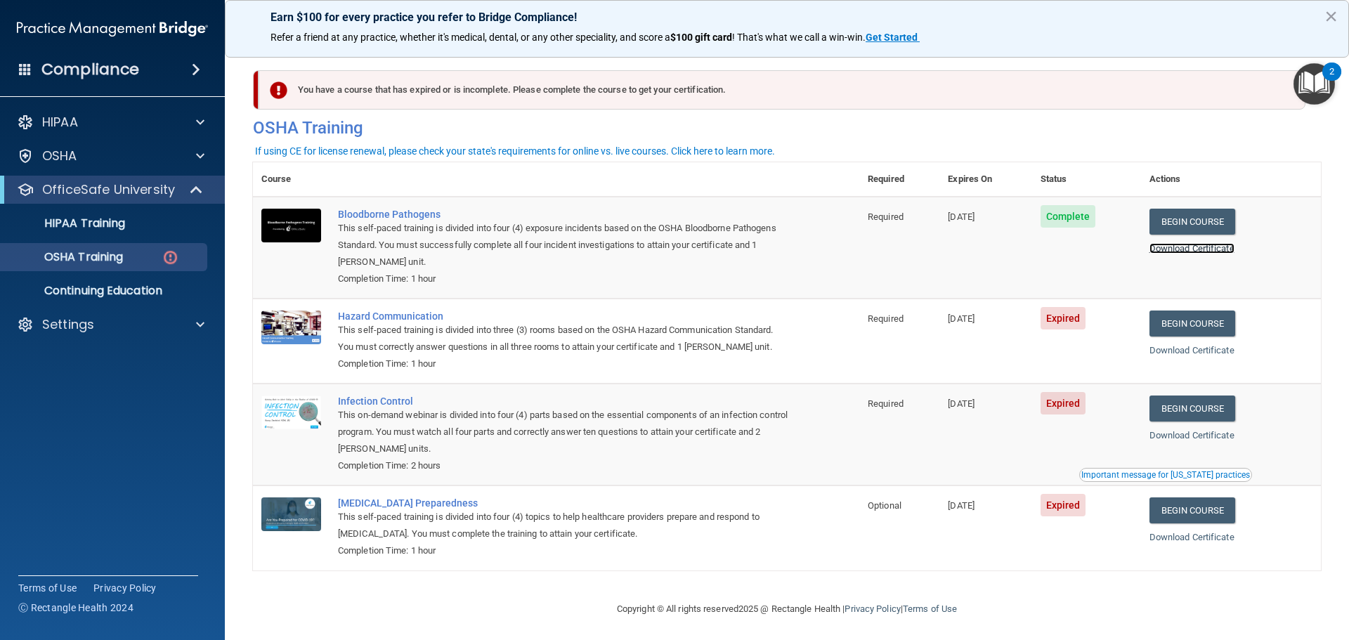
click at [1209, 250] on link "Download Certificate" at bounding box center [1191, 248] width 85 height 11
click at [1202, 321] on link "Begin Course" at bounding box center [1192, 323] width 86 height 26
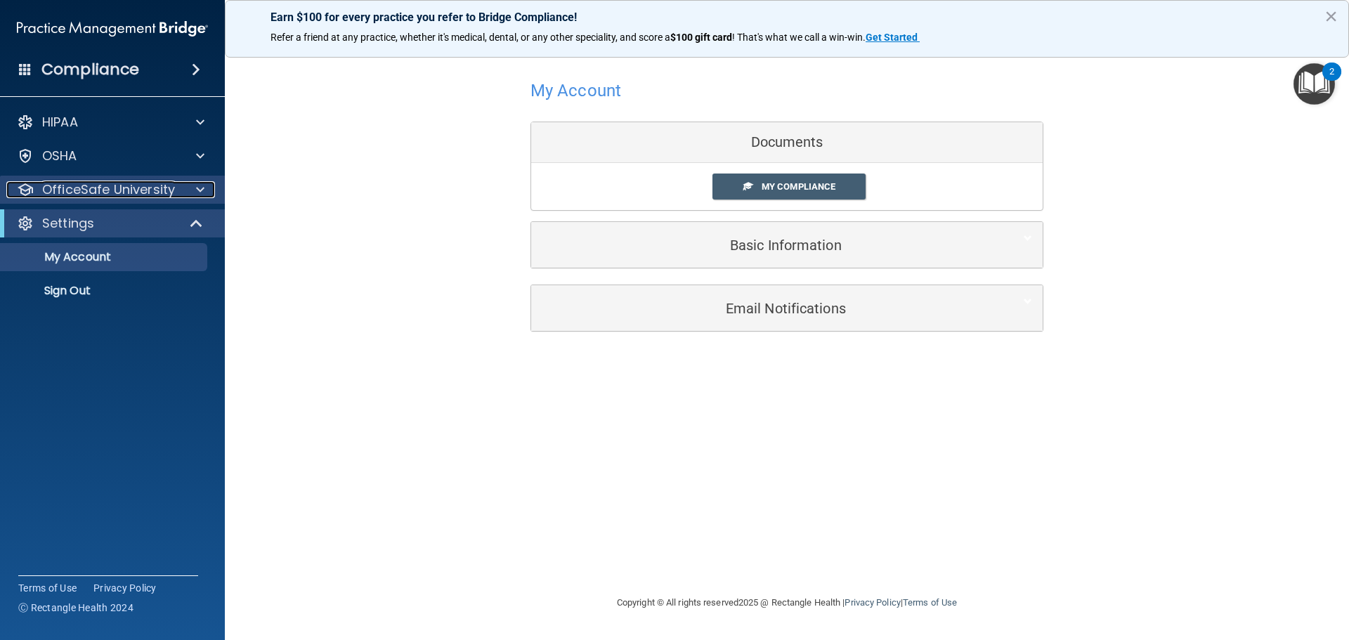
click at [160, 181] on p "OfficeSafe University" at bounding box center [108, 189] width 133 height 17
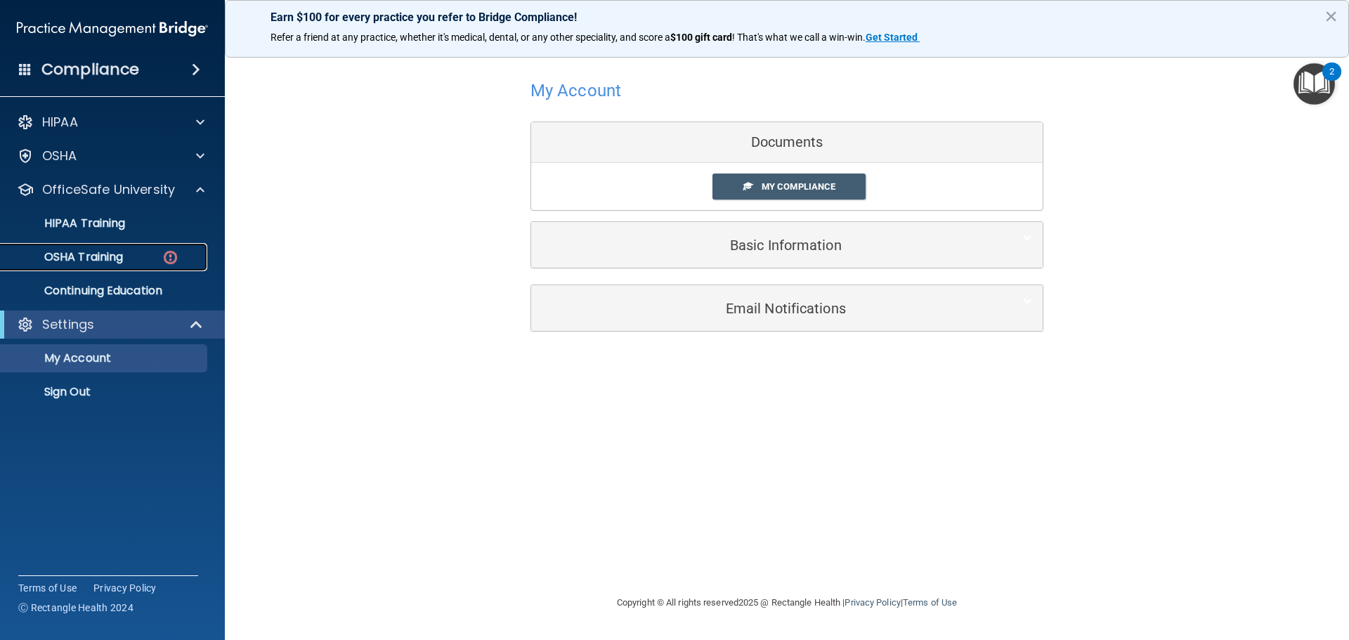
click at [166, 252] on img at bounding box center [171, 258] width 18 height 18
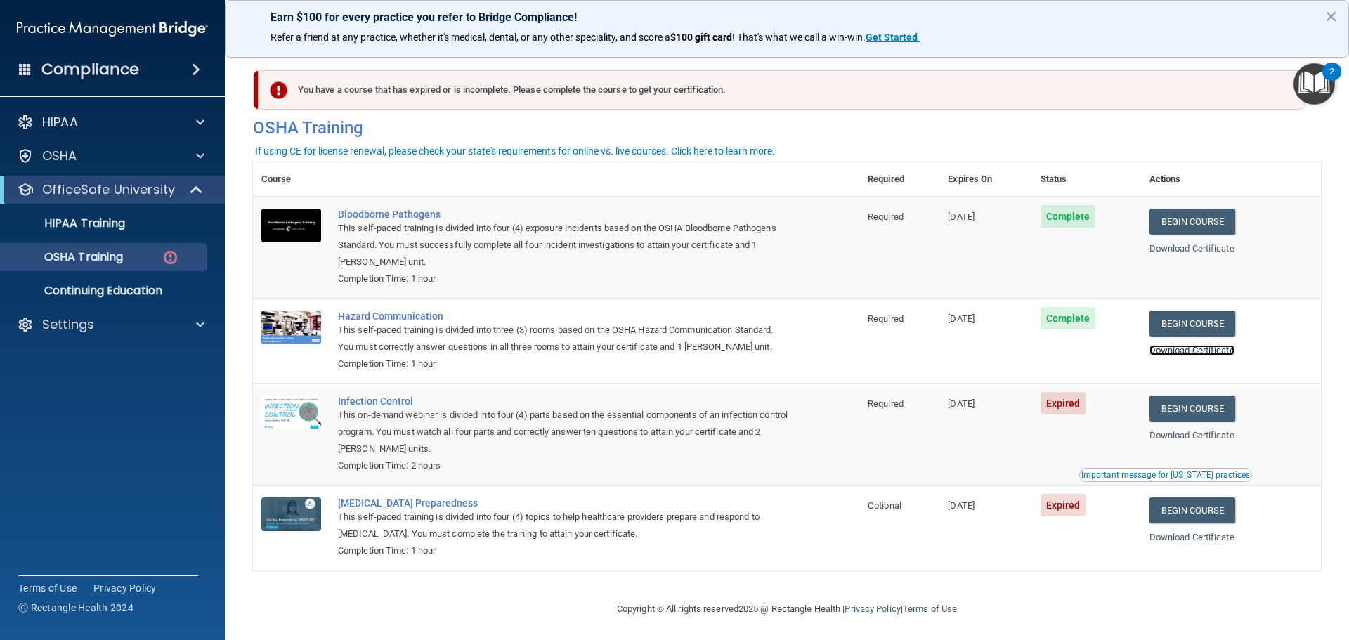
click at [1217, 347] on link "Download Certificate" at bounding box center [1191, 350] width 85 height 11
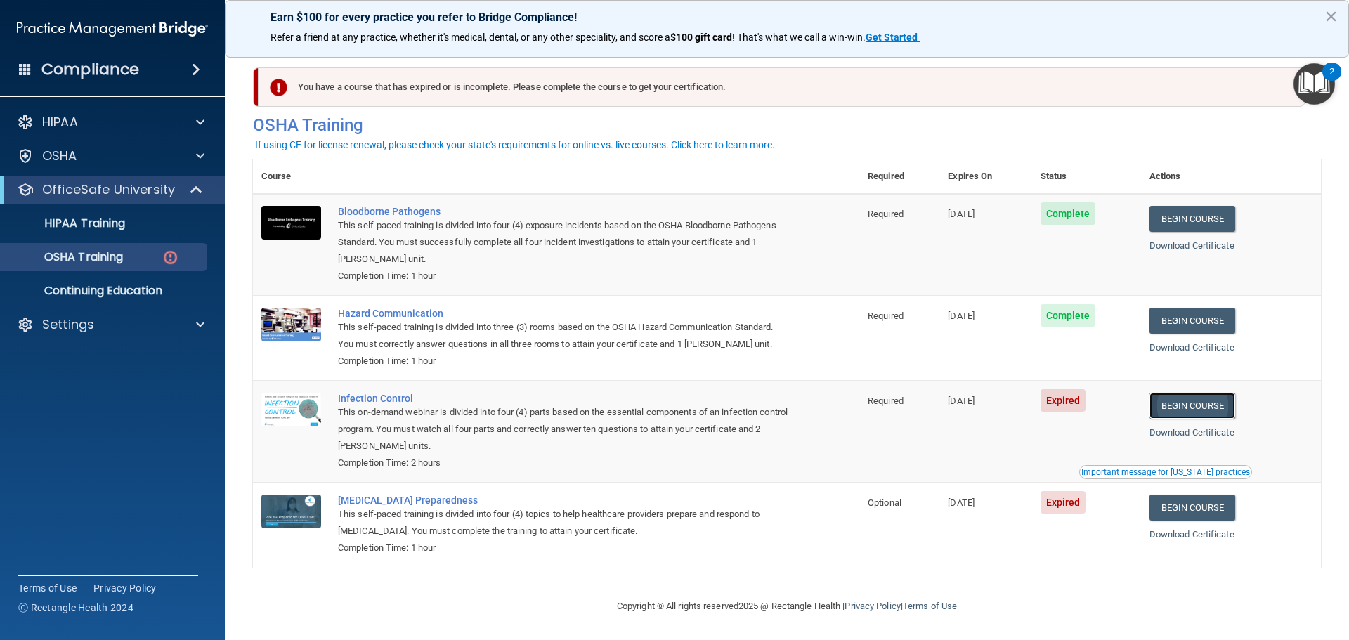
click at [1215, 410] on link "Begin Course" at bounding box center [1192, 406] width 86 height 26
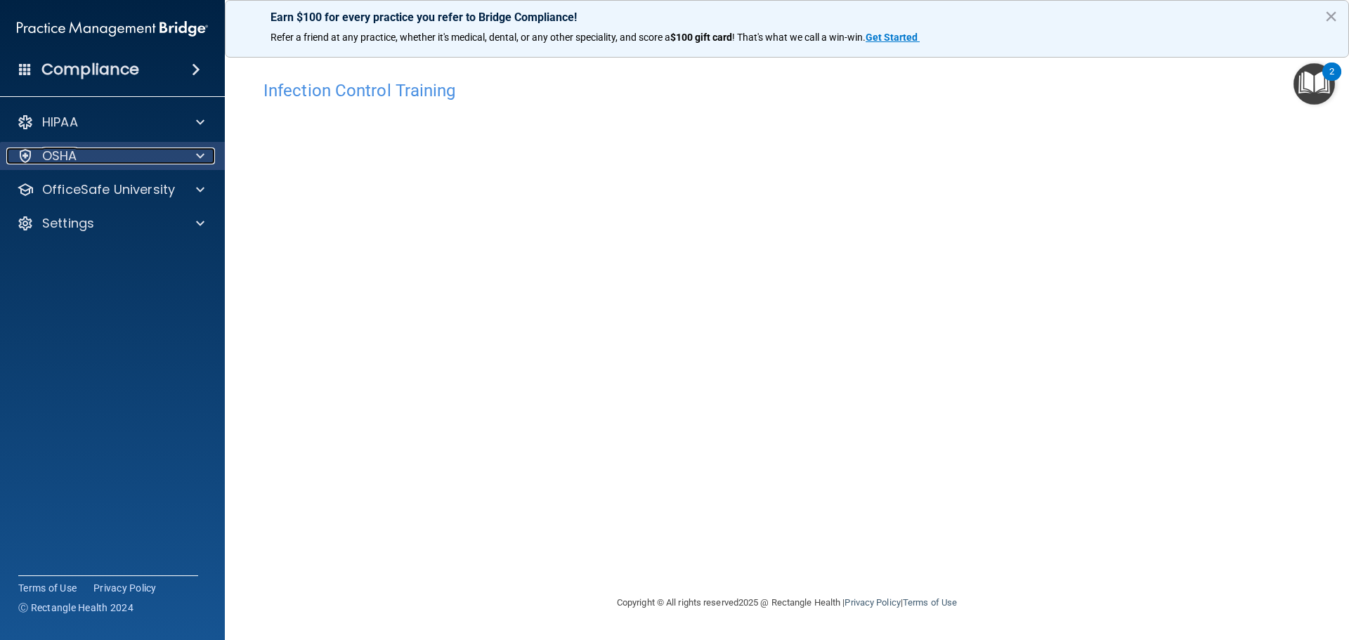
click at [194, 152] on div at bounding box center [198, 155] width 35 height 17
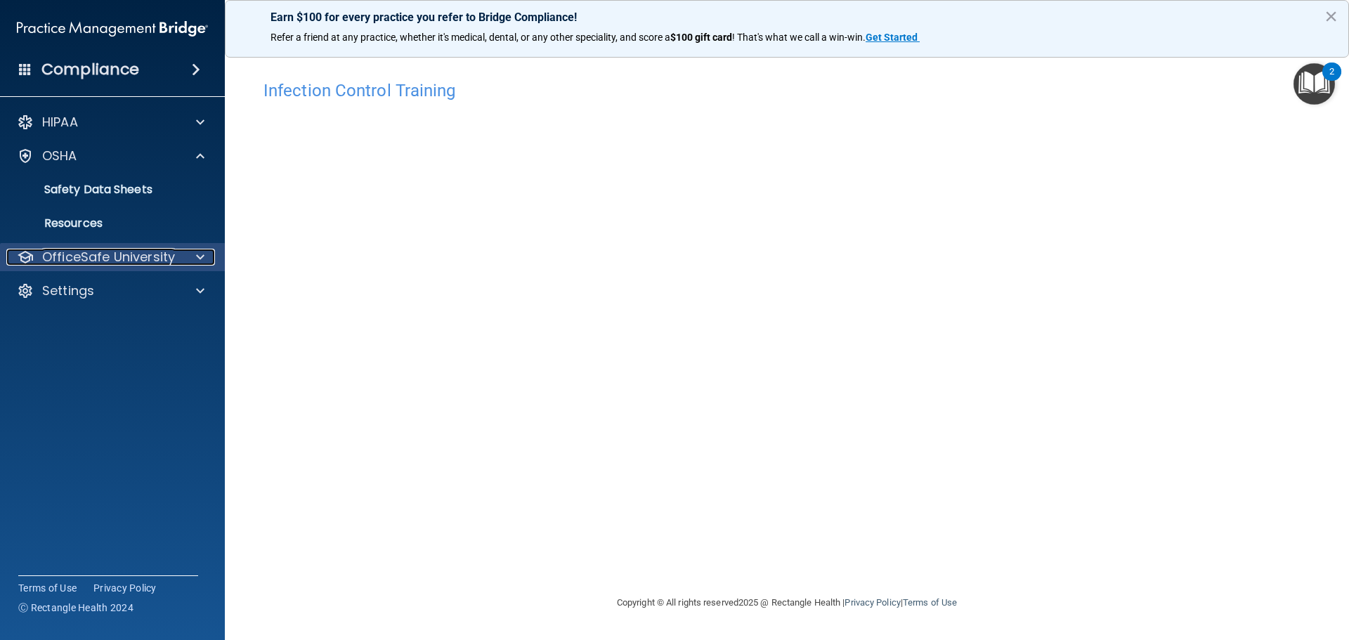
click at [199, 252] on span at bounding box center [200, 257] width 8 height 17
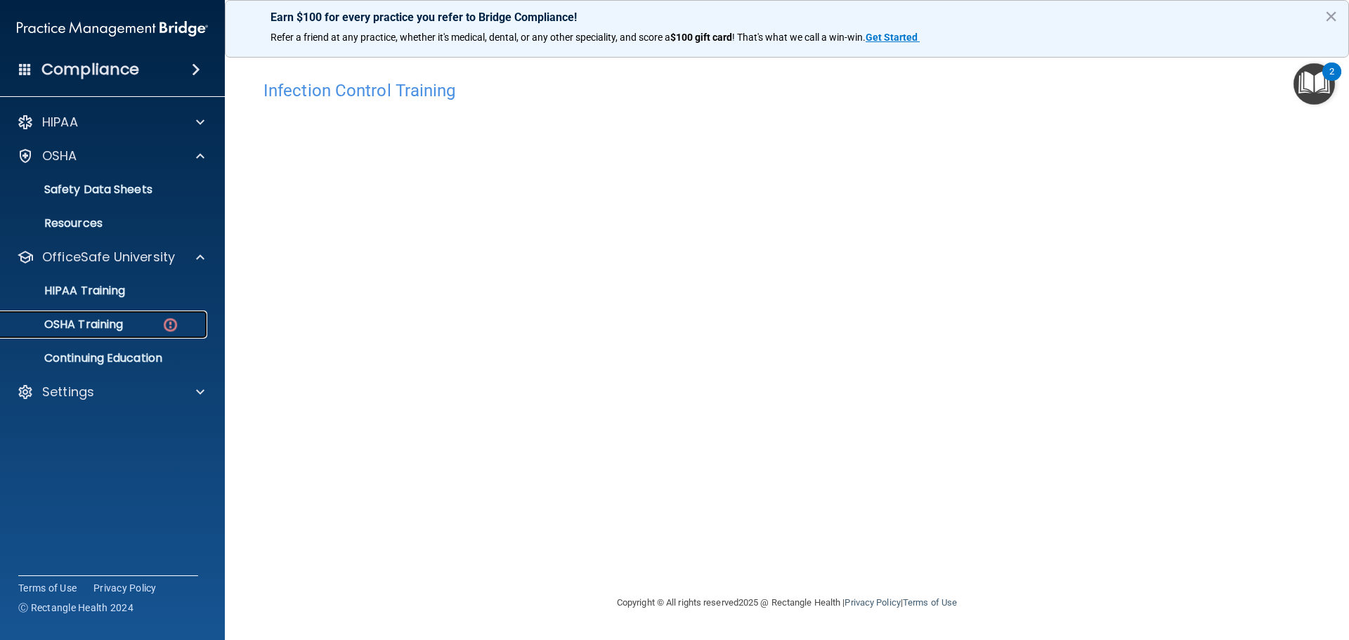
click at [186, 324] on div "OSHA Training" at bounding box center [105, 324] width 192 height 14
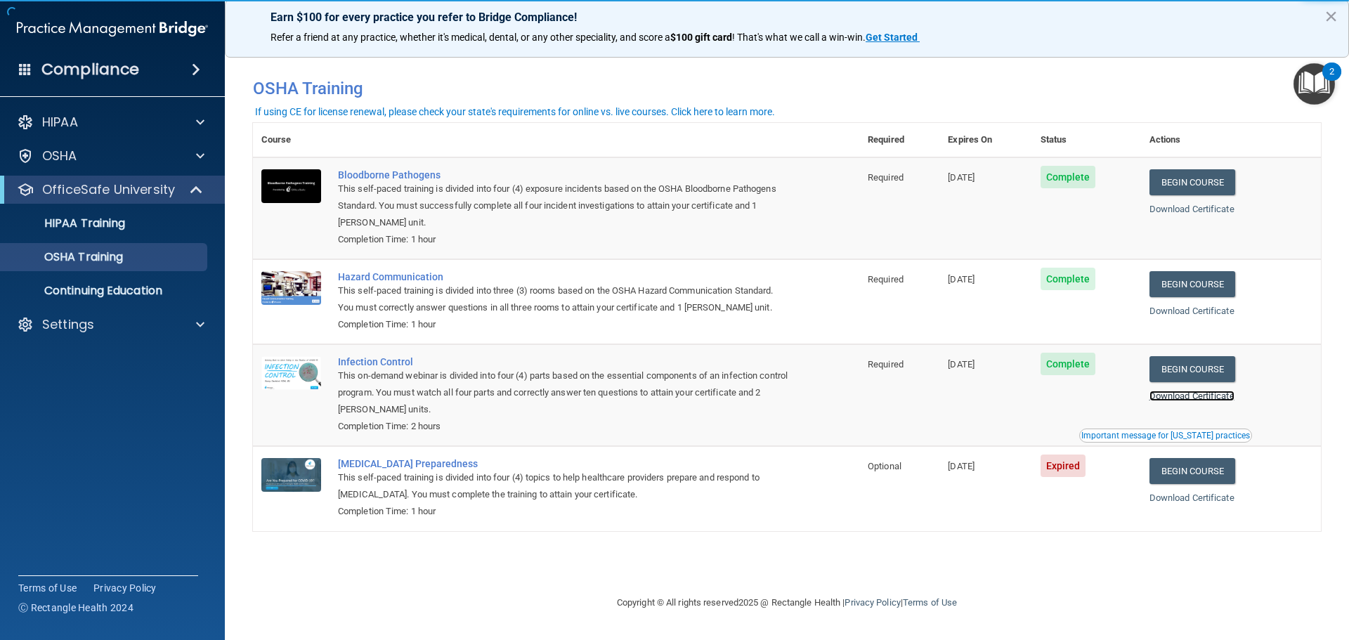
click at [1210, 394] on link "Download Certificate" at bounding box center [1191, 396] width 85 height 11
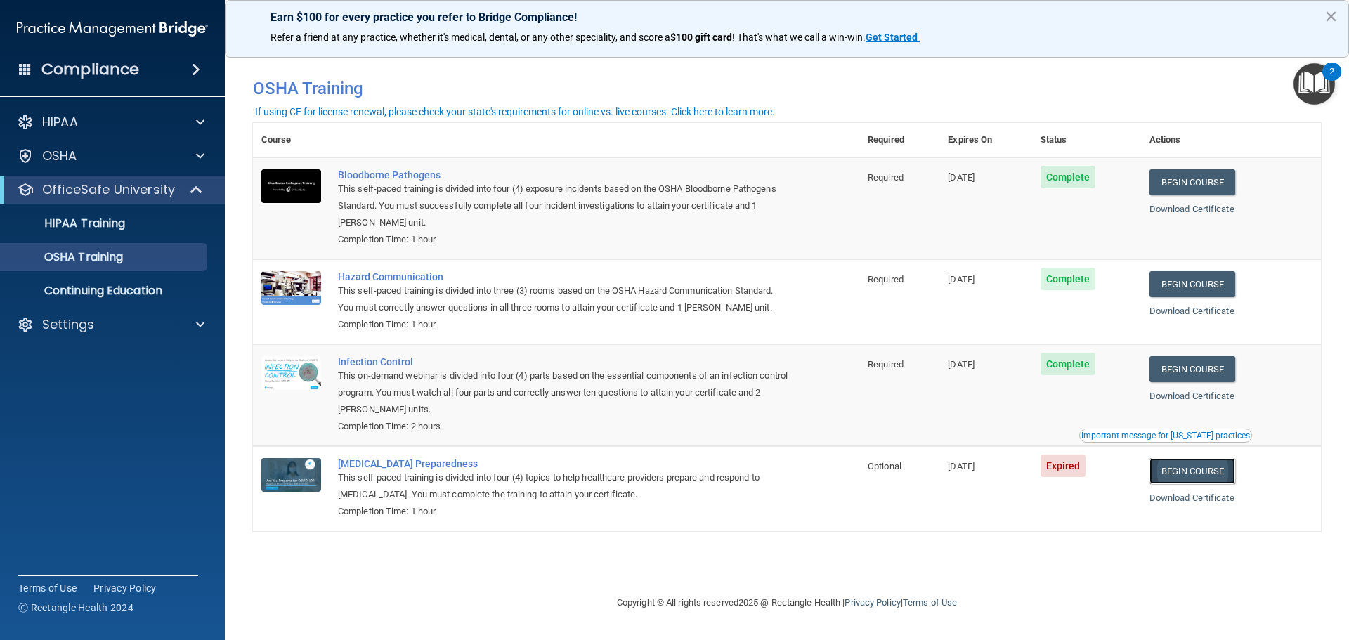
click at [1202, 476] on link "Begin Course" at bounding box center [1192, 471] width 86 height 26
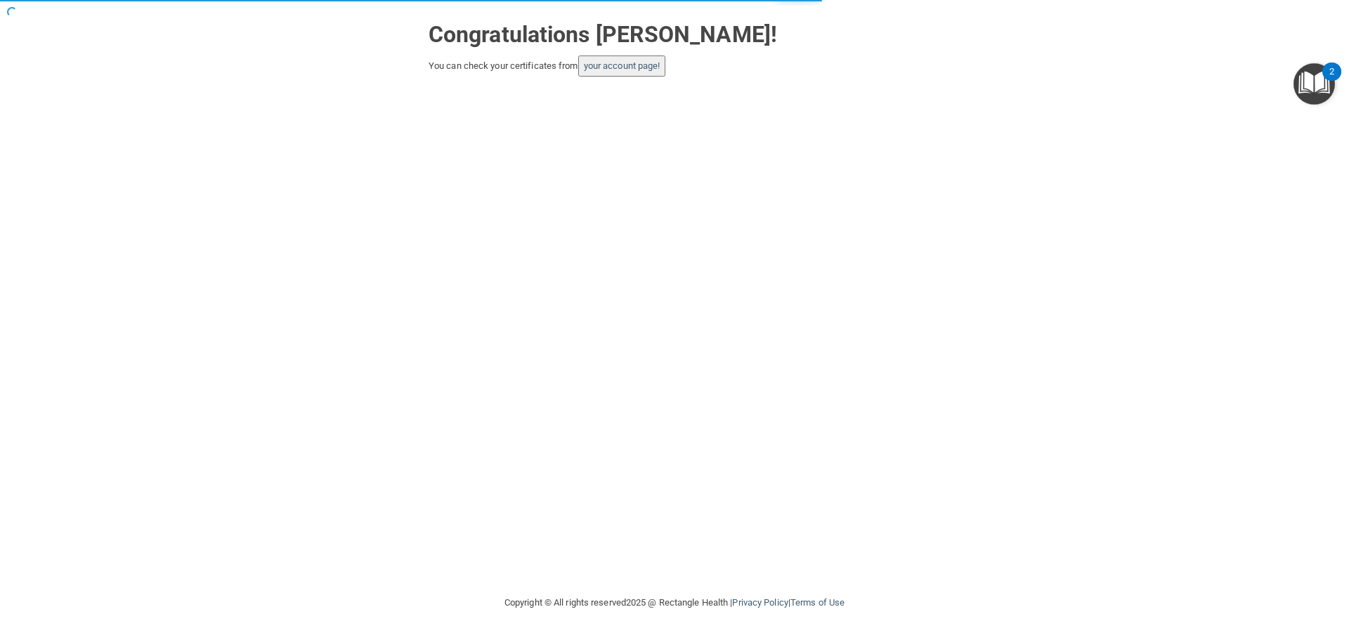
click at [635, 72] on button "your account page!" at bounding box center [622, 65] width 88 height 21
click at [625, 65] on link "your account page!" at bounding box center [622, 65] width 77 height 11
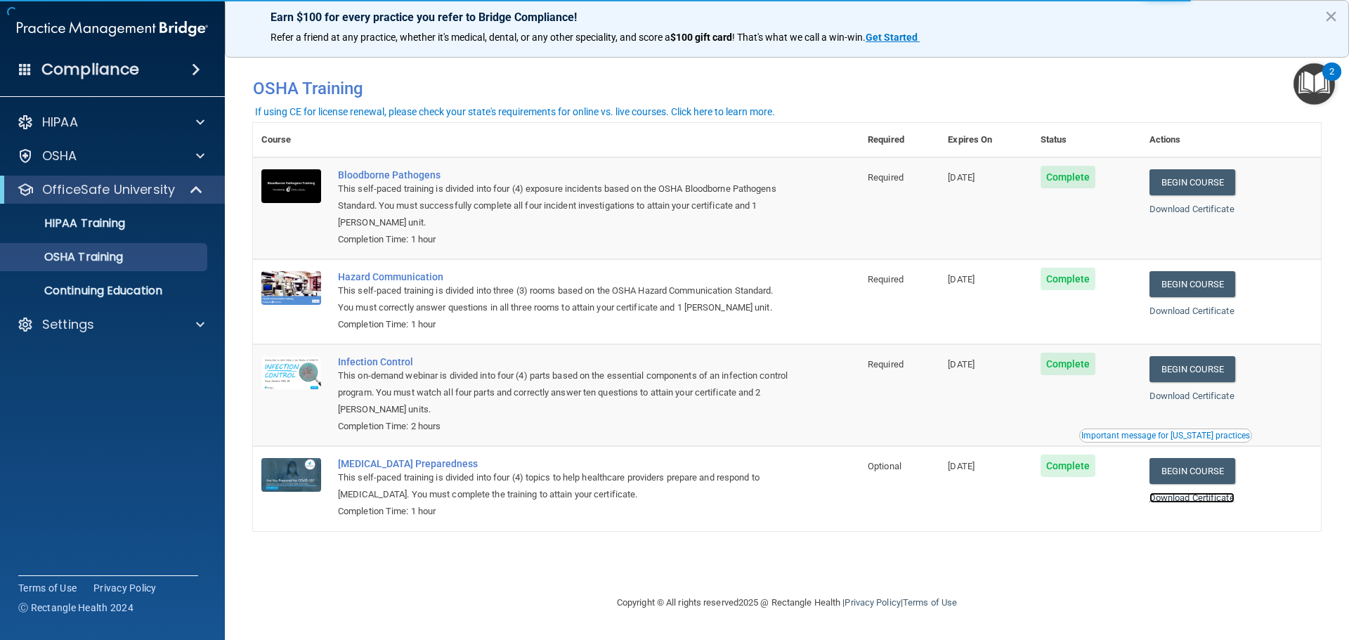
click at [1197, 500] on link "Download Certificate" at bounding box center [1191, 497] width 85 height 11
